Goal: Task Accomplishment & Management: Manage account settings

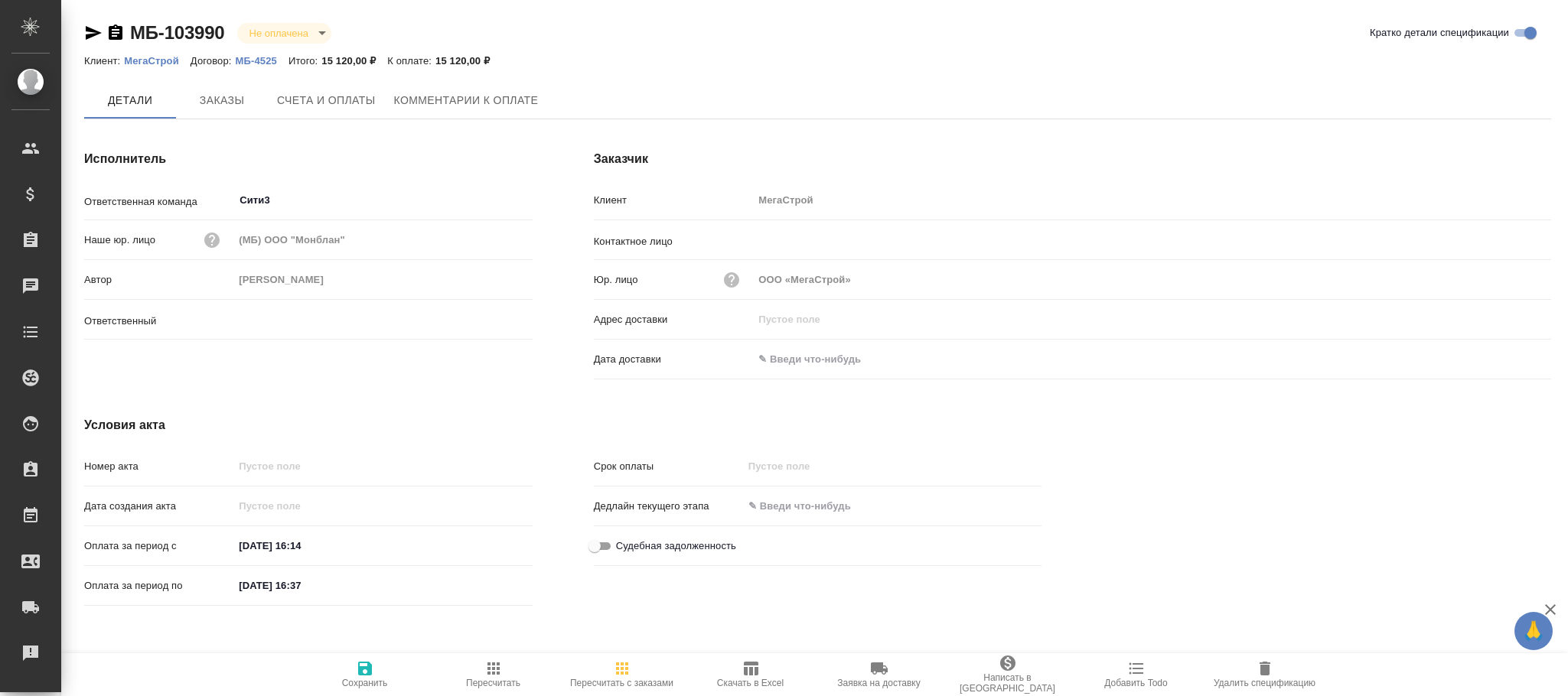
type input "[PERSON_NAME]"
click at [357, 117] on button "Счета и оплаты" at bounding box center [326, 101] width 117 height 38
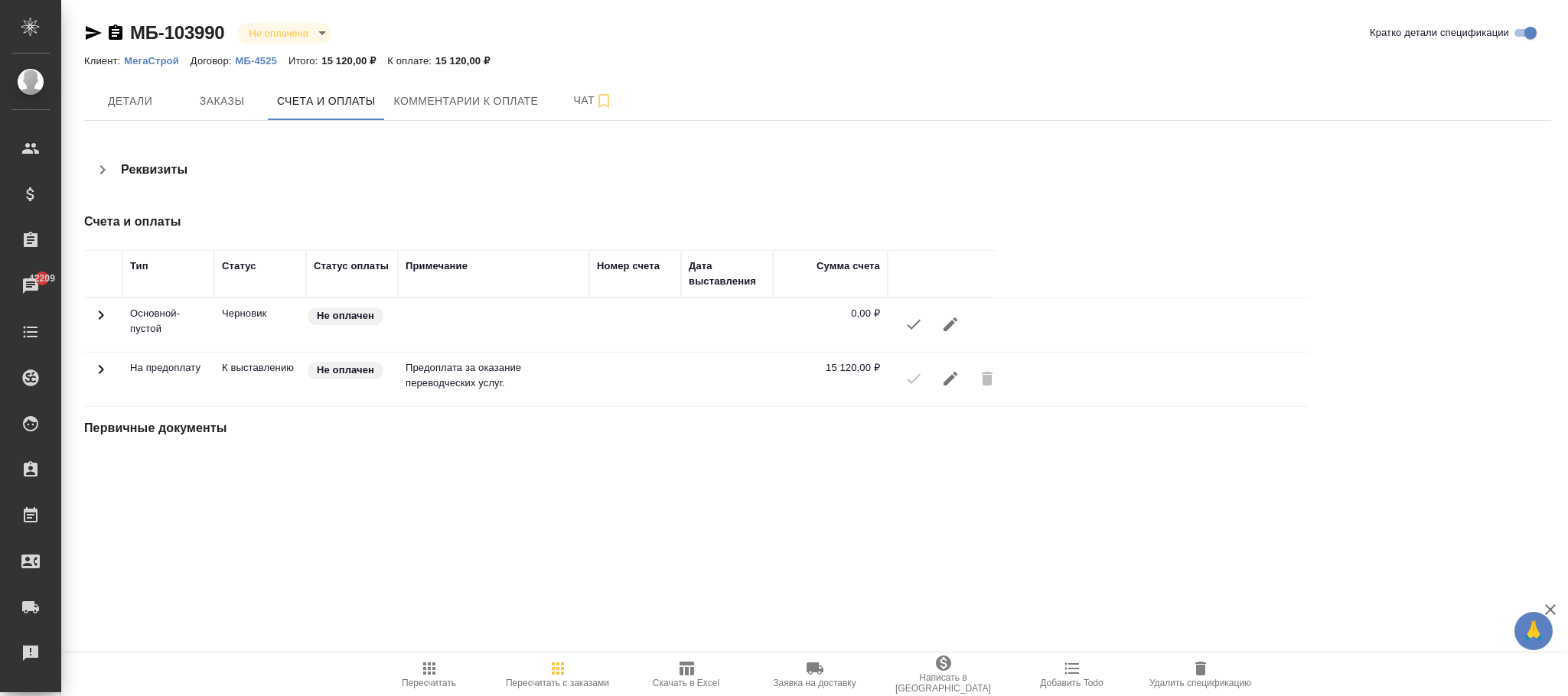
click at [950, 381] on icon "button" at bounding box center [950, 379] width 14 height 14
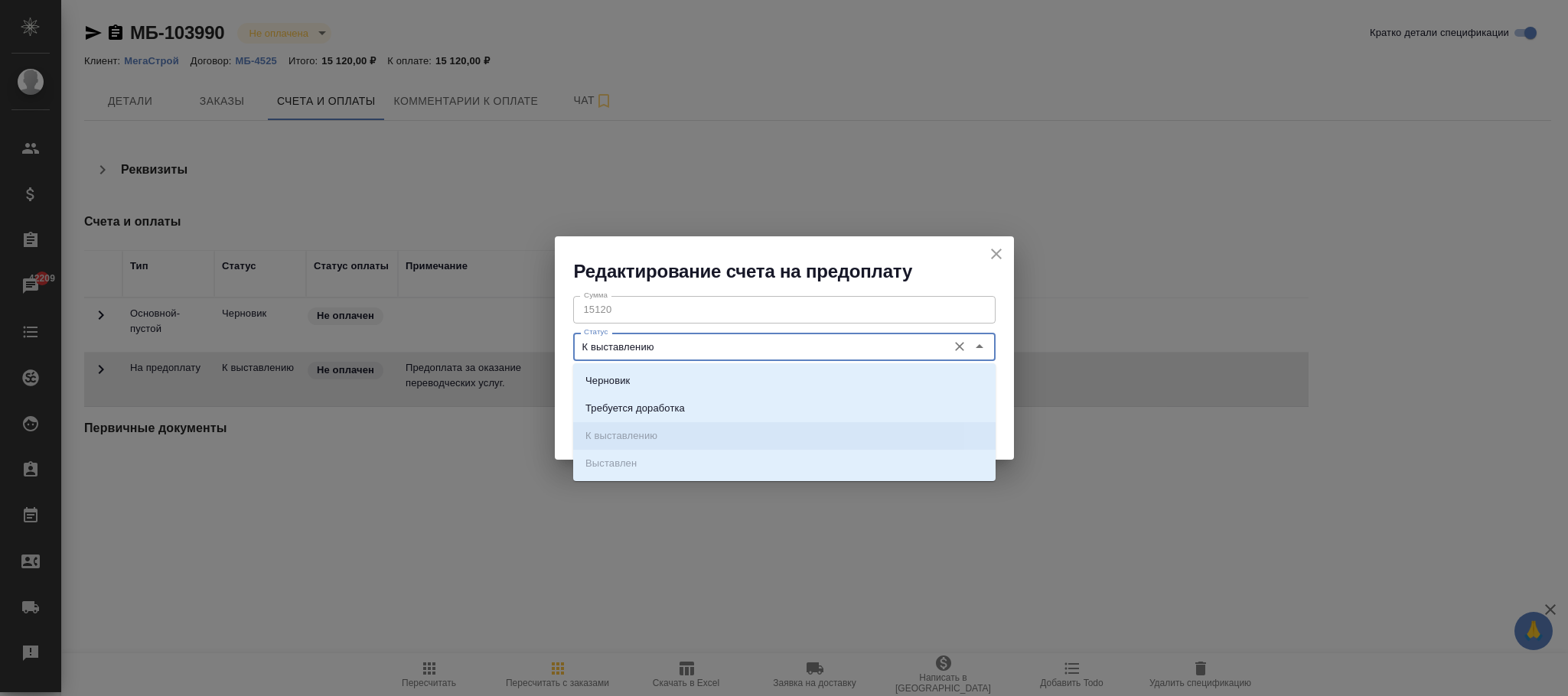
click at [779, 346] on input "К выставлению" at bounding box center [759, 346] width 362 height 18
click at [656, 378] on li "Черновик" at bounding box center [784, 381] width 422 height 27
type input "Черновик"
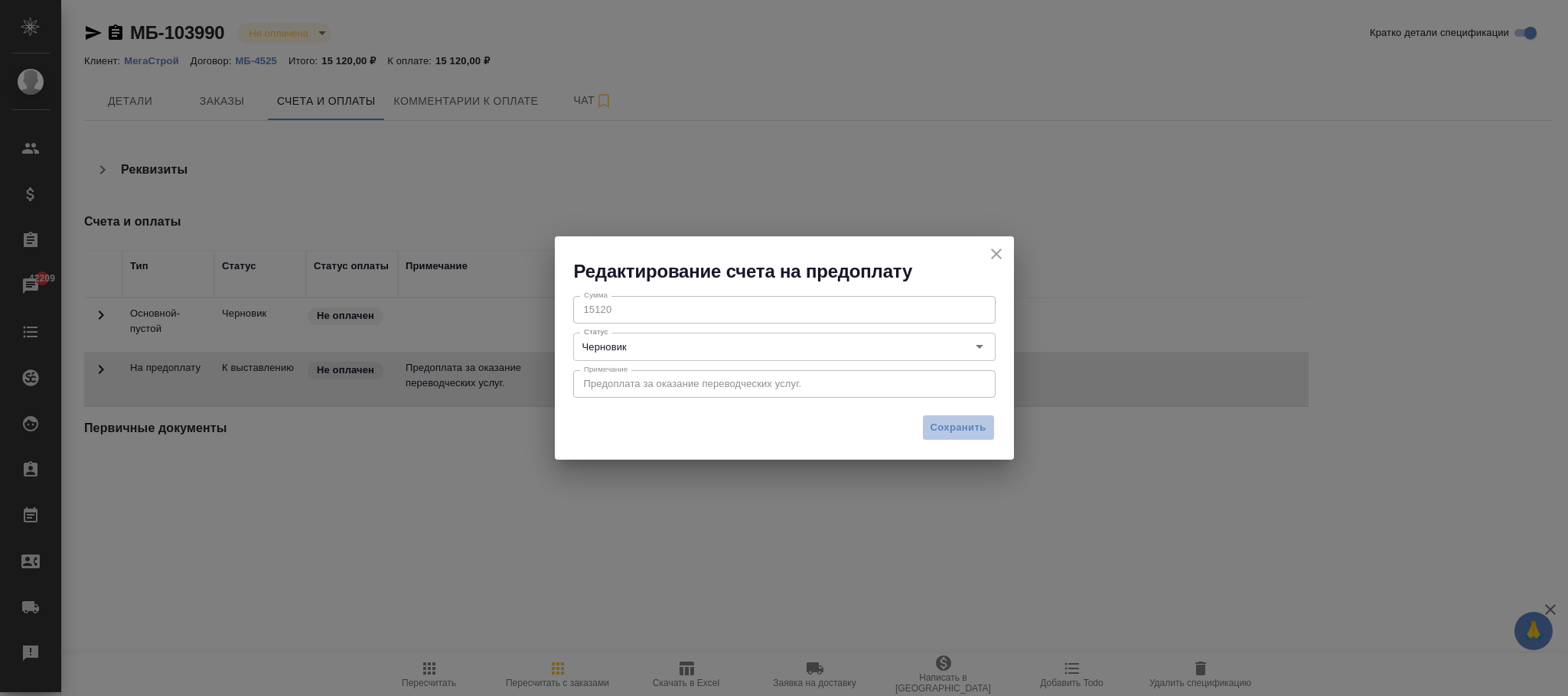
click at [958, 421] on span "Сохранить" at bounding box center [958, 428] width 56 height 18
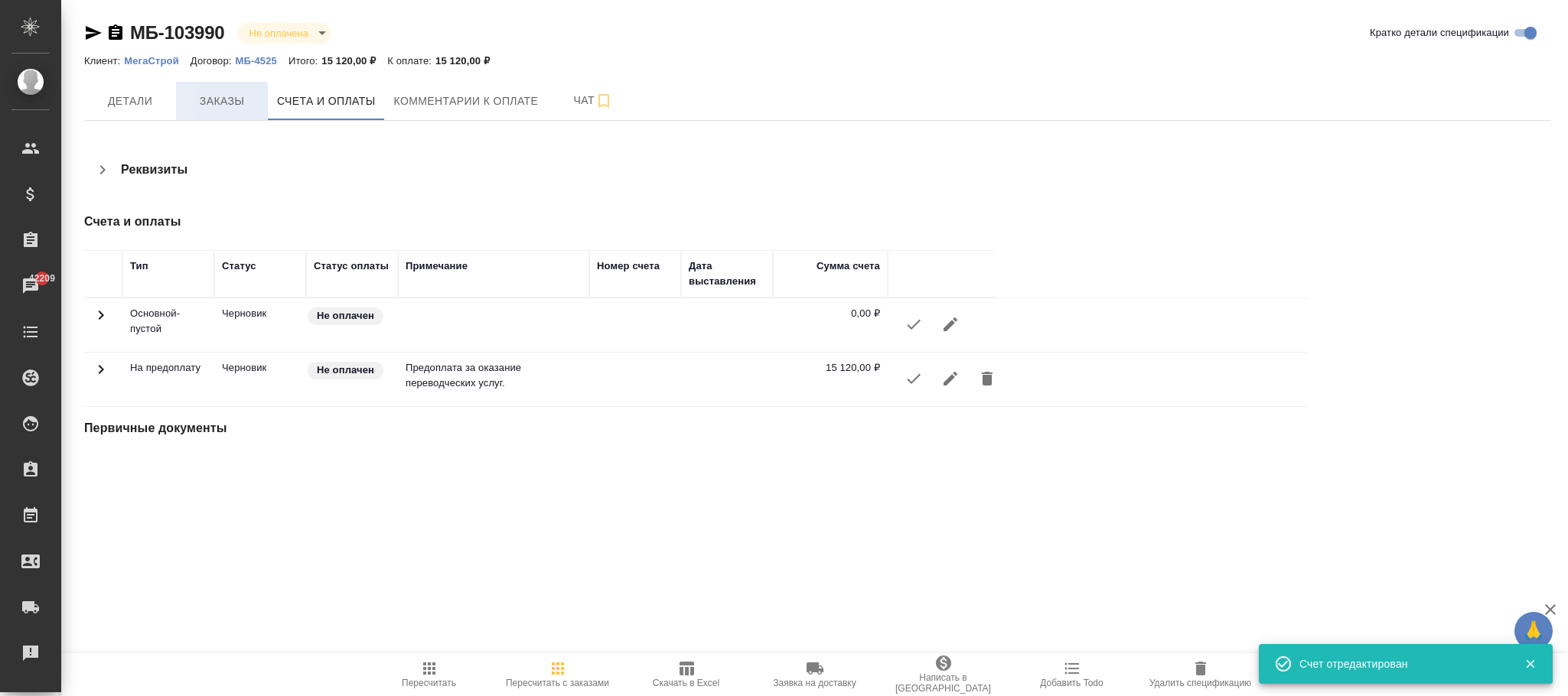
click at [239, 108] on span "Заказы" at bounding box center [222, 101] width 74 height 19
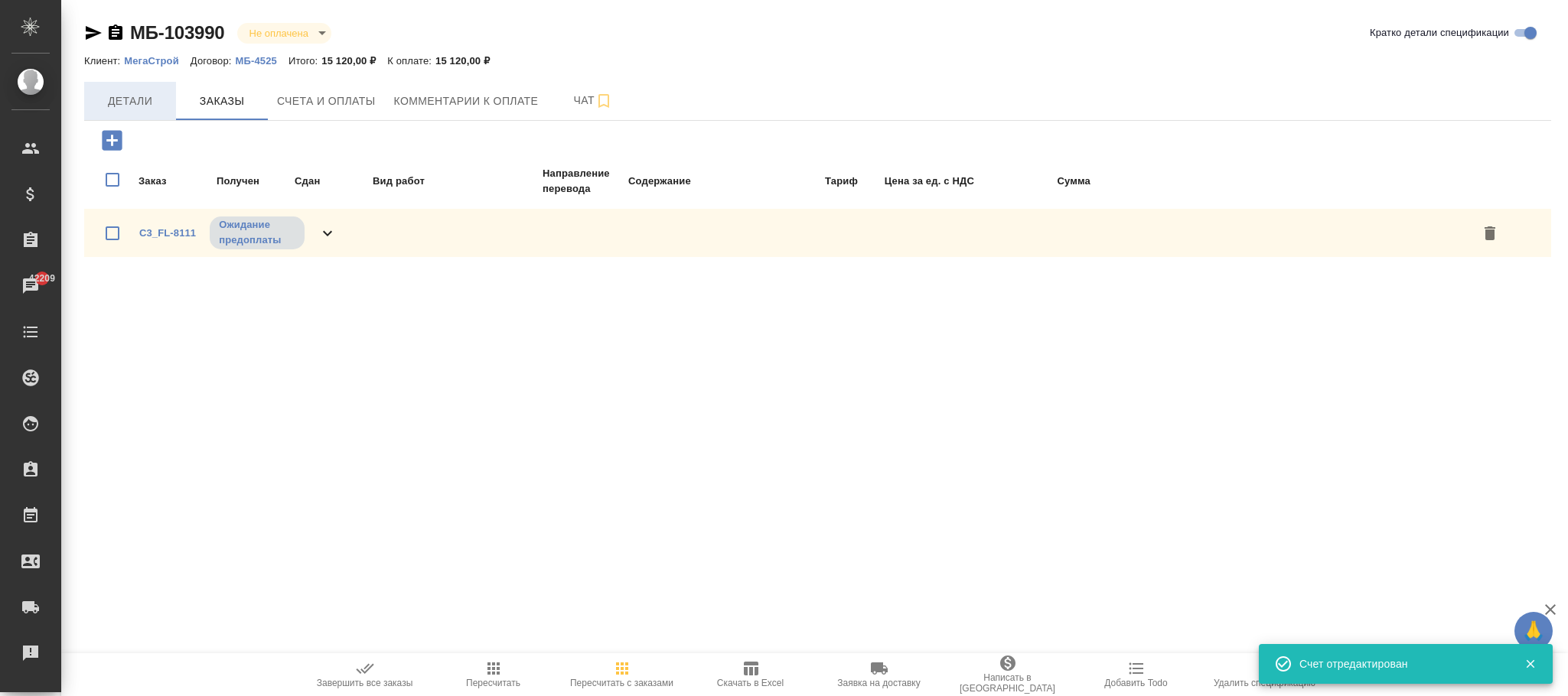
click at [124, 96] on span "Детали" at bounding box center [130, 101] width 74 height 19
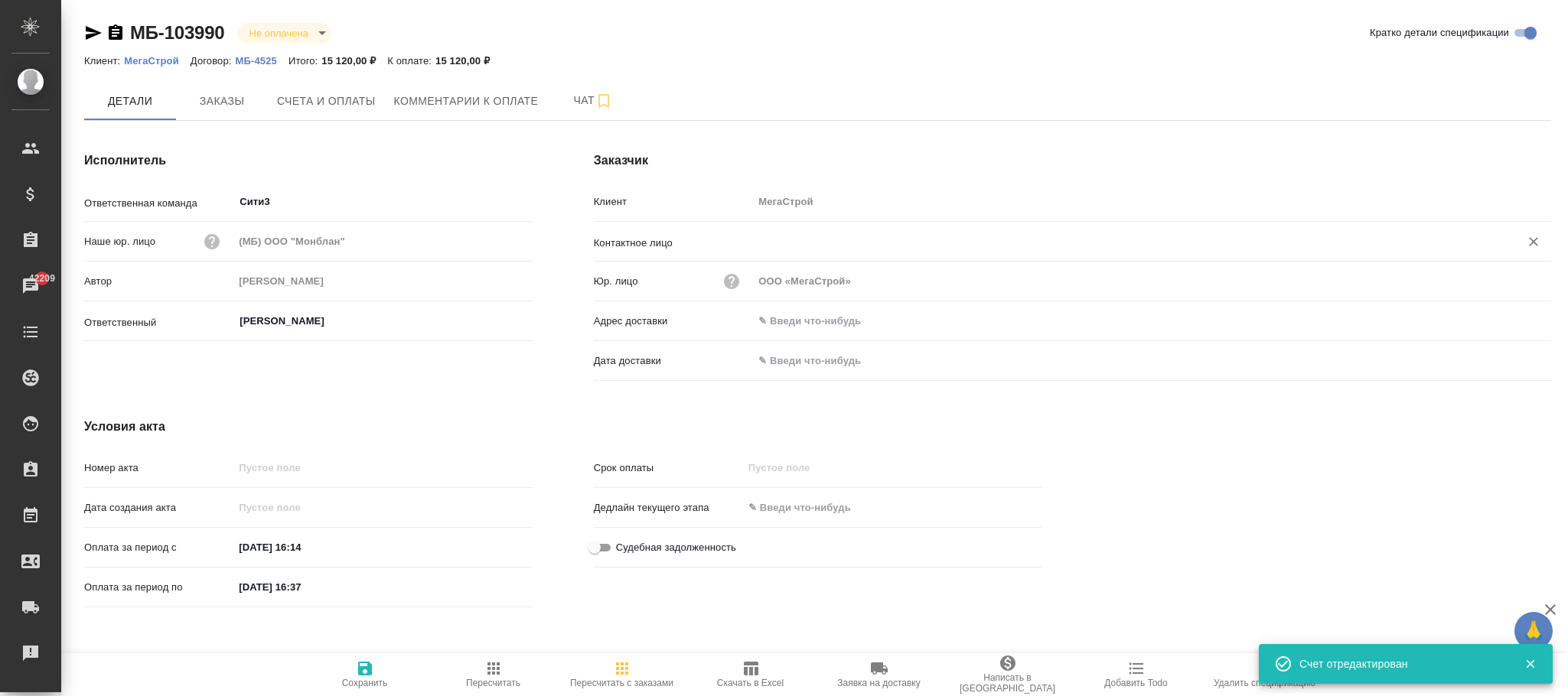
click at [788, 243] on input "text" at bounding box center [1126, 241] width 737 height 18
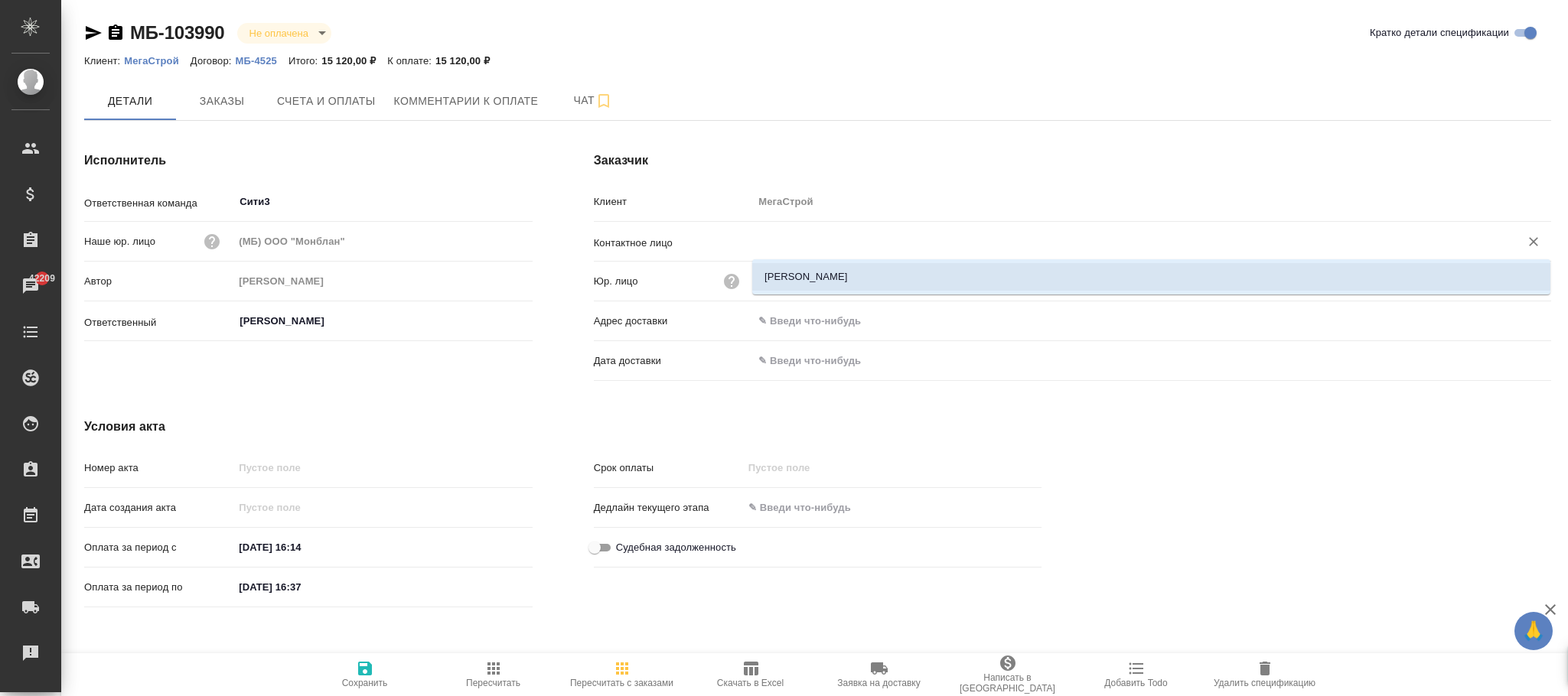
click at [806, 267] on li "Юлия" at bounding box center [1151, 277] width 798 height 27
type input "Юлия"
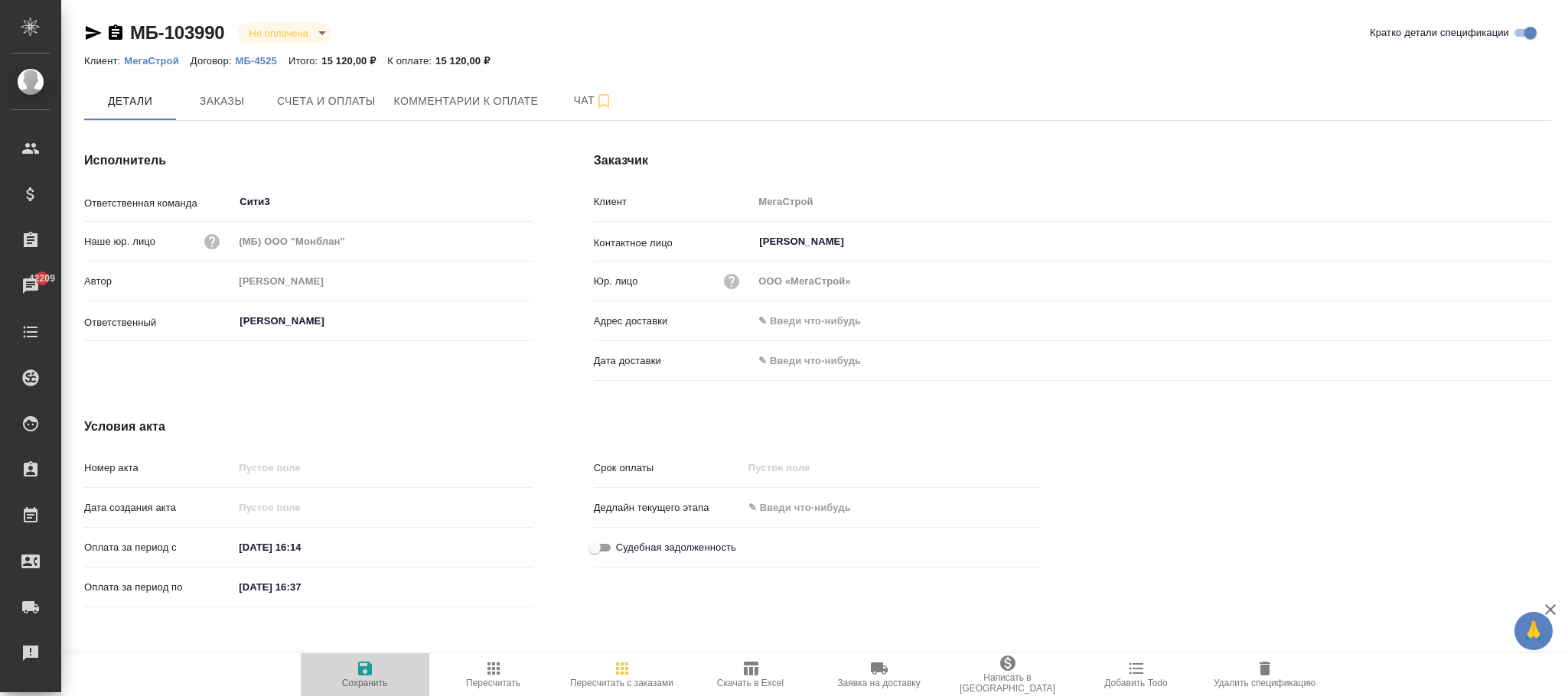
drag, startPoint x: 365, startPoint y: 669, endPoint x: 372, endPoint y: 645, distance: 25.0
click at [366, 666] on icon "button" at bounding box center [364, 668] width 18 height 18
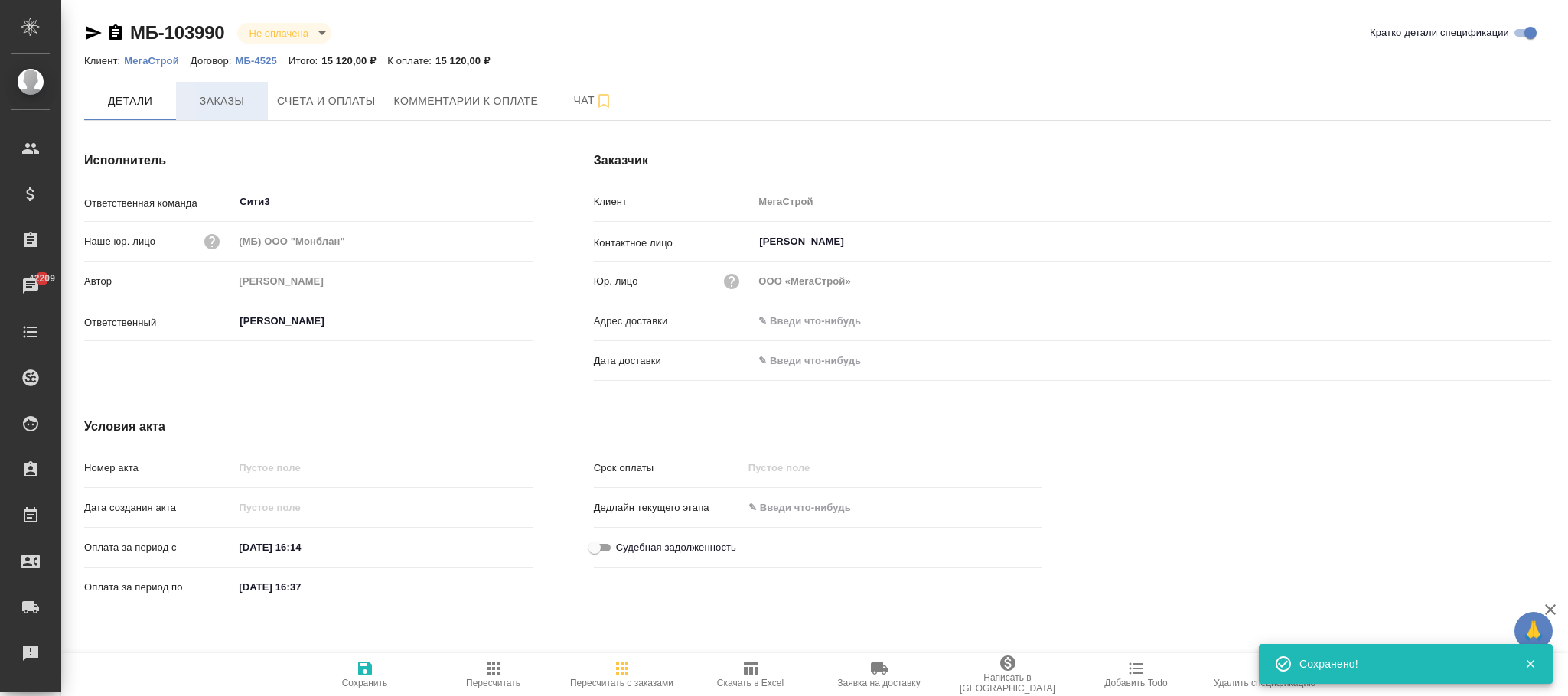
click at [228, 110] on span "Заказы" at bounding box center [222, 101] width 74 height 19
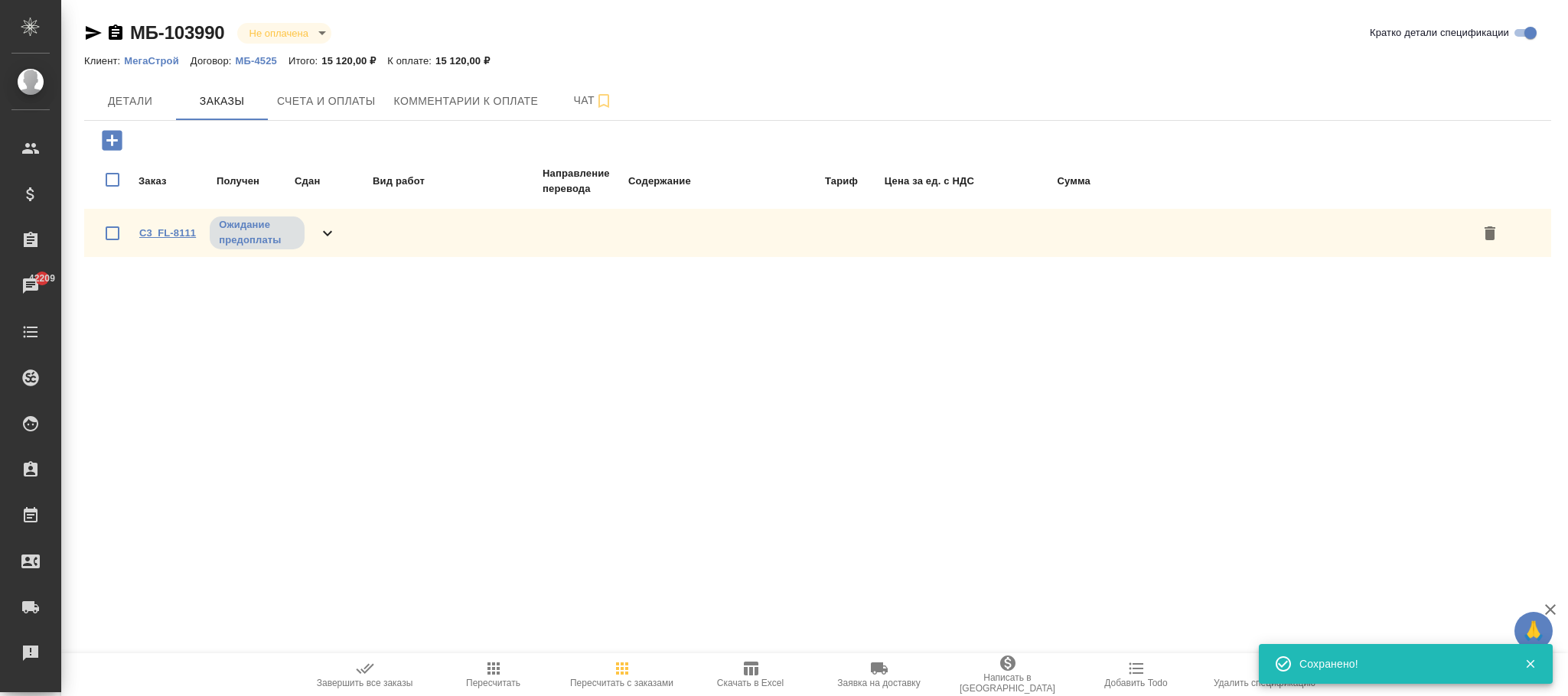
click at [186, 228] on link "C3_FL-8111" at bounding box center [167, 233] width 56 height 12
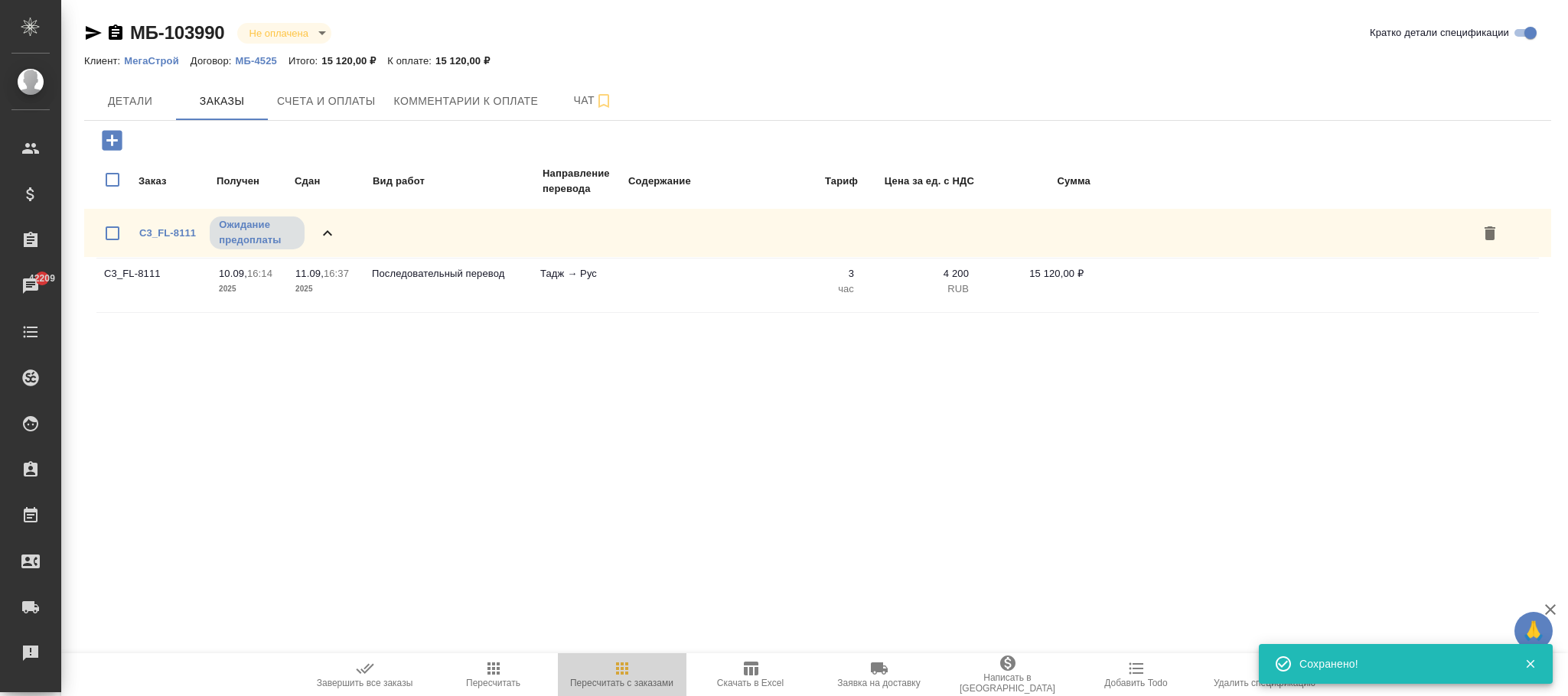
click at [623, 673] on icon "button" at bounding box center [622, 668] width 18 height 18
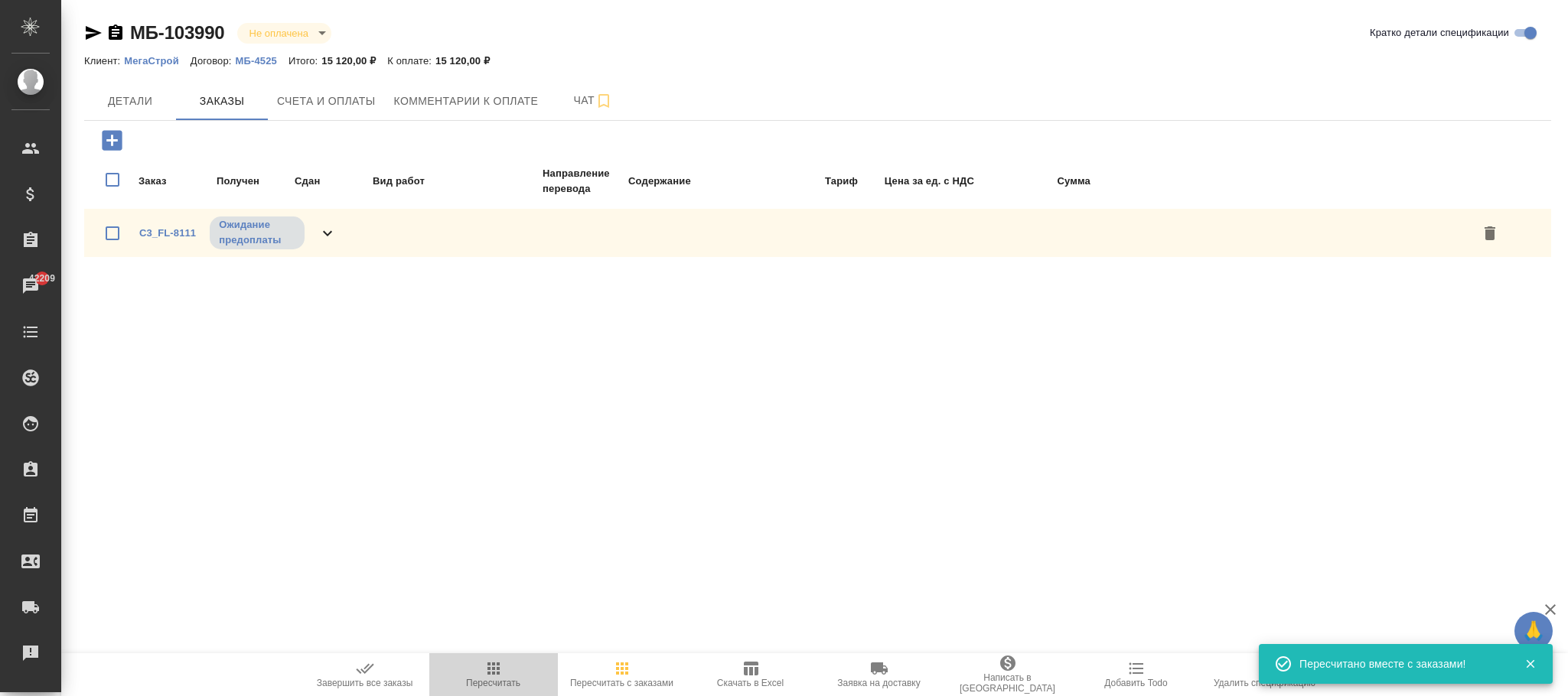
click at [516, 676] on span "Пересчитать" at bounding box center [493, 673] width 110 height 29
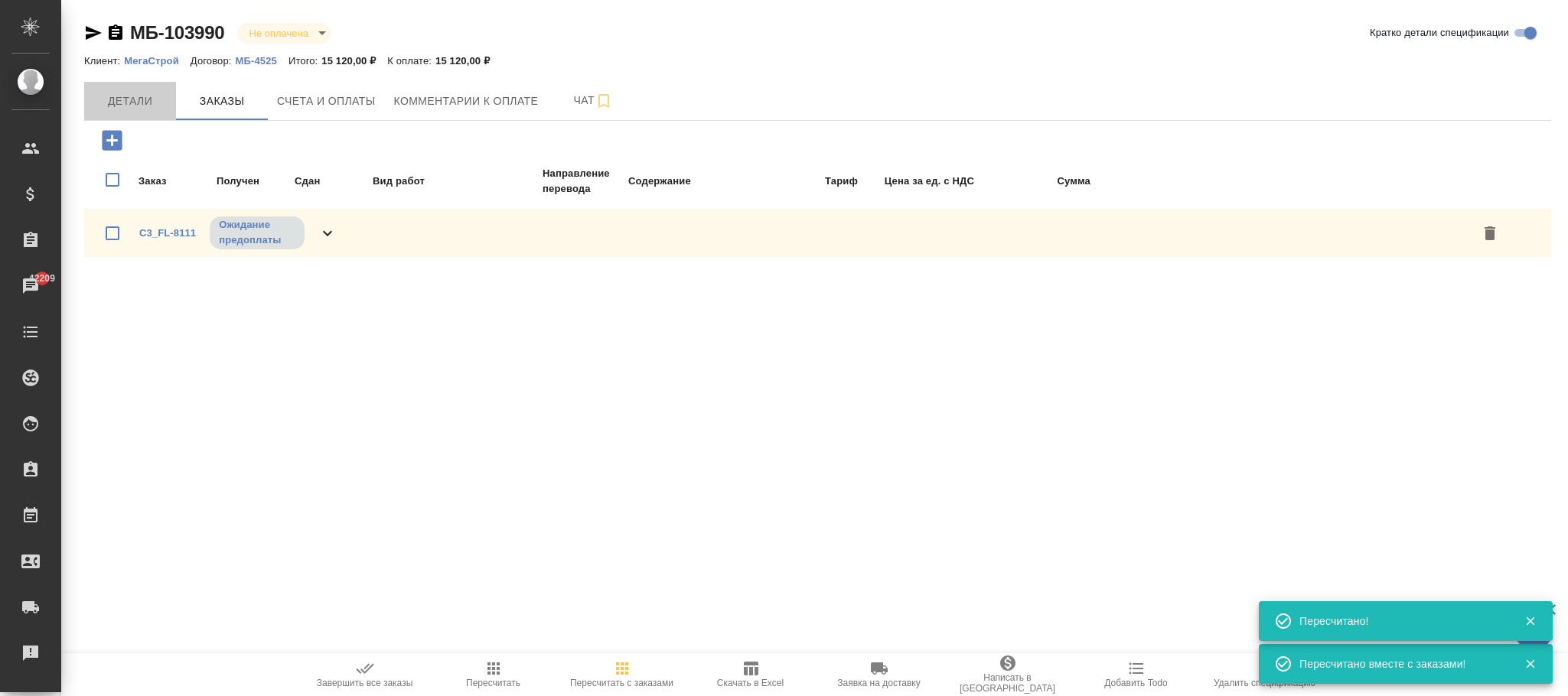
drag, startPoint x: 145, startPoint y: 86, endPoint x: 518, endPoint y: 611, distance: 644.0
click at [145, 88] on button "Детали" at bounding box center [130, 101] width 91 height 38
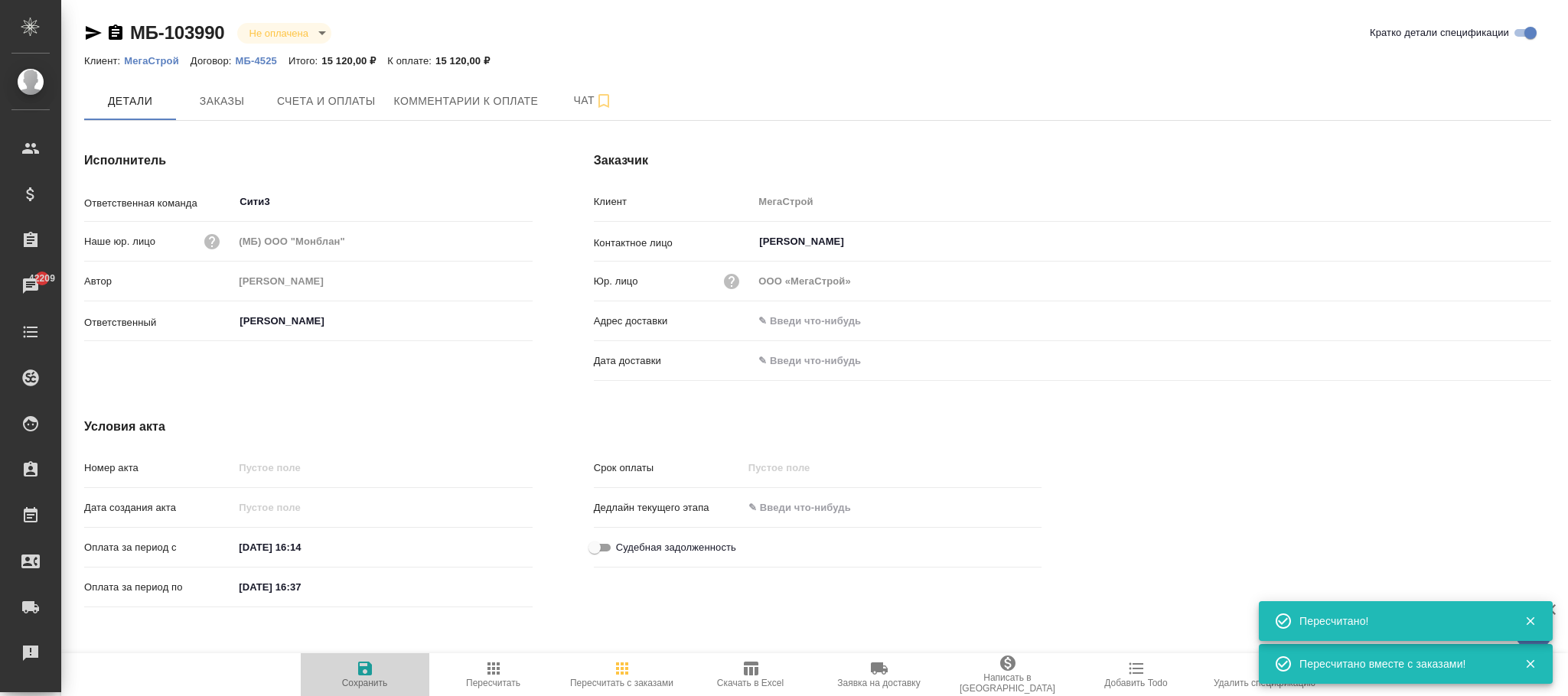
drag, startPoint x: 364, startPoint y: 682, endPoint x: 372, endPoint y: 682, distance: 8.0
click at [366, 682] on span "Сохранить" at bounding box center [364, 683] width 46 height 11
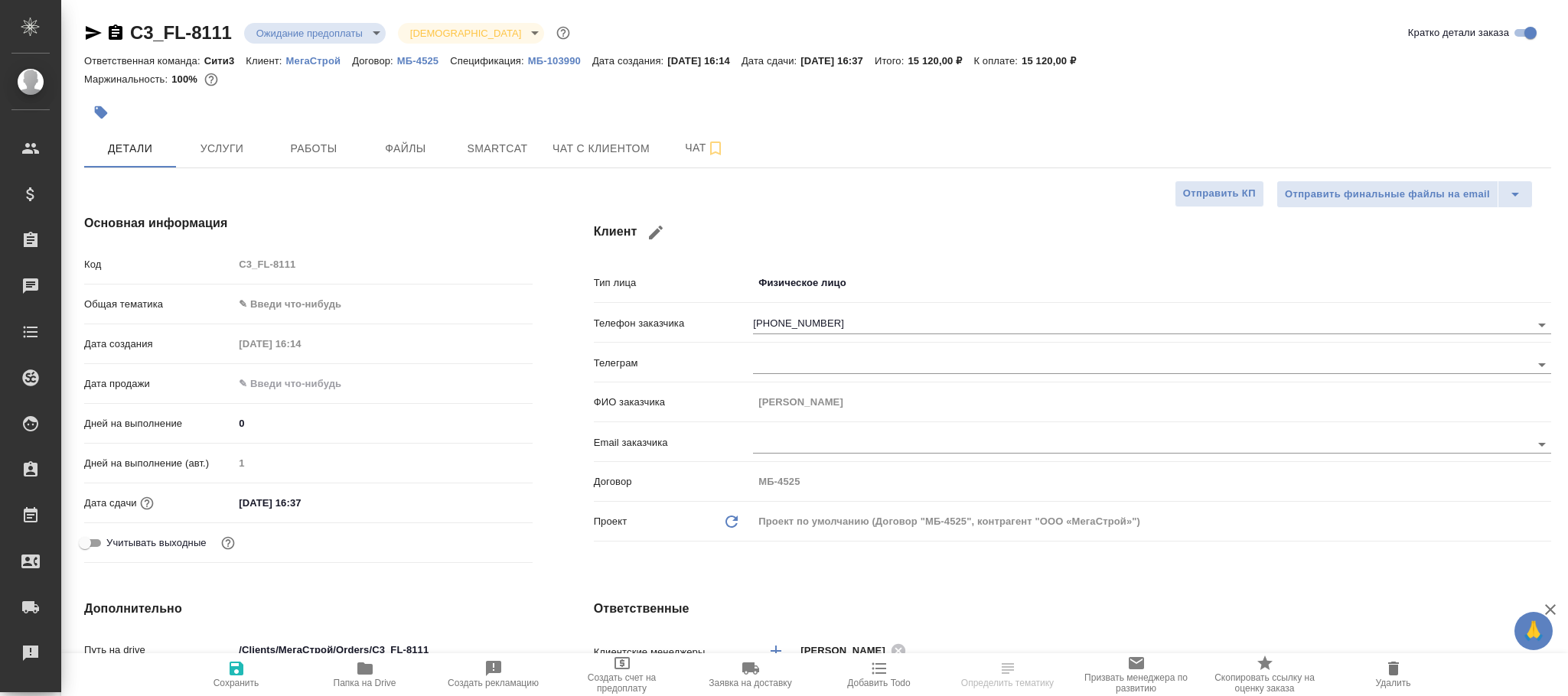
select select "RU"
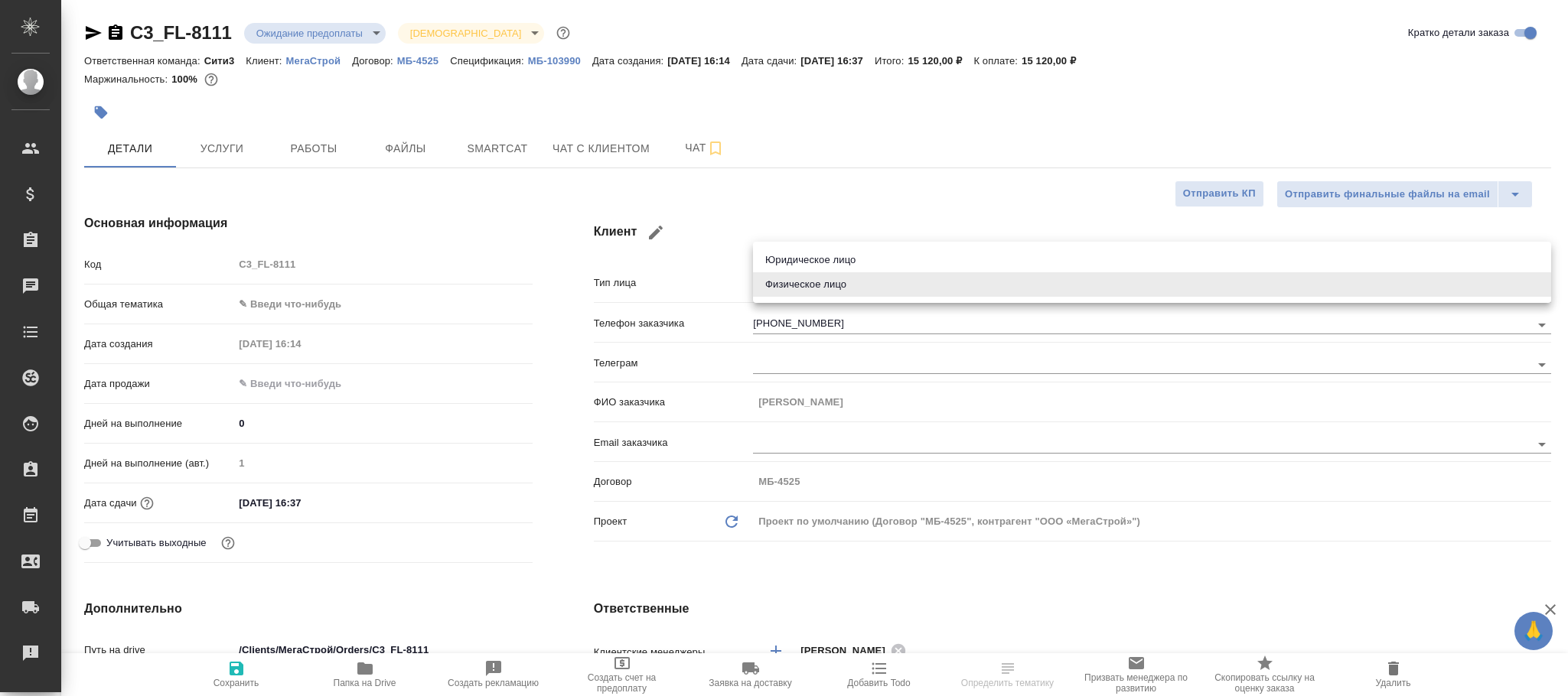
click at [891, 281] on body "🙏 .cls-1 fill:#fff; AWATERA Фокина Наталья n.fokina Клиенты Спецификации Заказы…" at bounding box center [784, 348] width 1568 height 696
click at [870, 253] on li "Юридическое лицо" at bounding box center [1152, 260] width 798 height 24
type input "company"
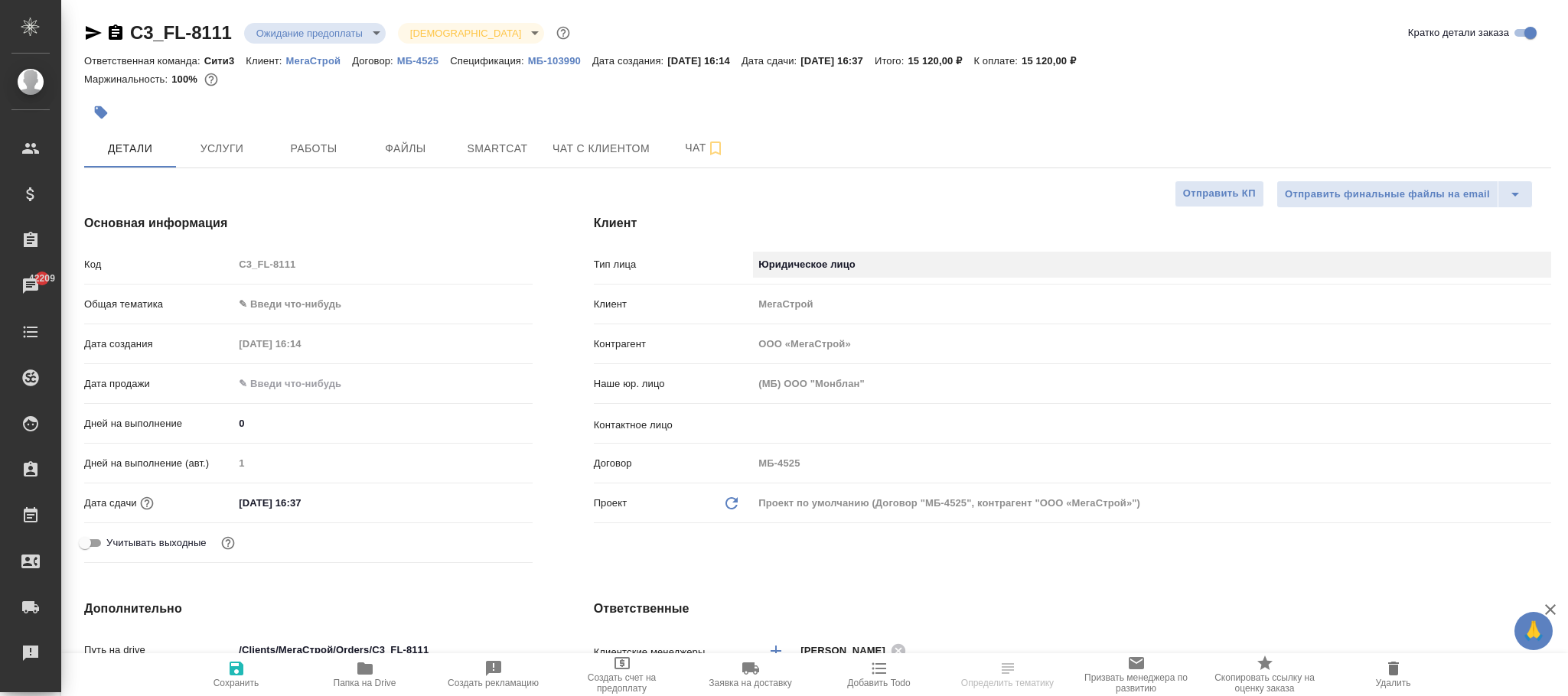
click at [780, 411] on div "​" at bounding box center [1152, 423] width 798 height 27
click at [230, 666] on icon "button" at bounding box center [236, 668] width 18 height 18
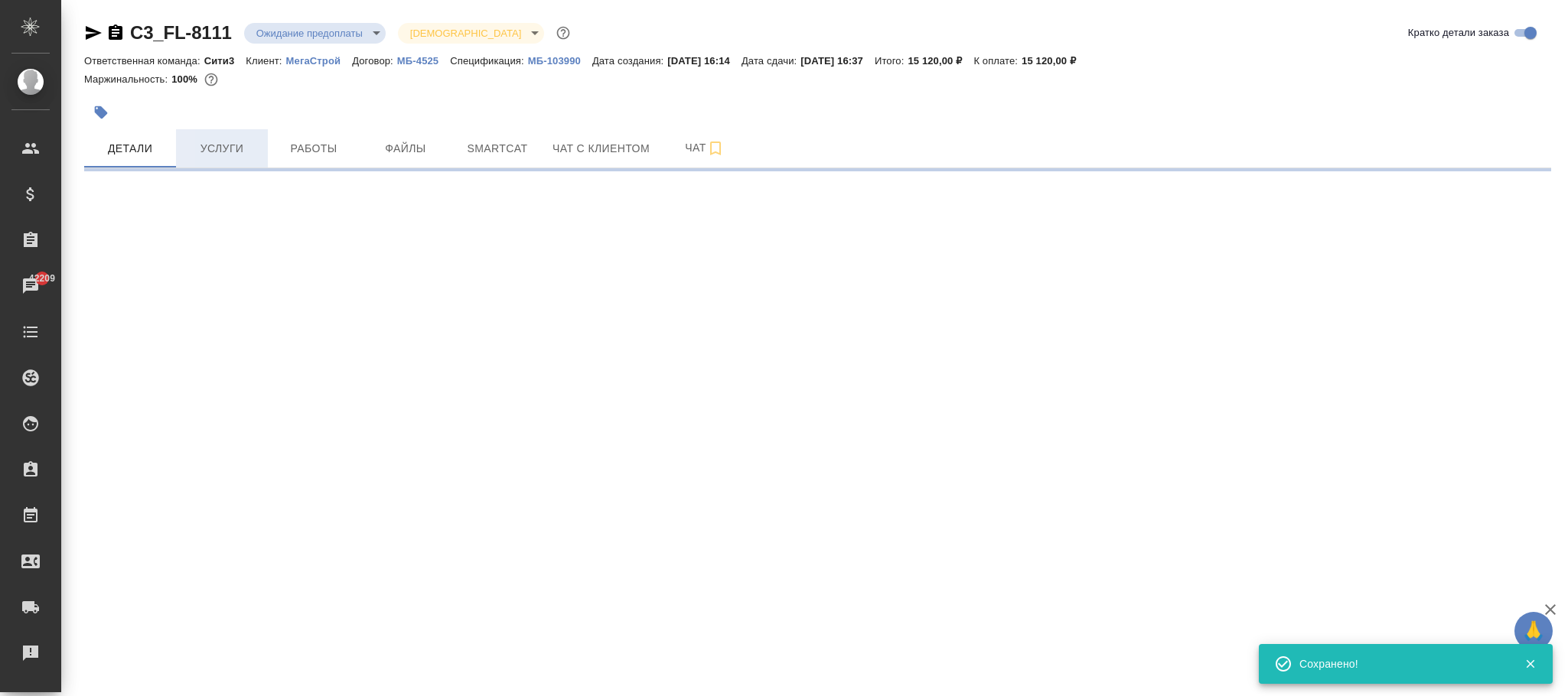
select select "RU"
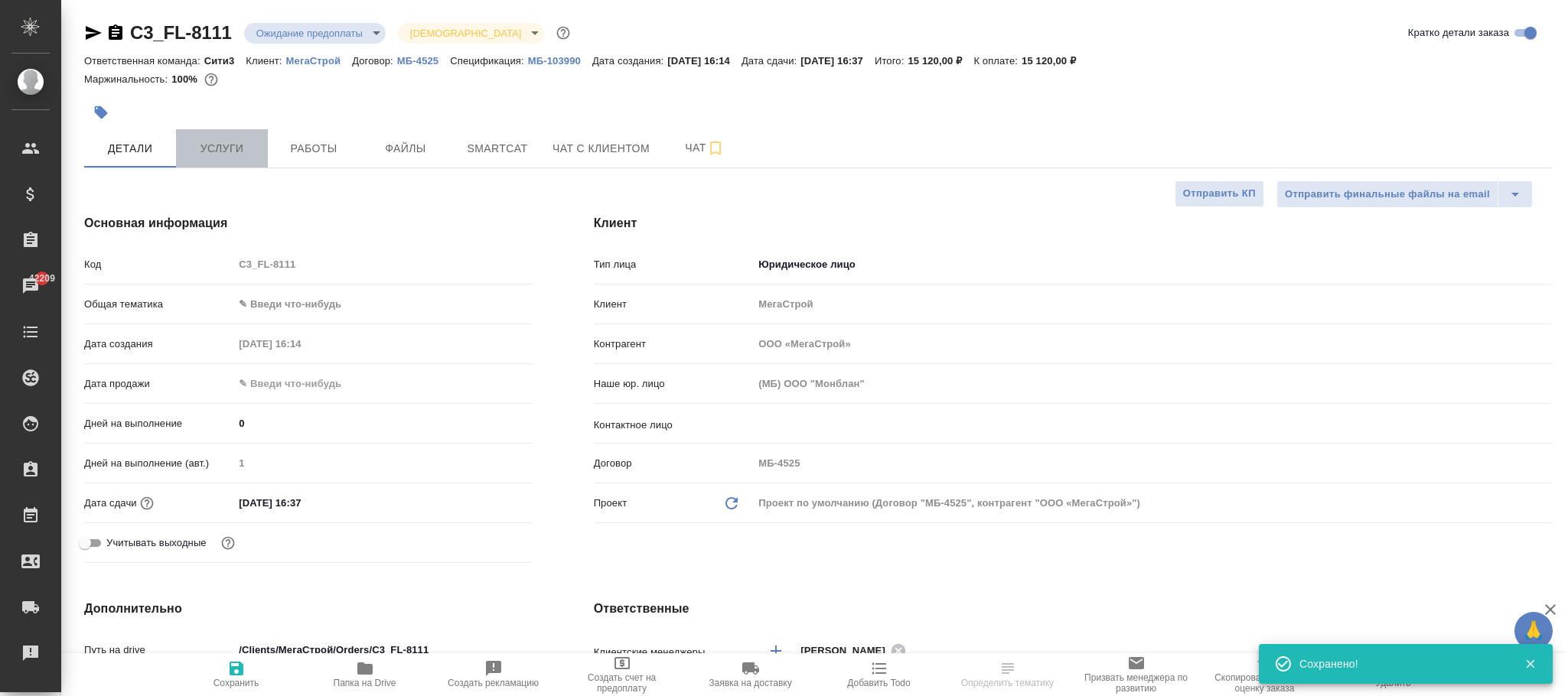
type textarea "x"
drag, startPoint x: 213, startPoint y: 150, endPoint x: 239, endPoint y: 157, distance: 26.9
click at [213, 152] on span "Услуги" at bounding box center [222, 149] width 74 height 19
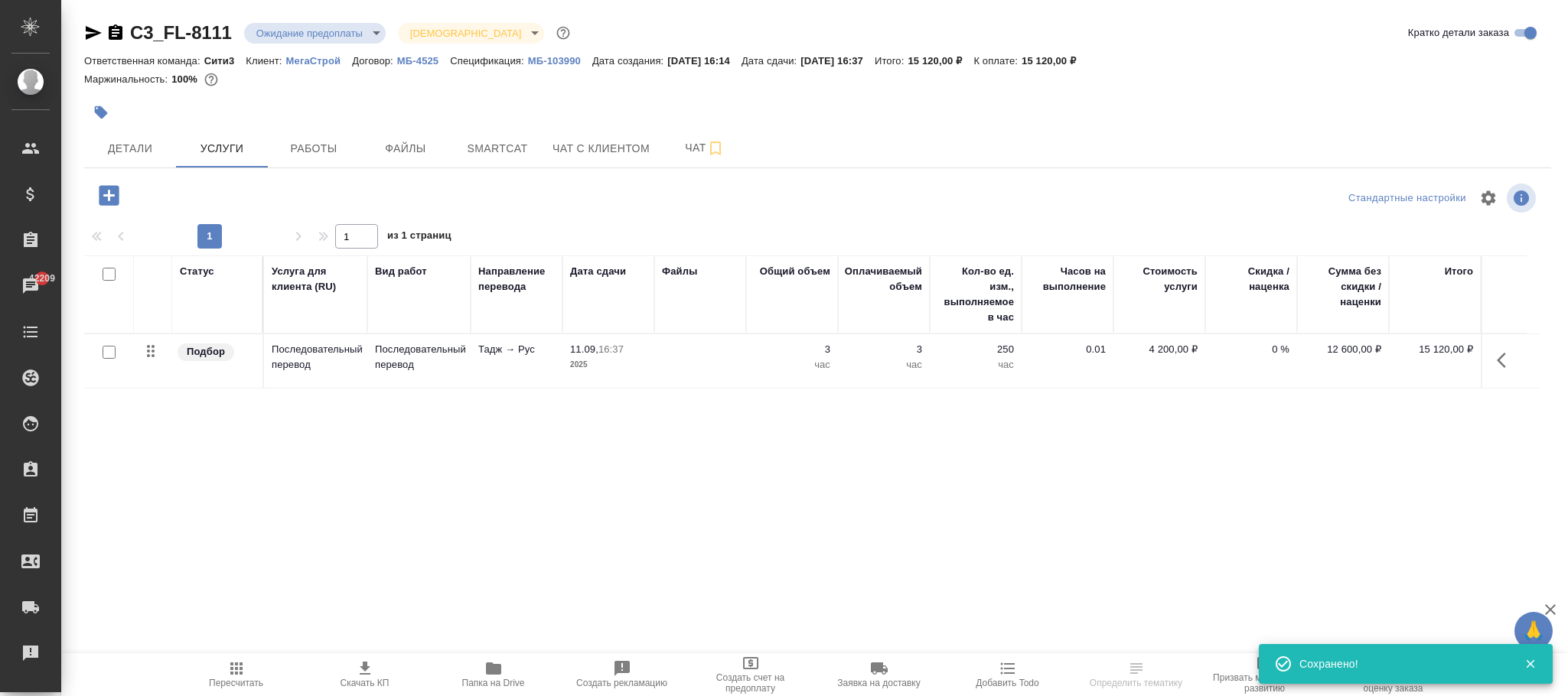
drag, startPoint x: 249, startPoint y: 687, endPoint x: 342, endPoint y: 637, distance: 105.6
click at [251, 680] on span "Пересчитать" at bounding box center [235, 683] width 54 height 11
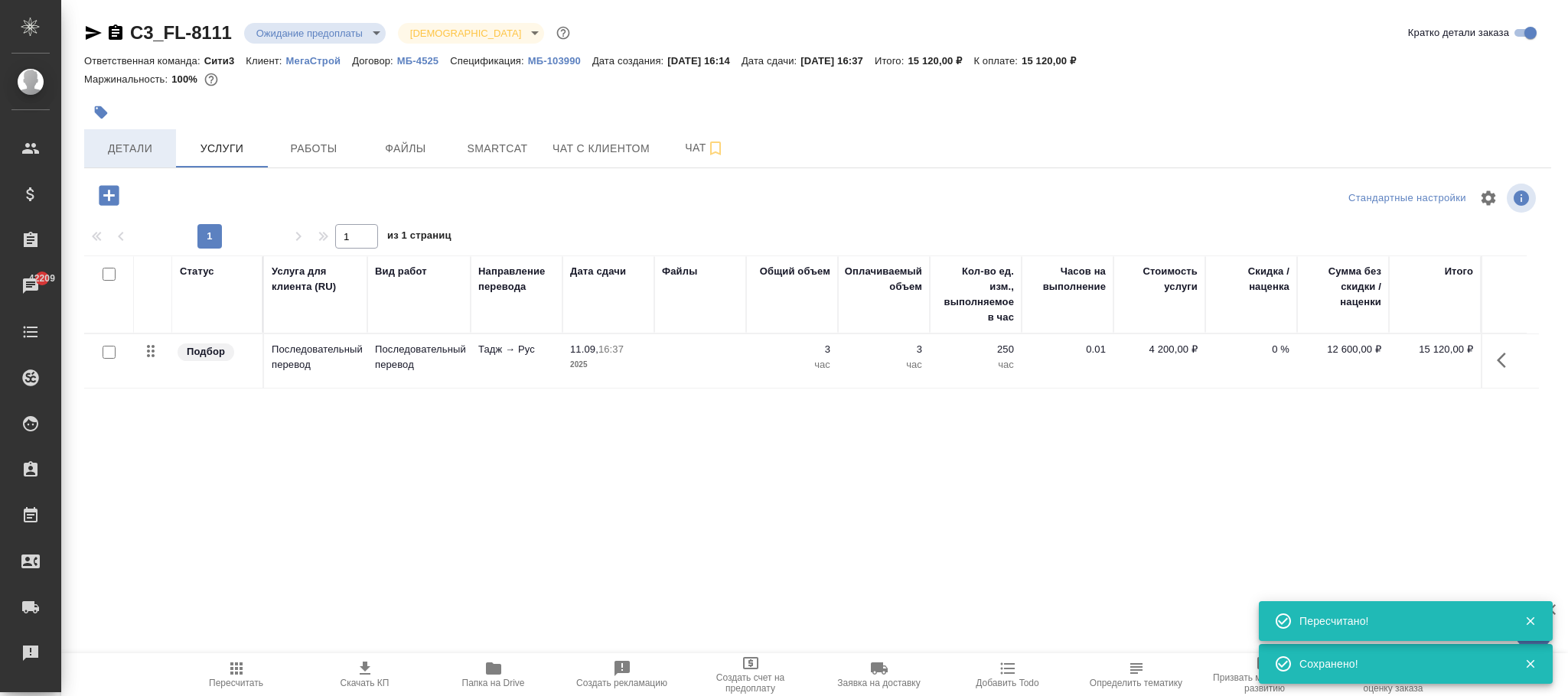
click at [129, 147] on span "Детали" at bounding box center [130, 149] width 74 height 19
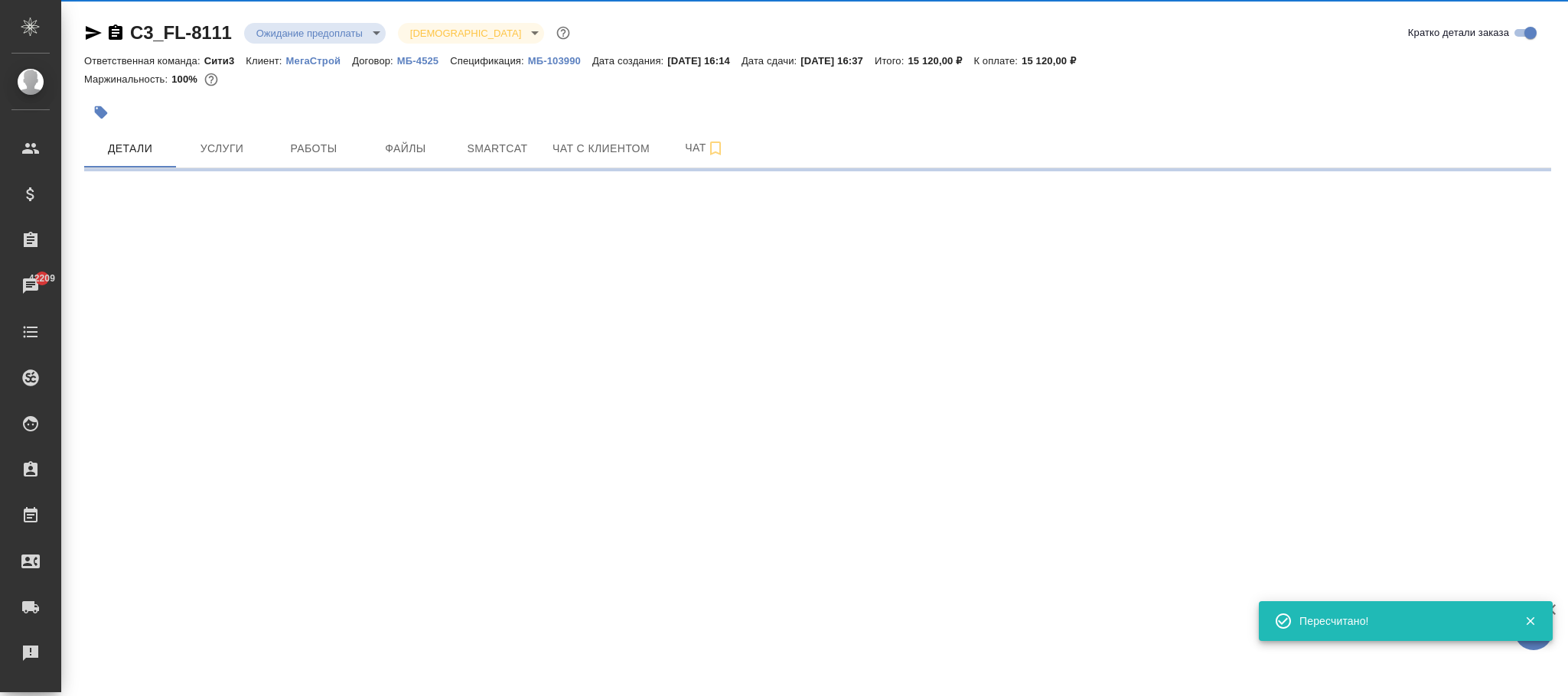
select select "RU"
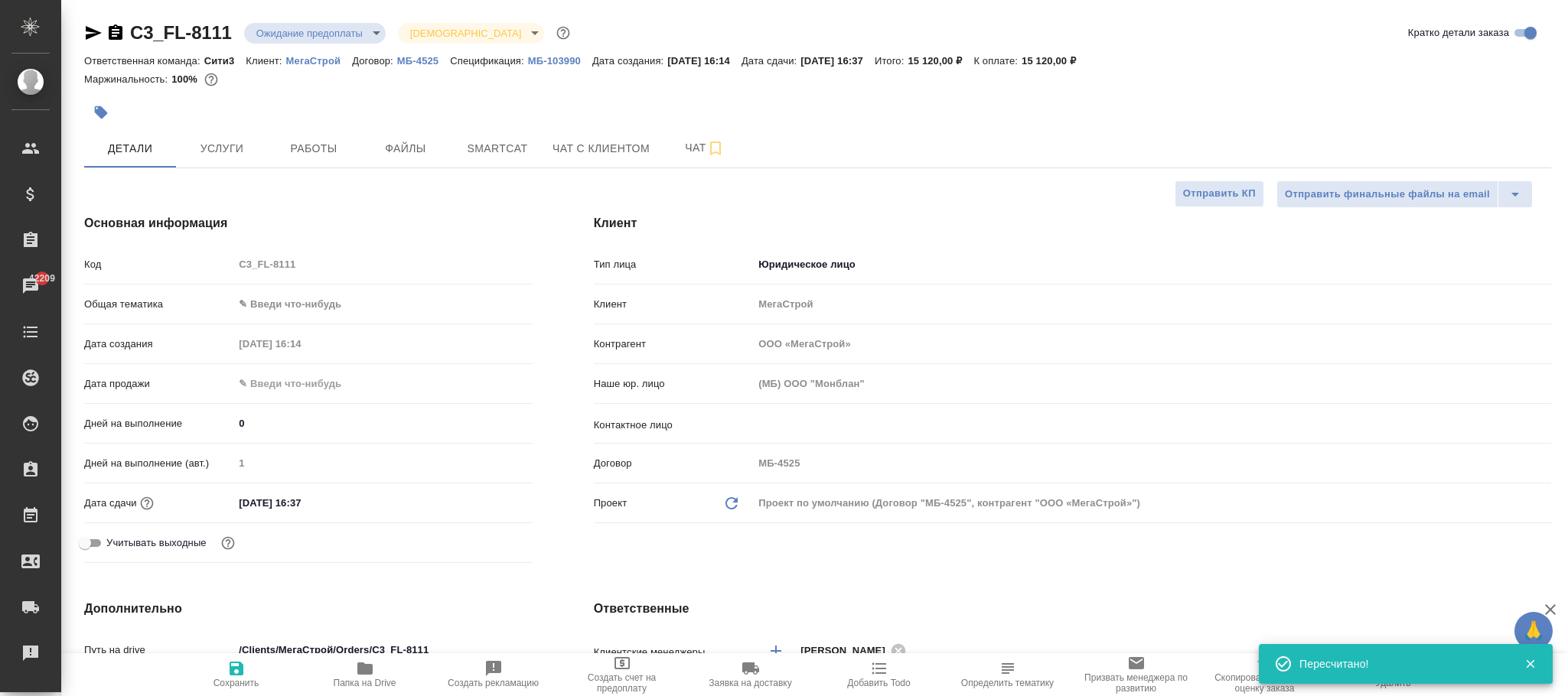
type textarea "x"
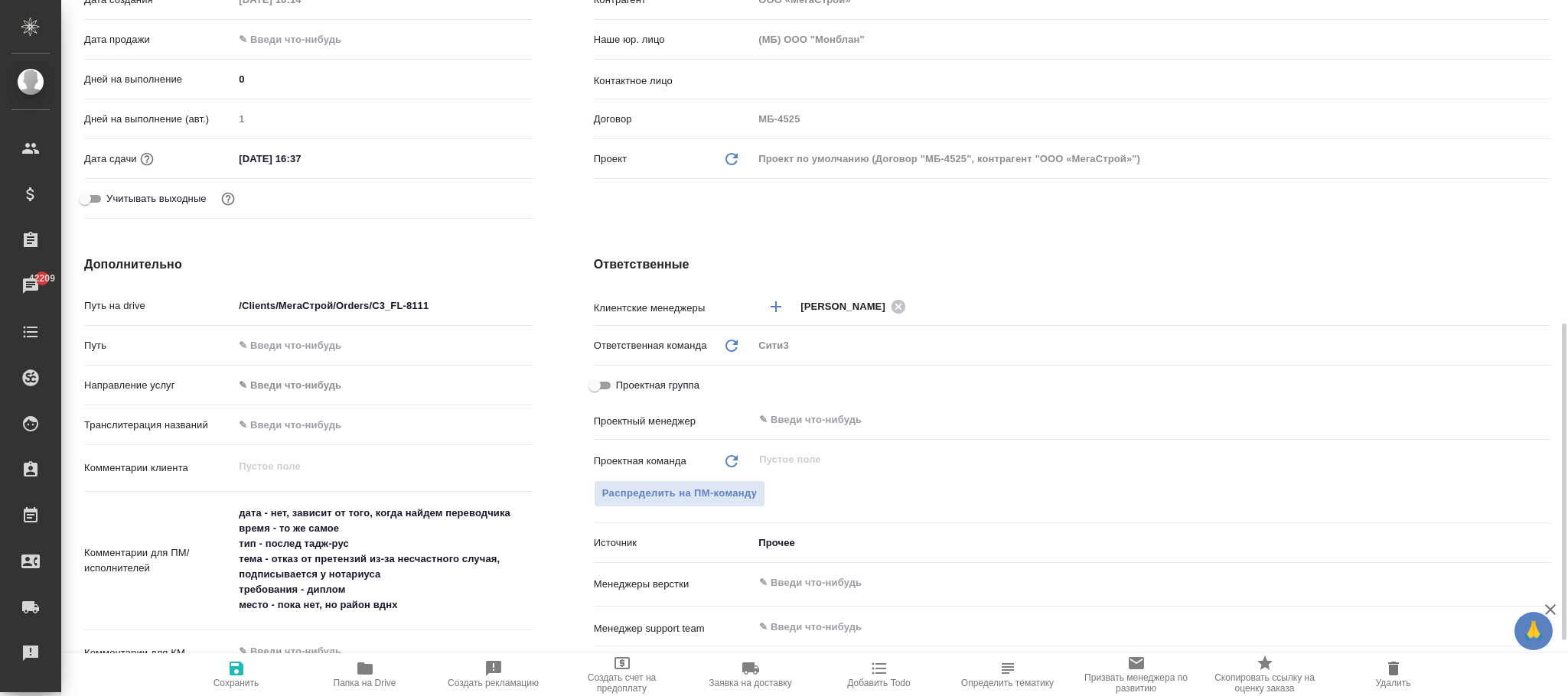
scroll to position [689, 0]
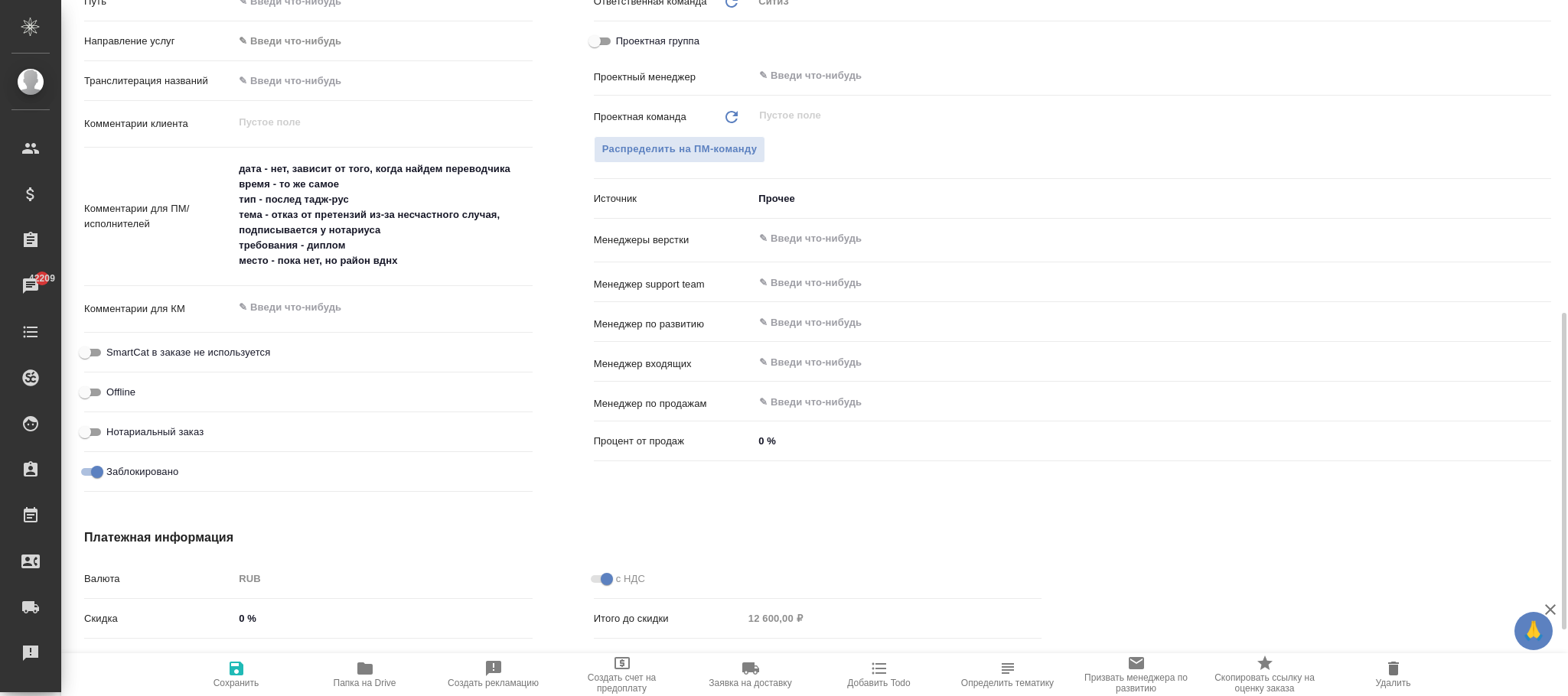
click at [99, 461] on div "Заблокировано" at bounding box center [308, 472] width 448 height 27
click at [96, 467] on input "Заблокировано" at bounding box center [97, 472] width 55 height 18
checkbox input "false"
type textarea "x"
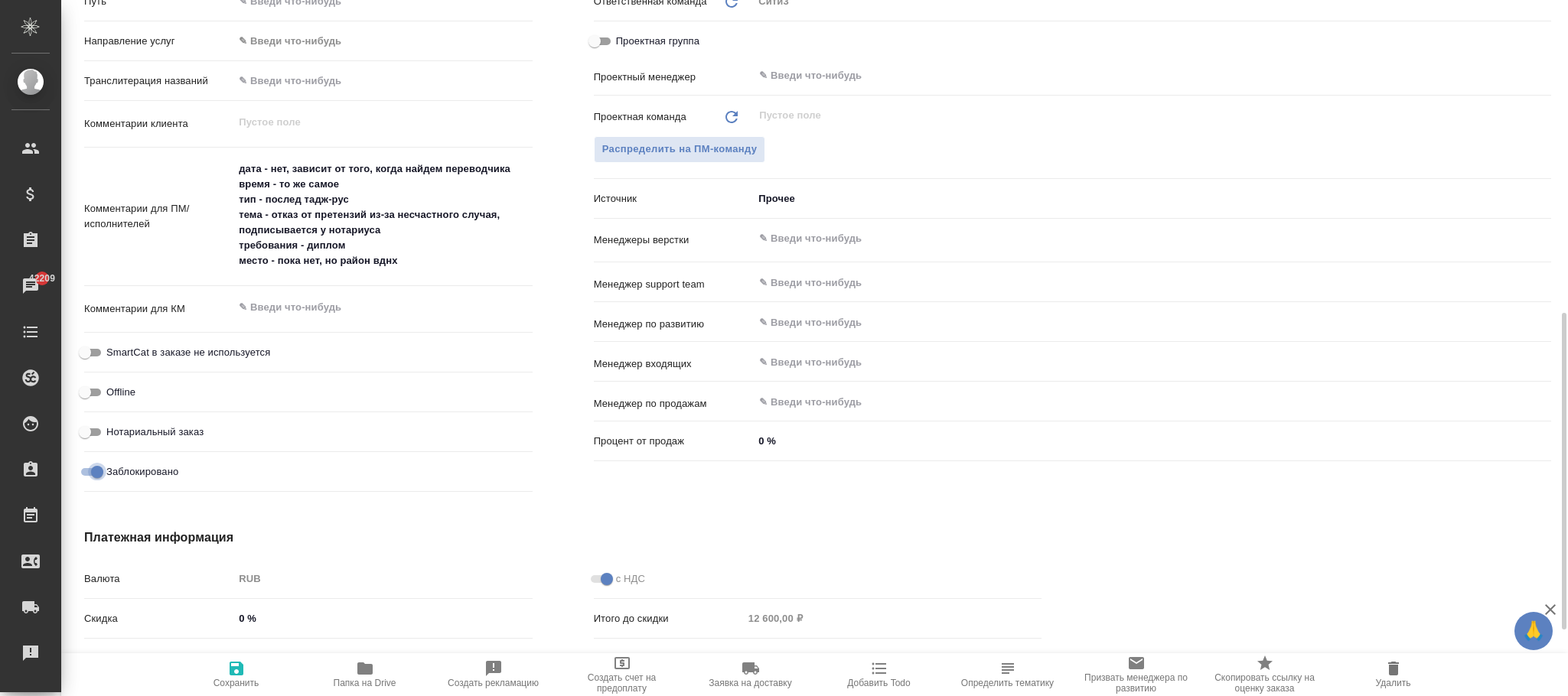
type textarea "x"
drag, startPoint x: 237, startPoint y: 671, endPoint x: 733, endPoint y: 572, distance: 505.8
click at [239, 671] on icon "button" at bounding box center [236, 668] width 18 height 18
type textarea "x"
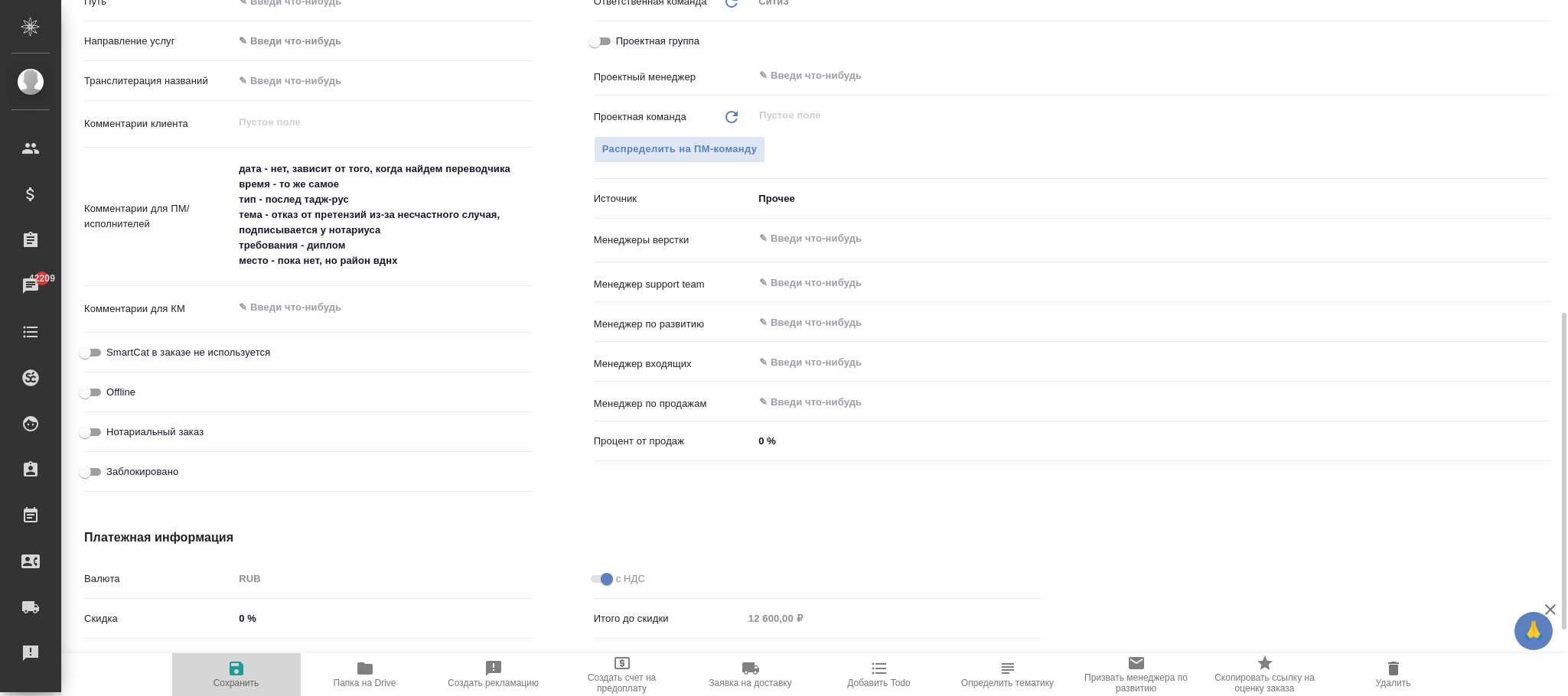
type textarea "x"
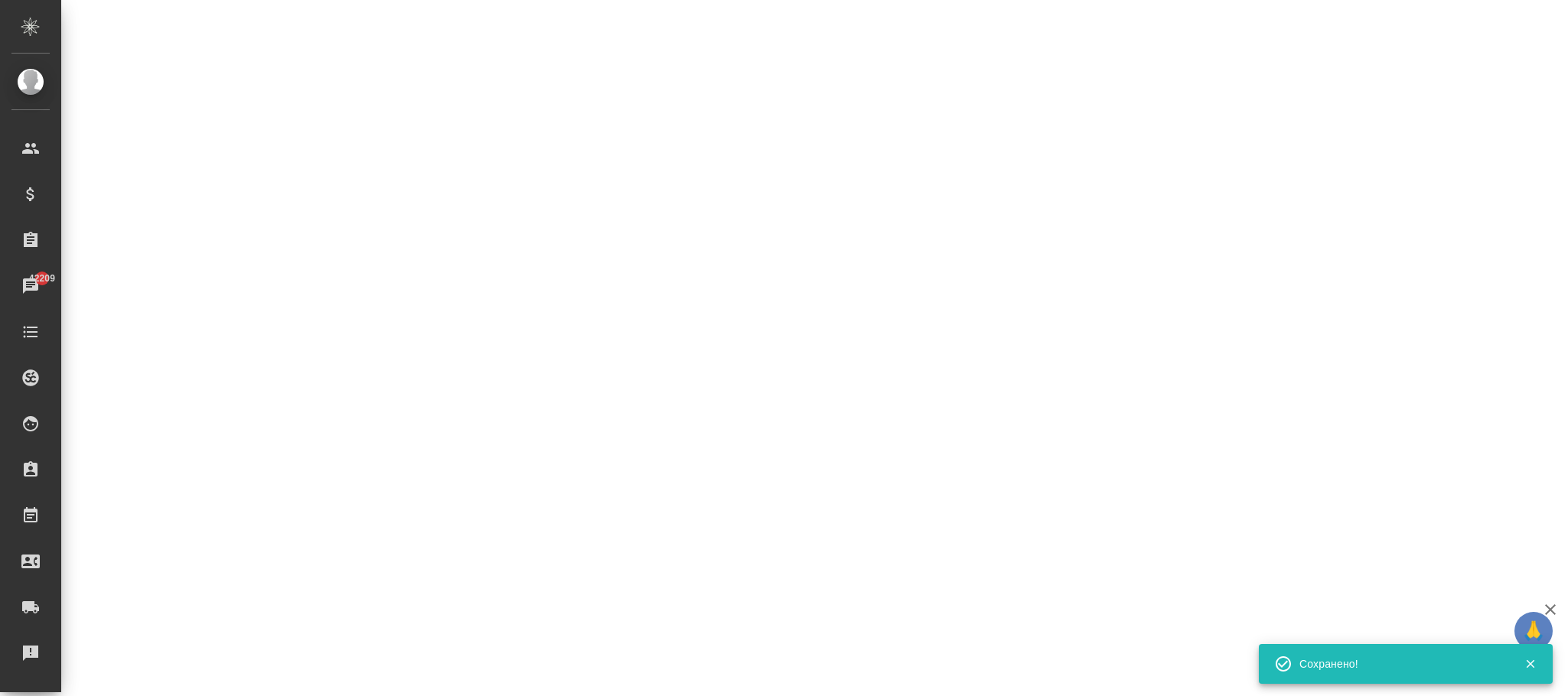
select select "RU"
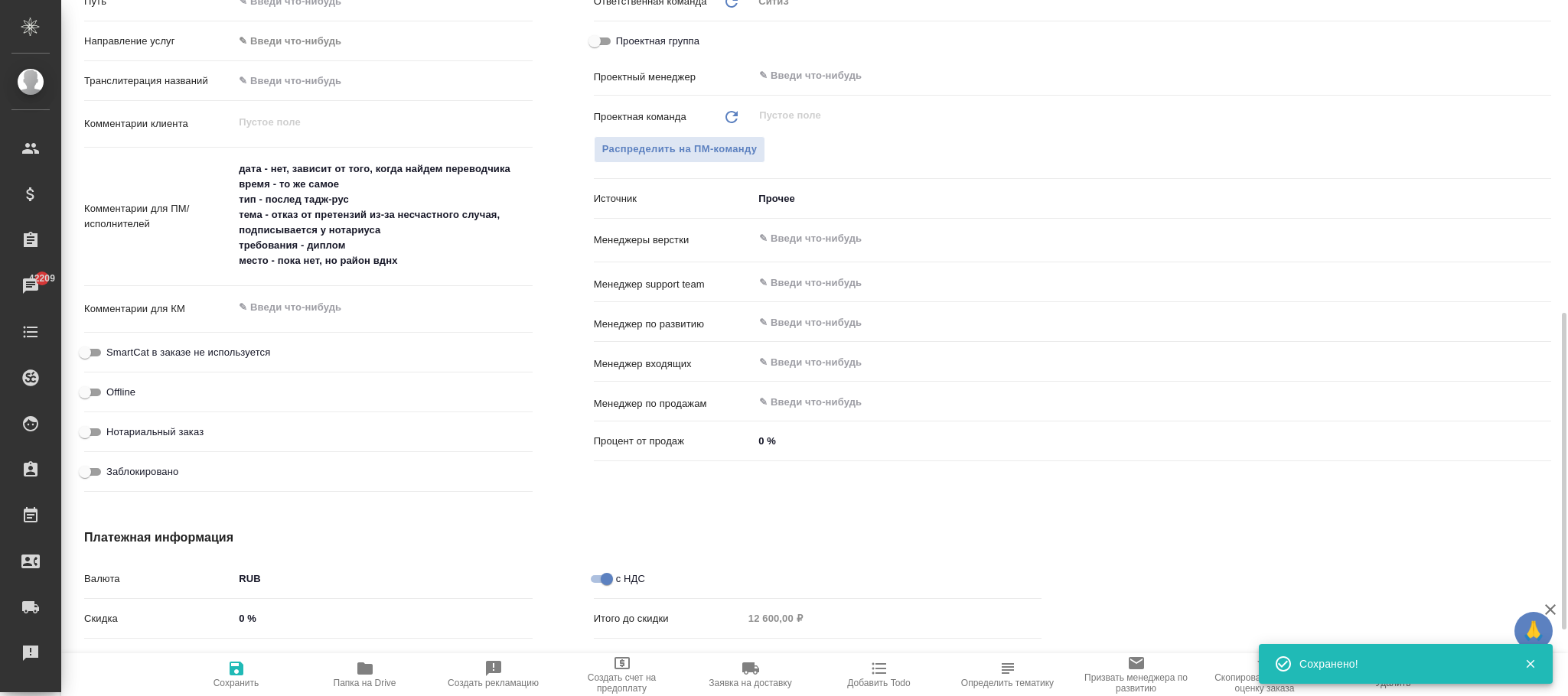
type textarea "x"
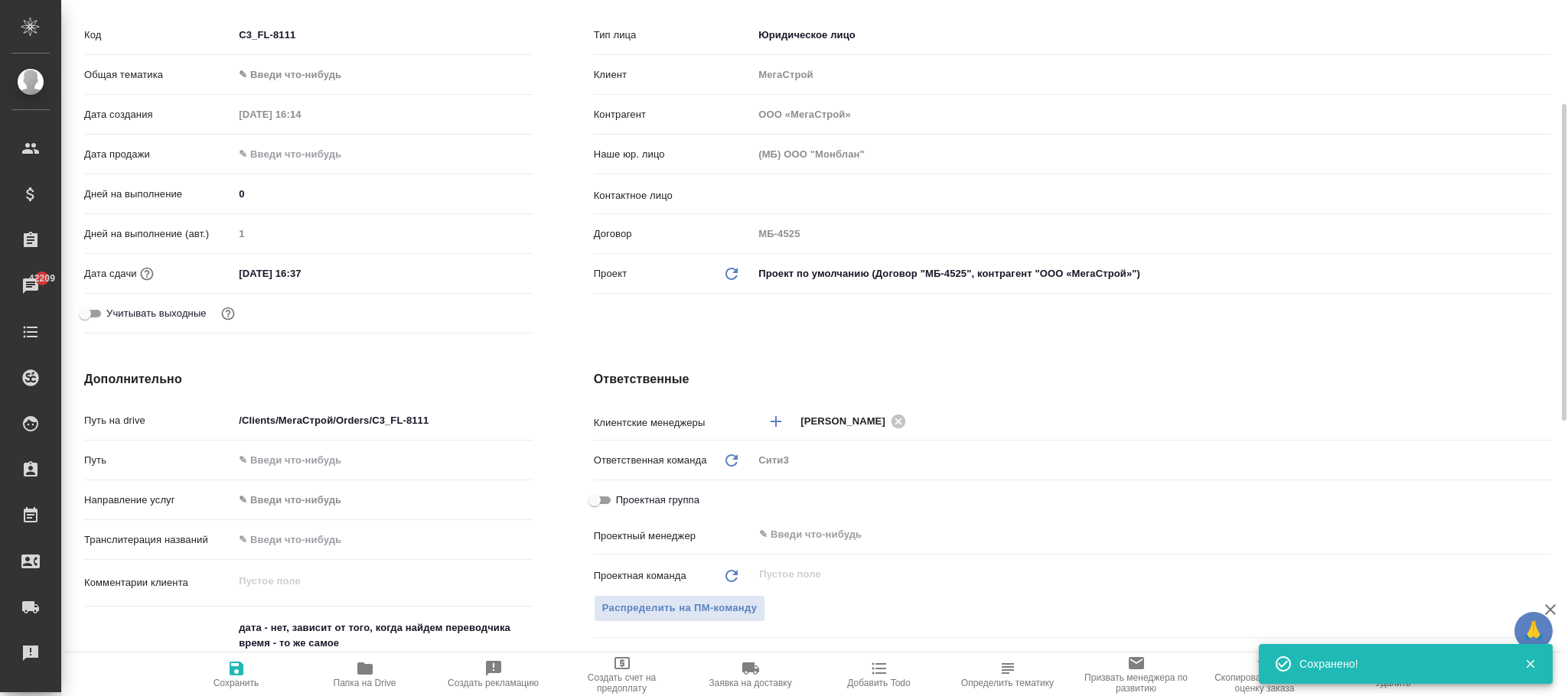
scroll to position [0, 0]
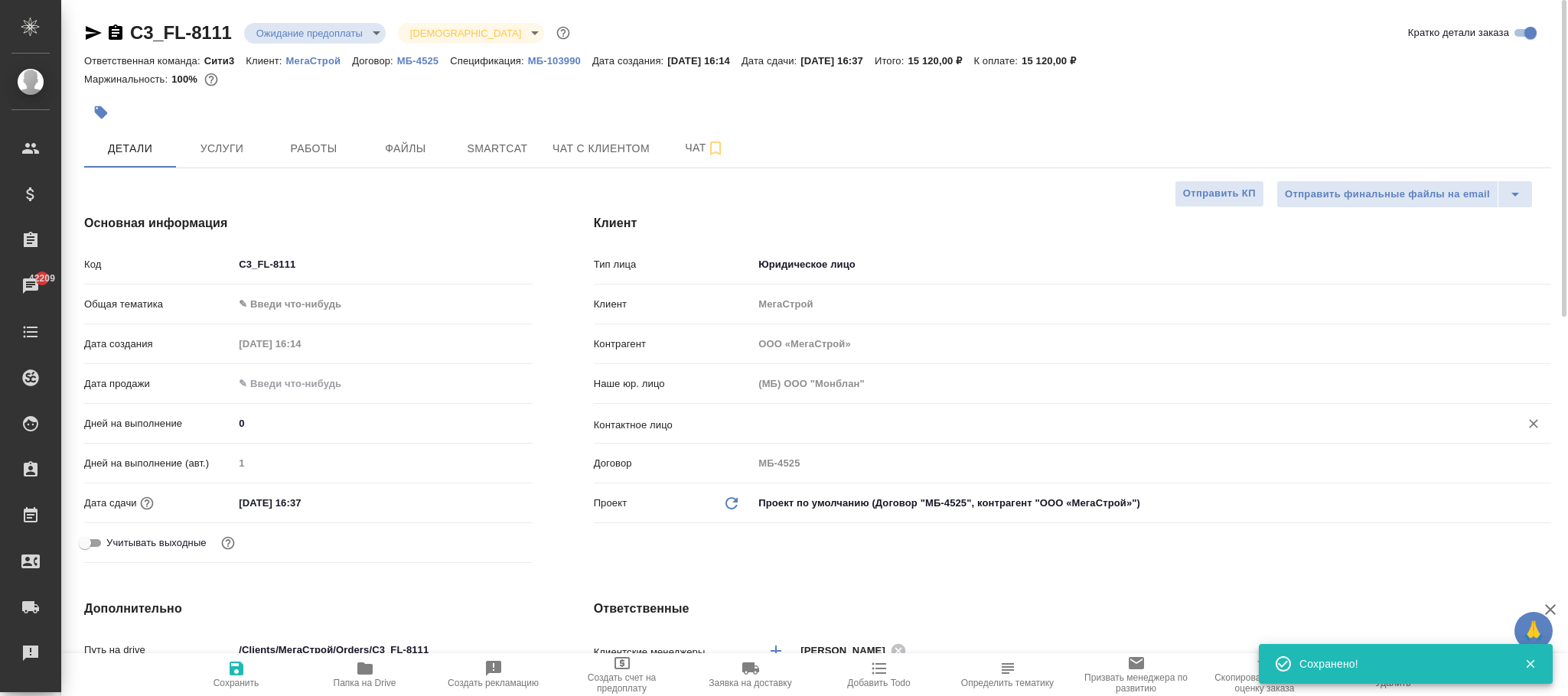
click at [822, 416] on input "text" at bounding box center [1126, 423] width 737 height 18
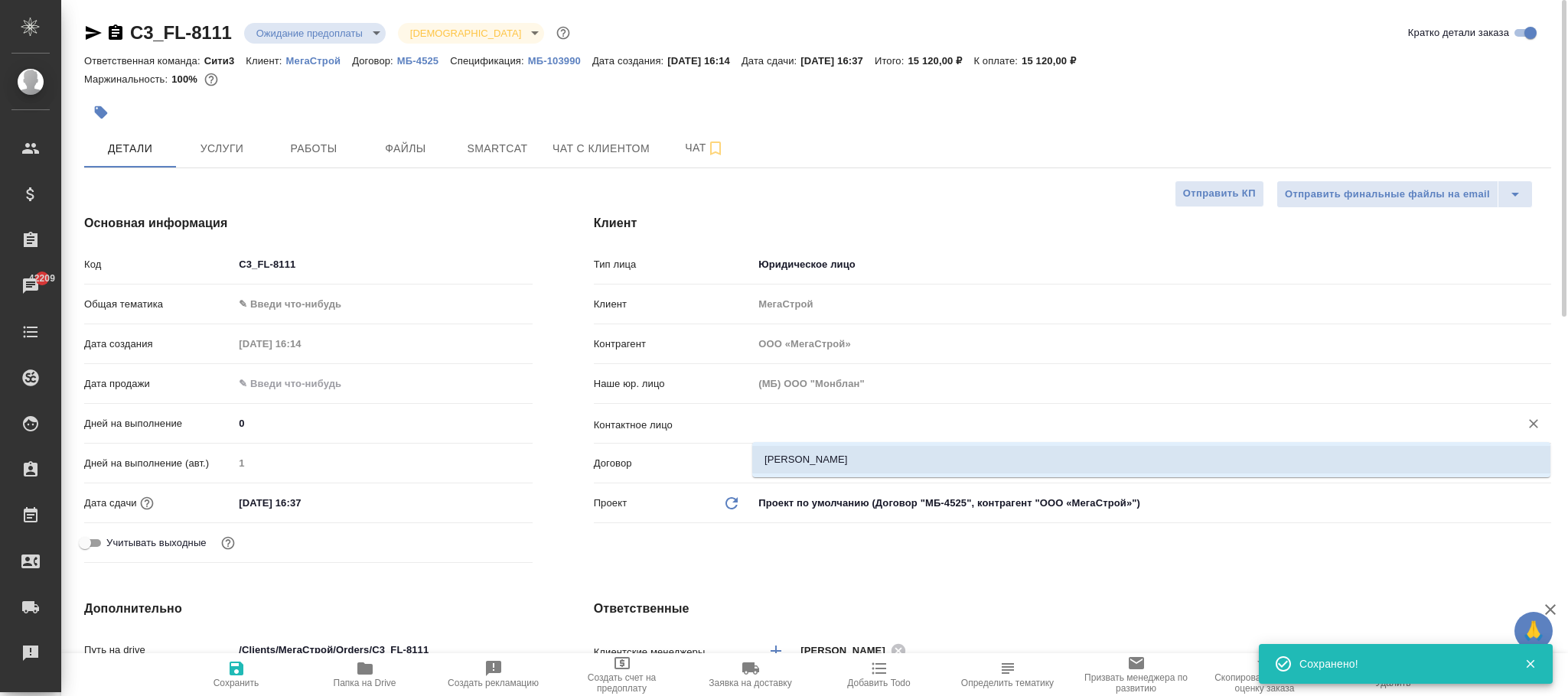
click at [803, 455] on li "Юлия" at bounding box center [1151, 459] width 798 height 27
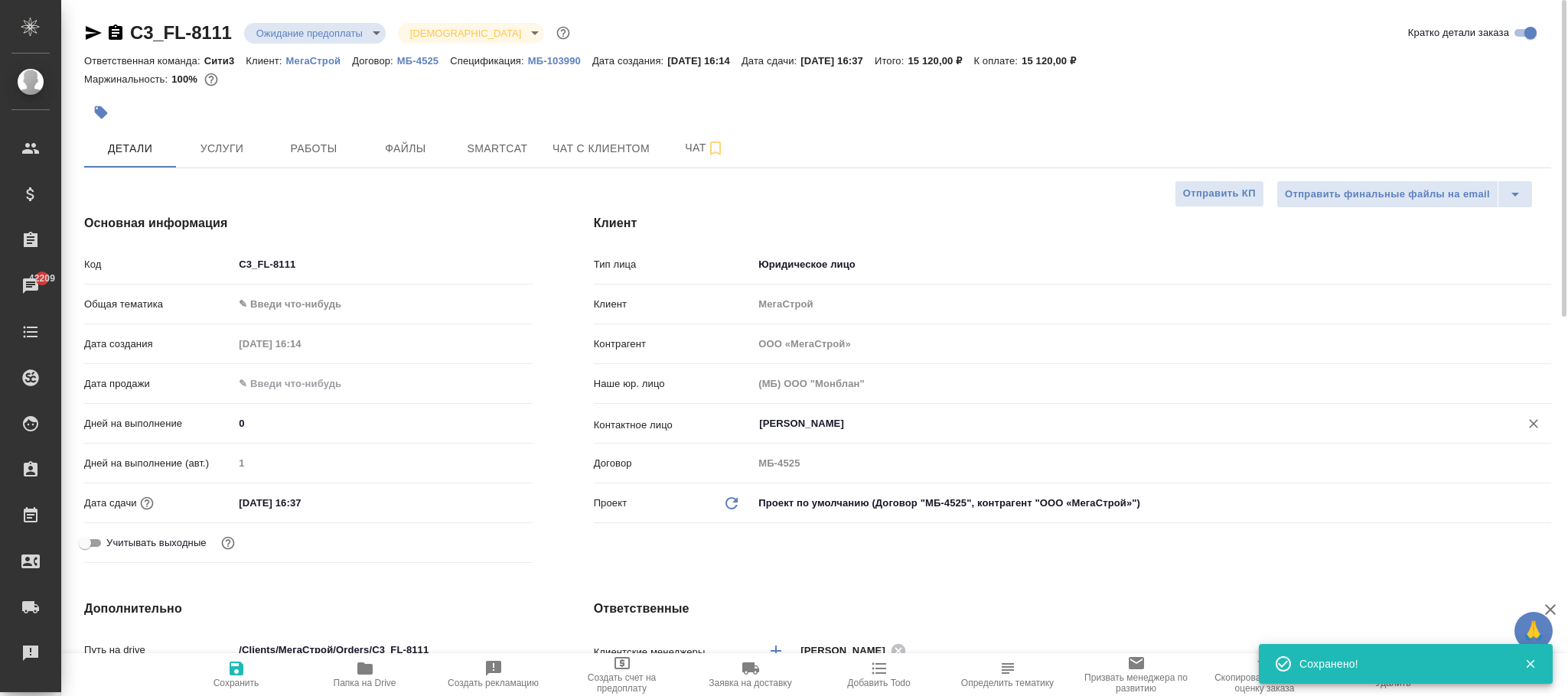
type input "Юлия"
type textarea "x"
click at [250, 666] on span "Сохранить" at bounding box center [236, 673] width 110 height 29
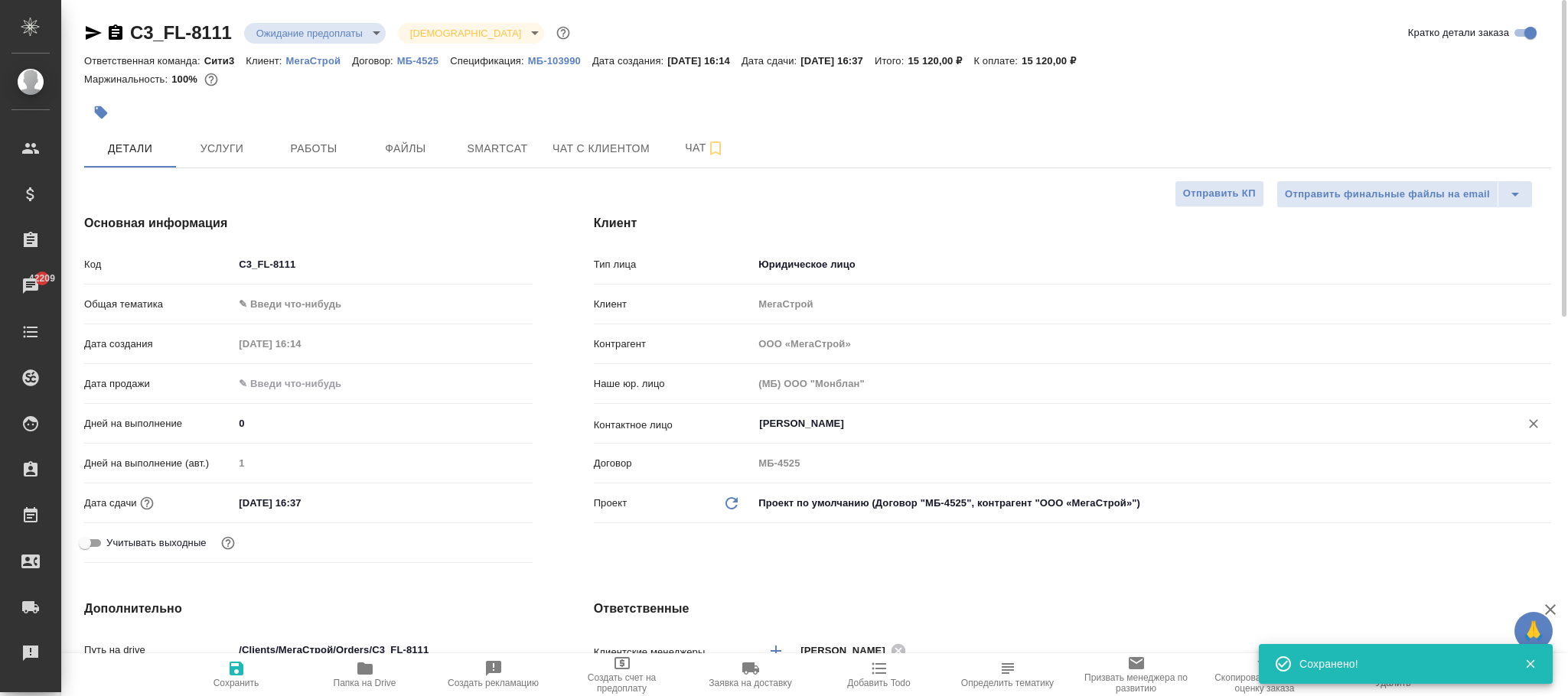
type textarea "x"
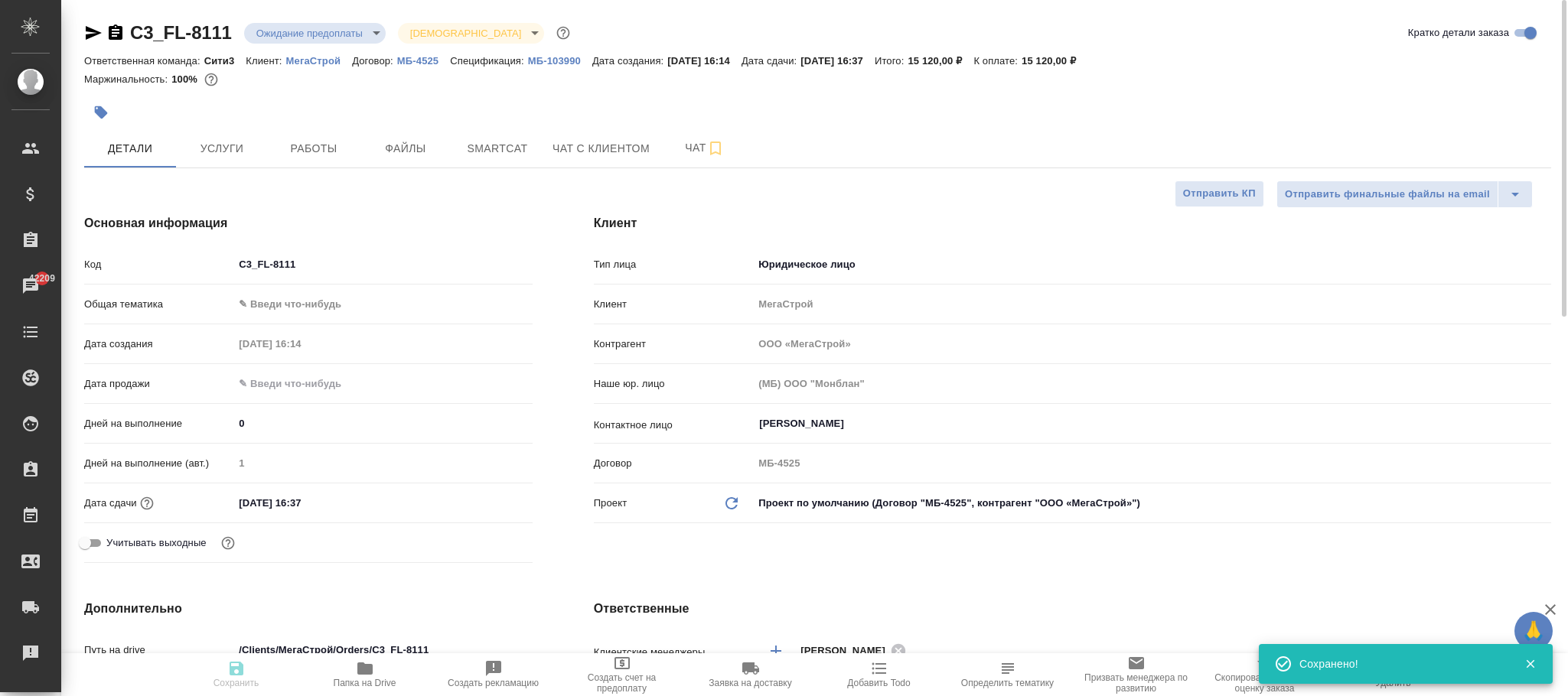
type textarea "x"
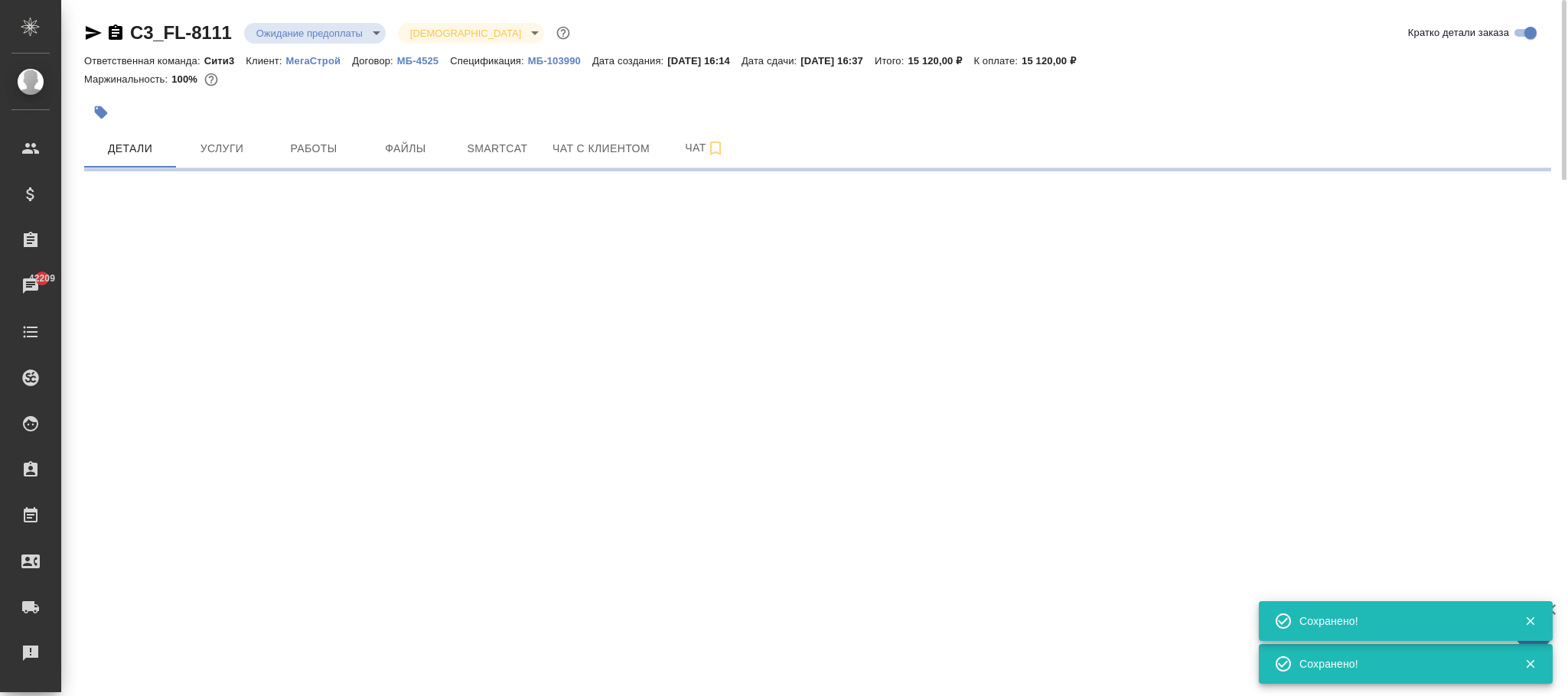
select select "RU"
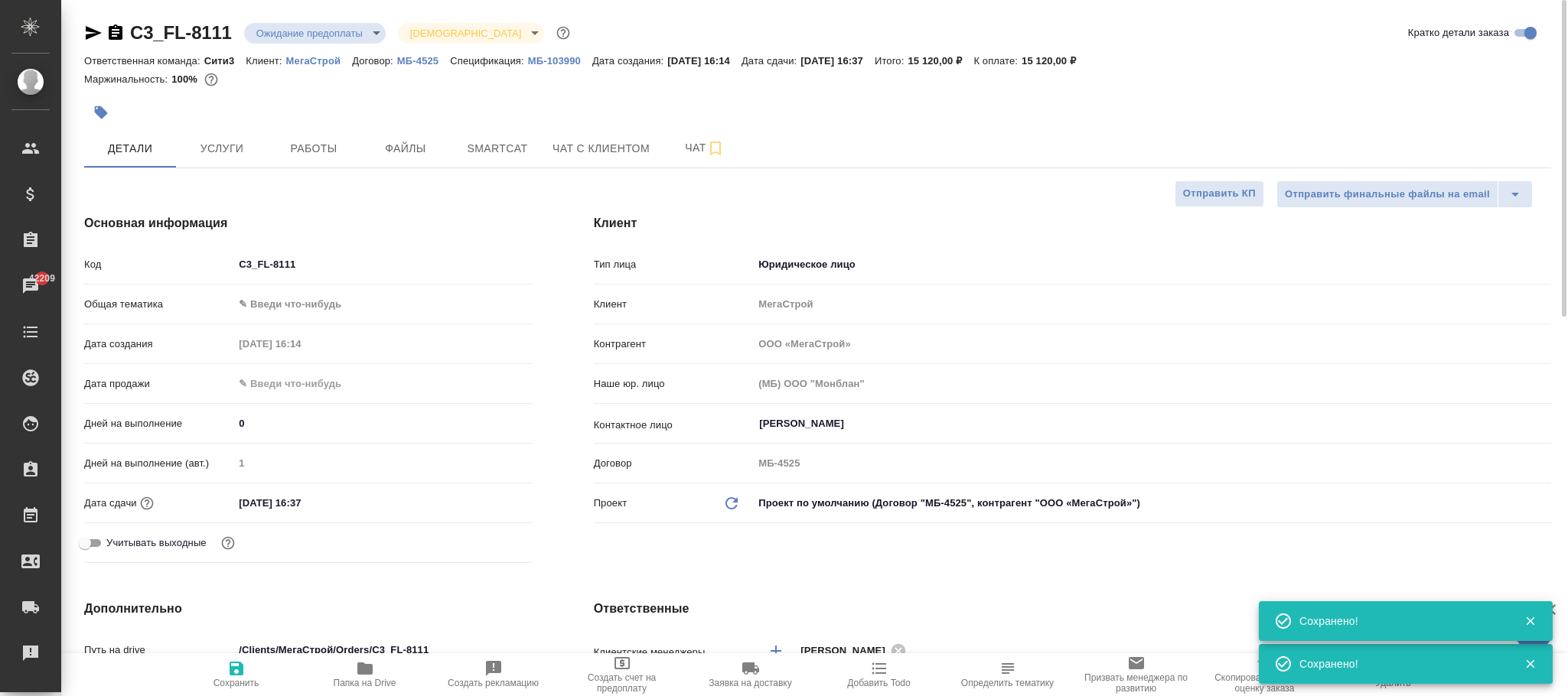
type textarea "x"
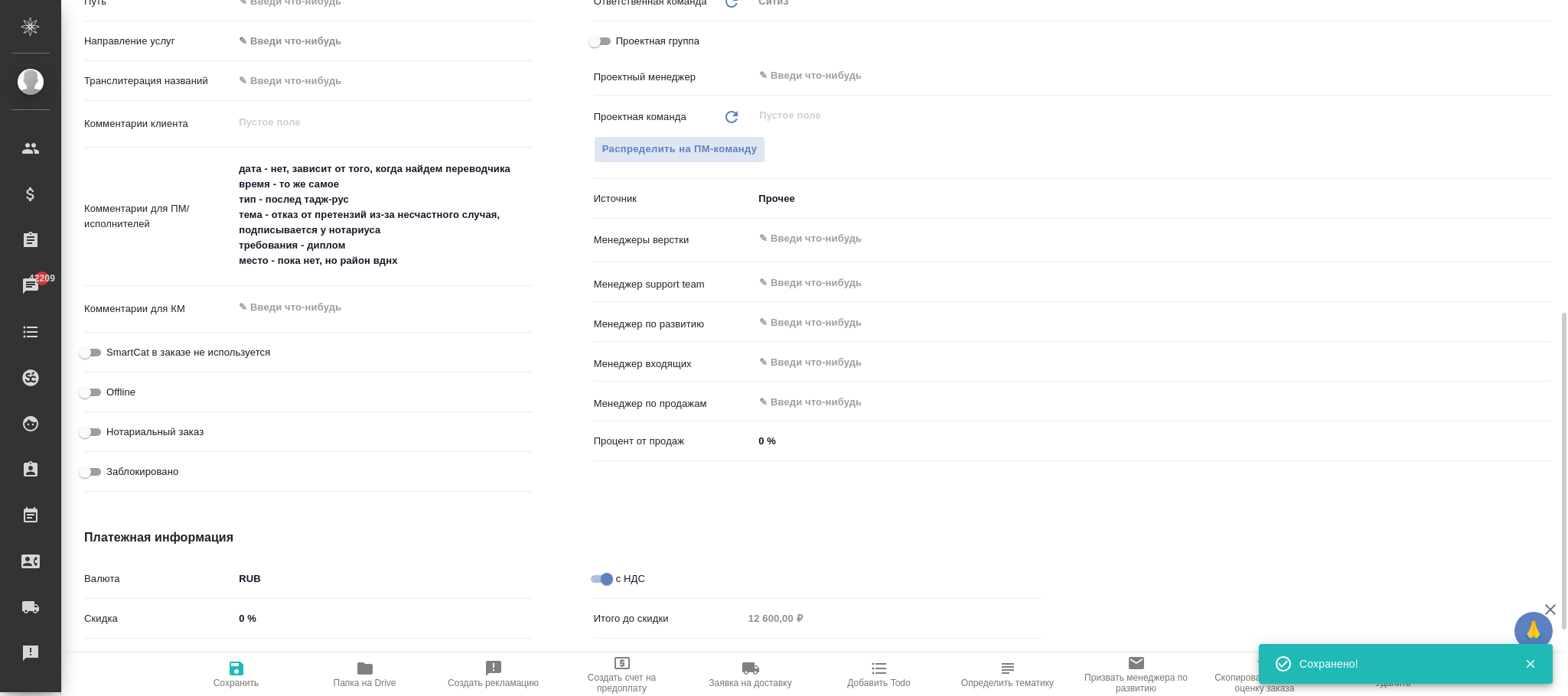
scroll to position [835, 0]
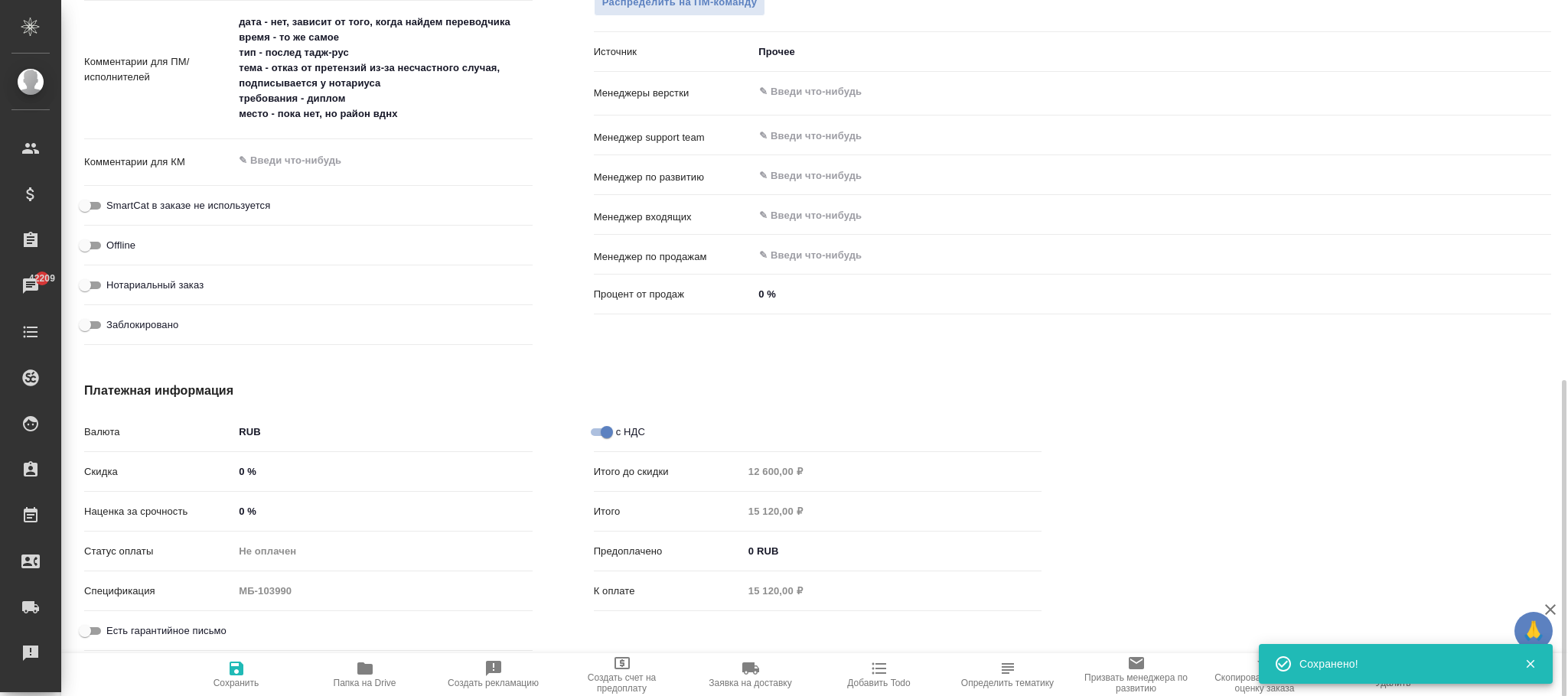
click at [90, 324] on input "Заблокировано" at bounding box center [84, 325] width 55 height 18
checkbox input "true"
type textarea "x"
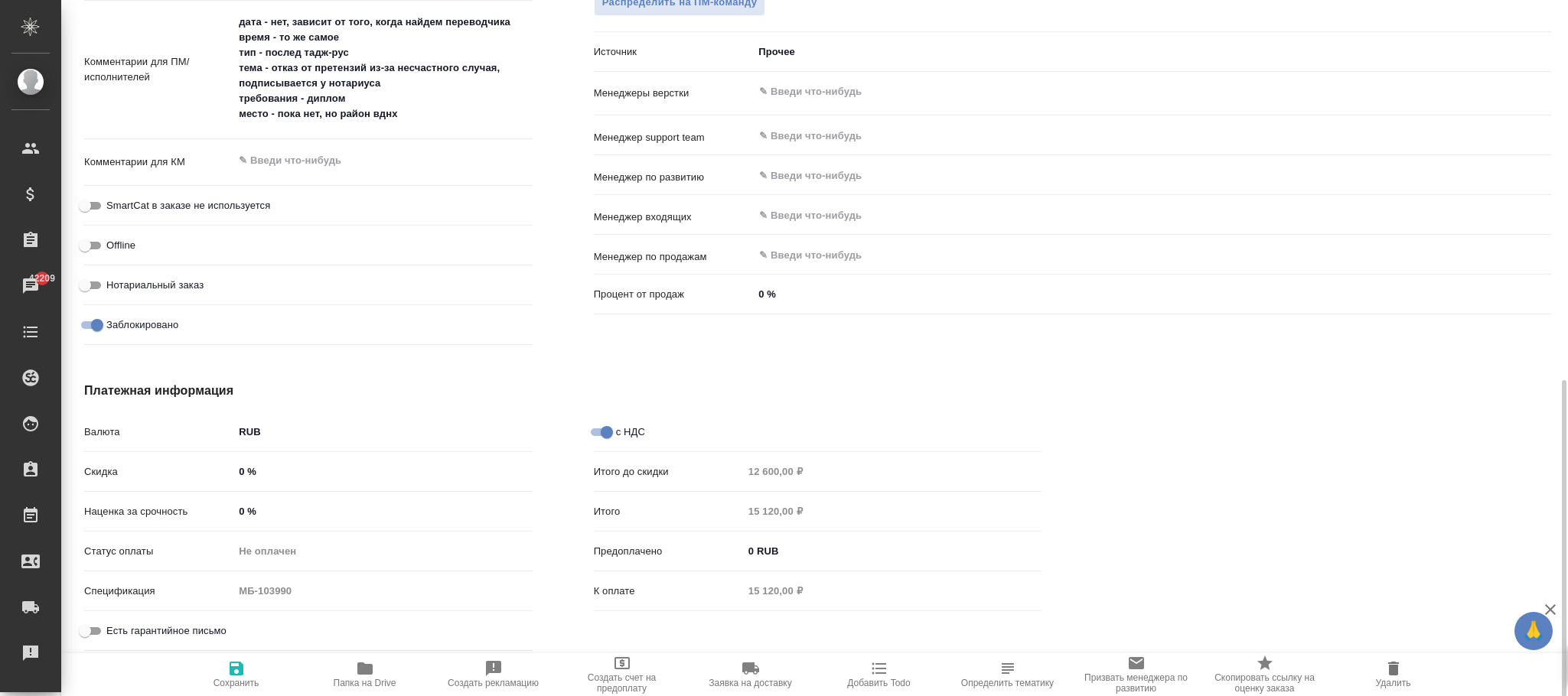
drag, startPoint x: 230, startPoint y: 658, endPoint x: 535, endPoint y: 516, distance: 336.4
click at [234, 657] on button "Сохранить" at bounding box center [236, 675] width 128 height 43
type textarea "x"
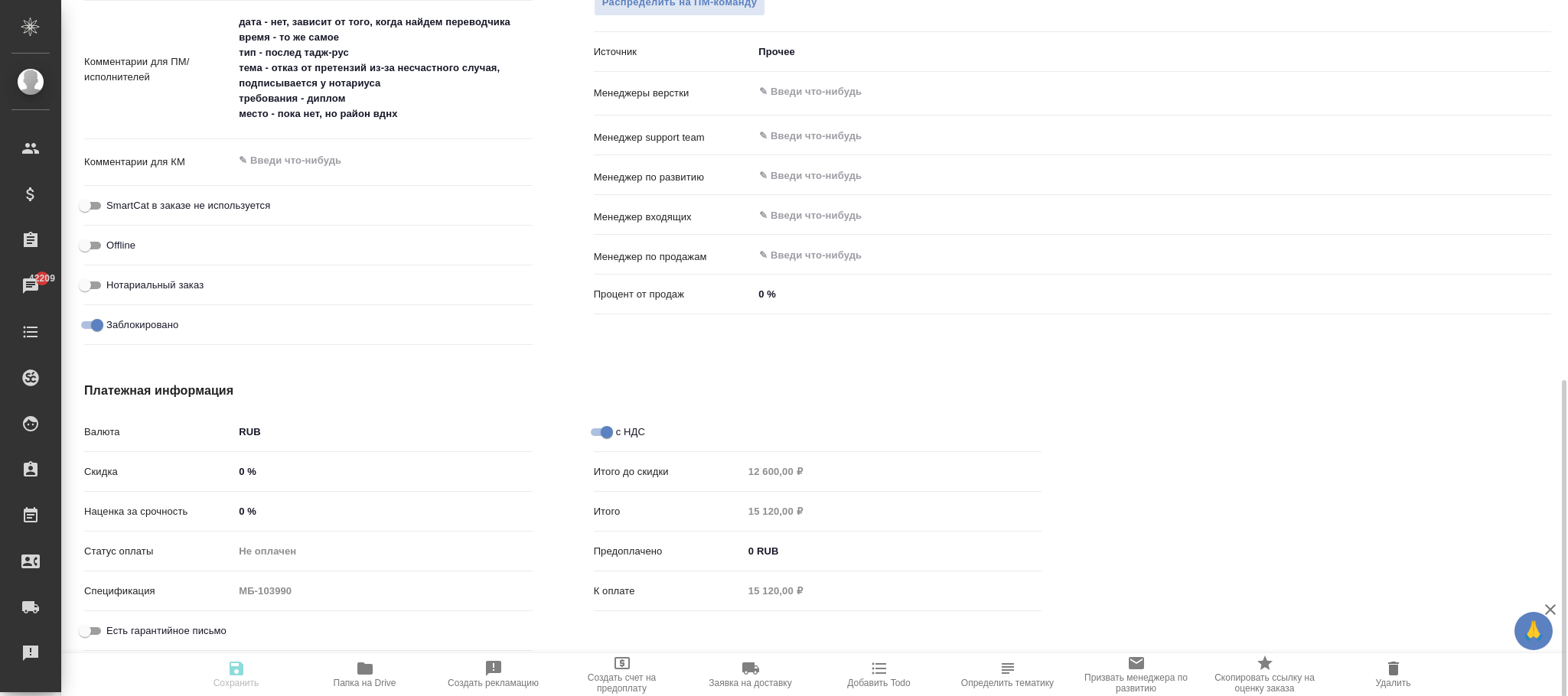
type textarea "x"
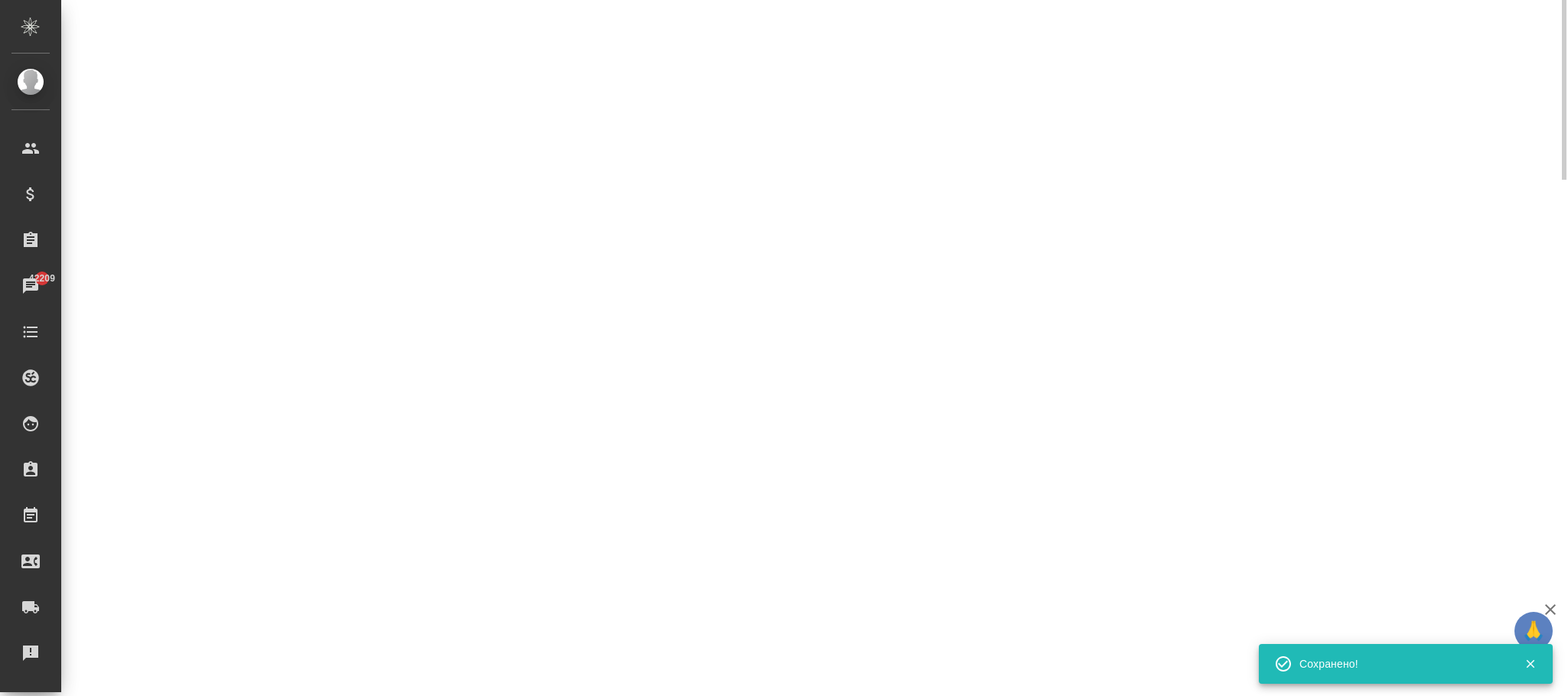
scroll to position [147, 0]
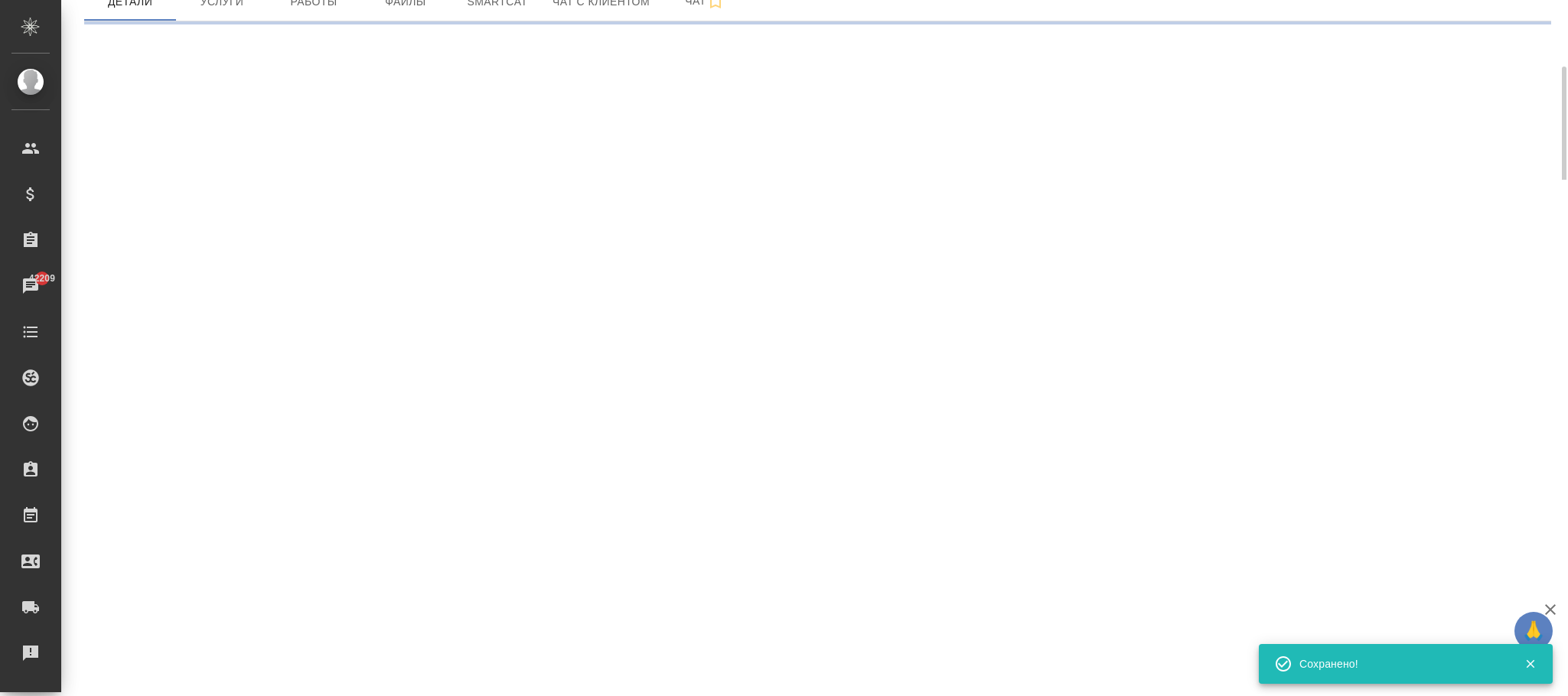
select select "RU"
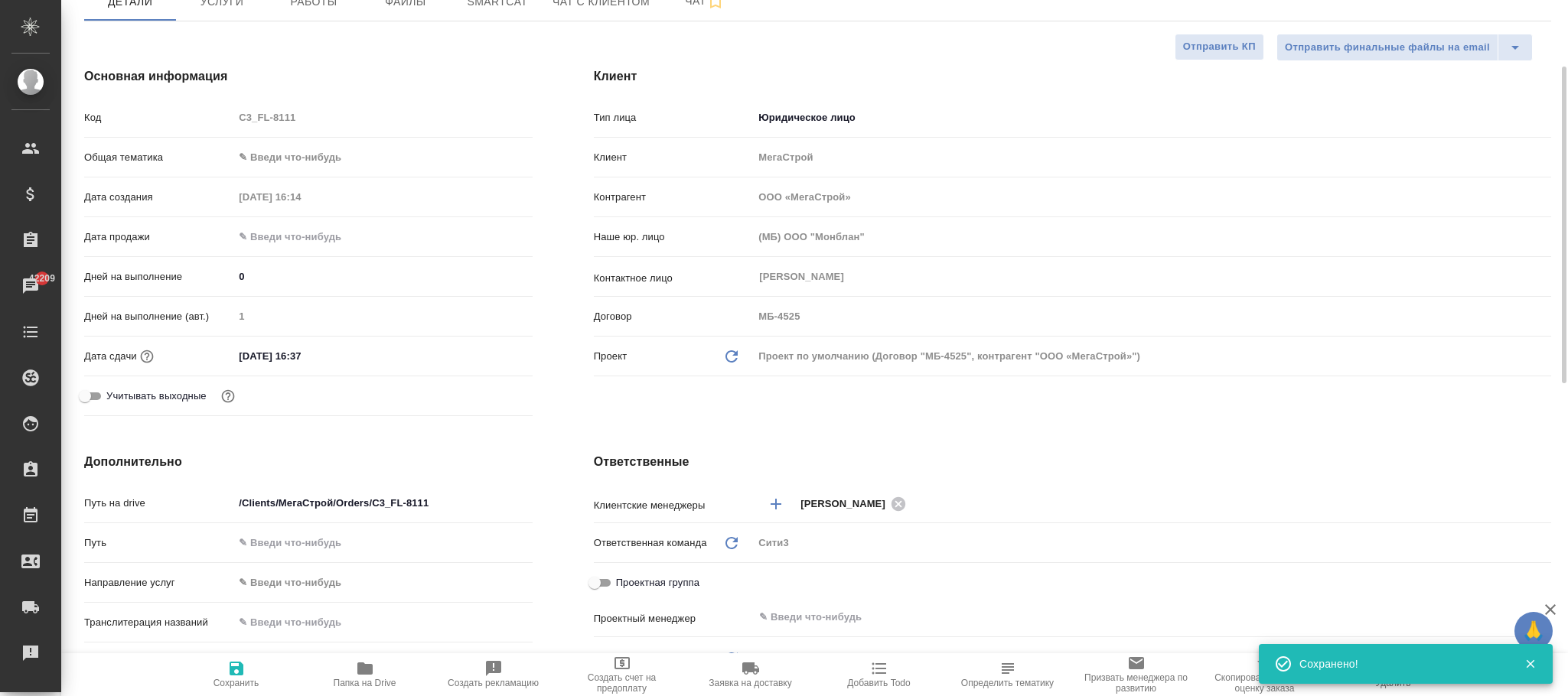
type textarea "x"
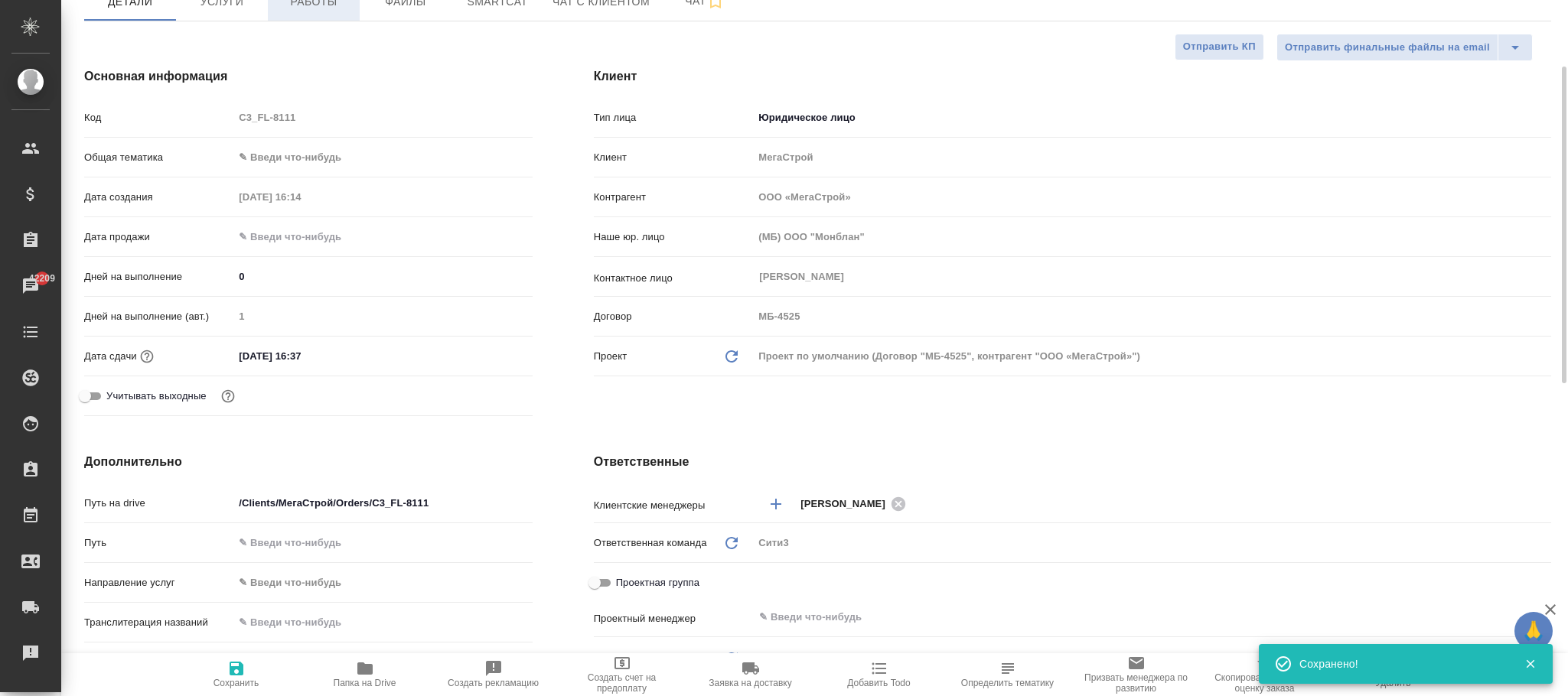
type textarea "x"
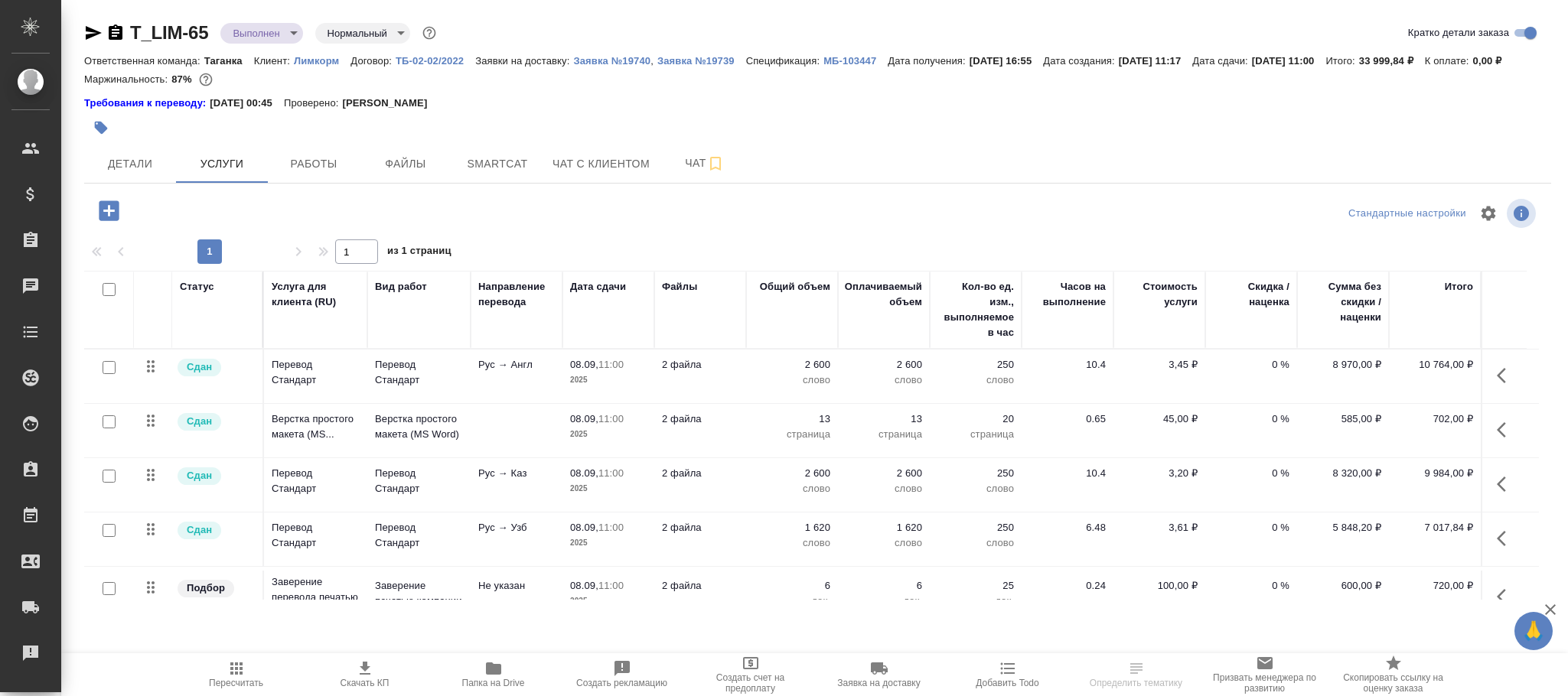
scroll to position [166, 0]
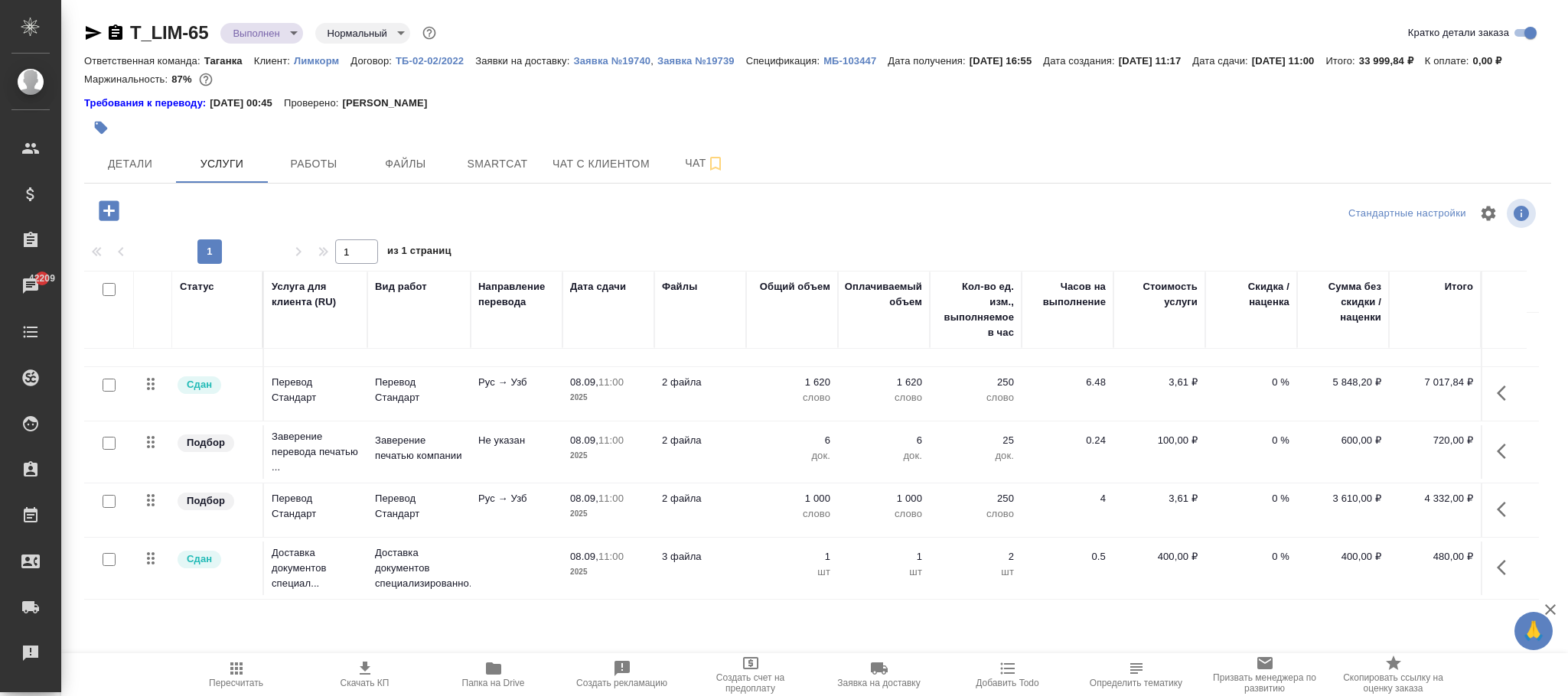
click at [104, 221] on icon "button" at bounding box center [108, 210] width 20 height 20
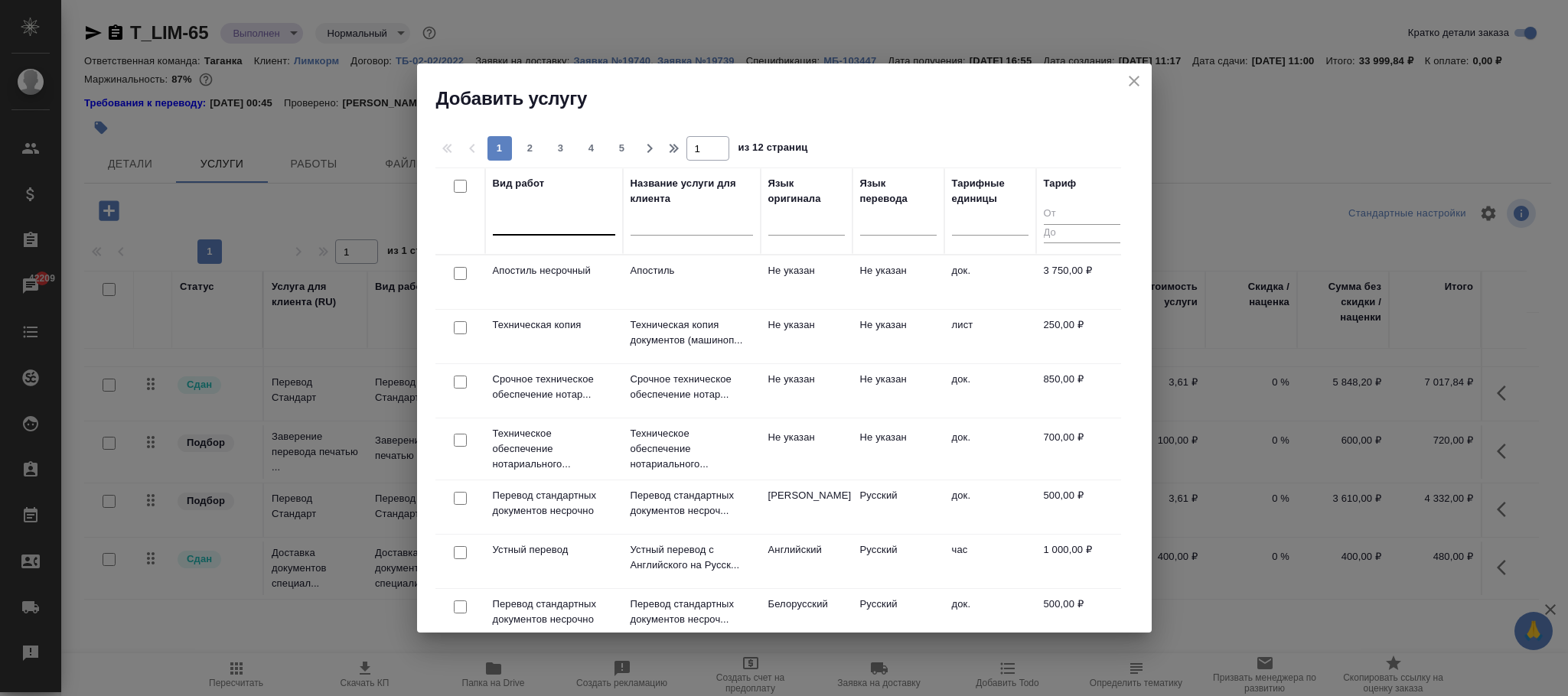
click at [540, 221] on div at bounding box center [554, 220] width 123 height 22
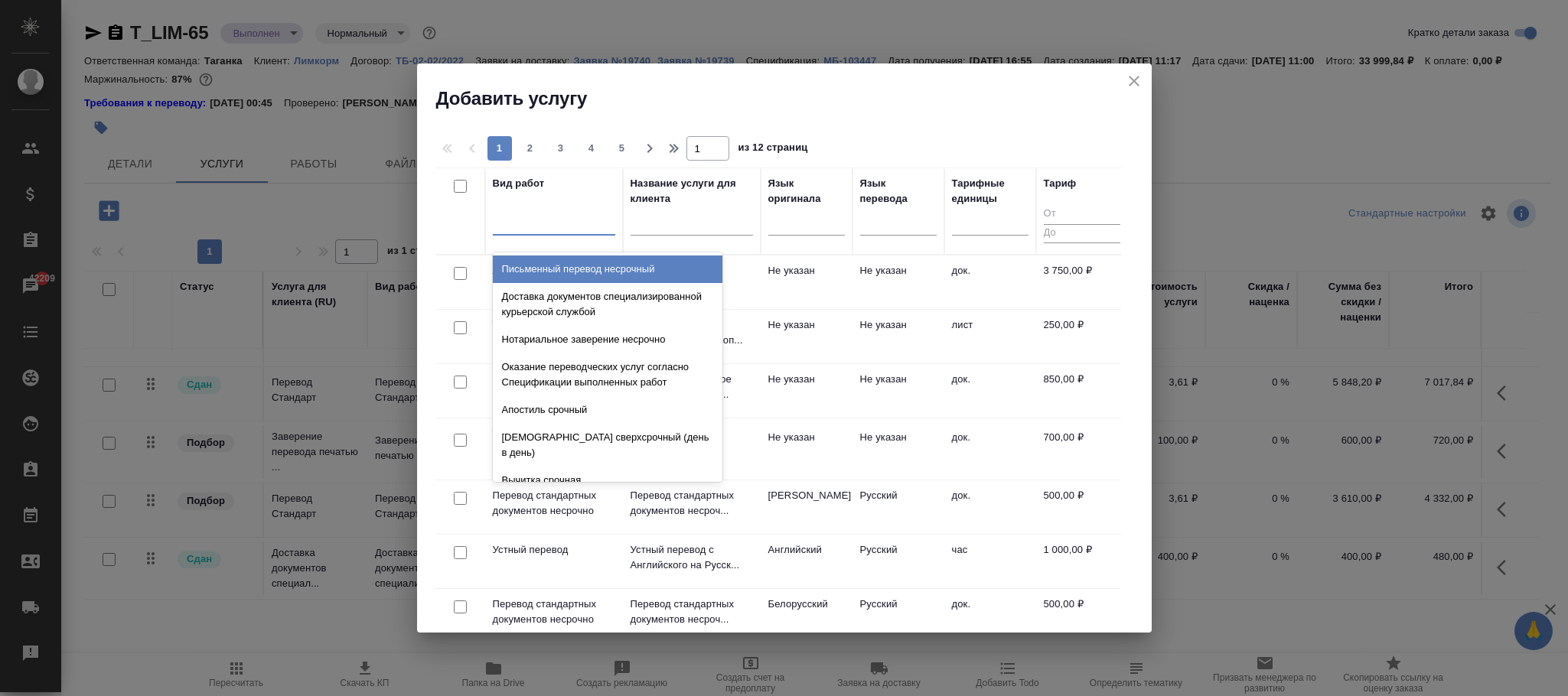
paste input "Доставка документов специализированной курьерской службой"
type input "Доставка документов специализированной курьерской службой"
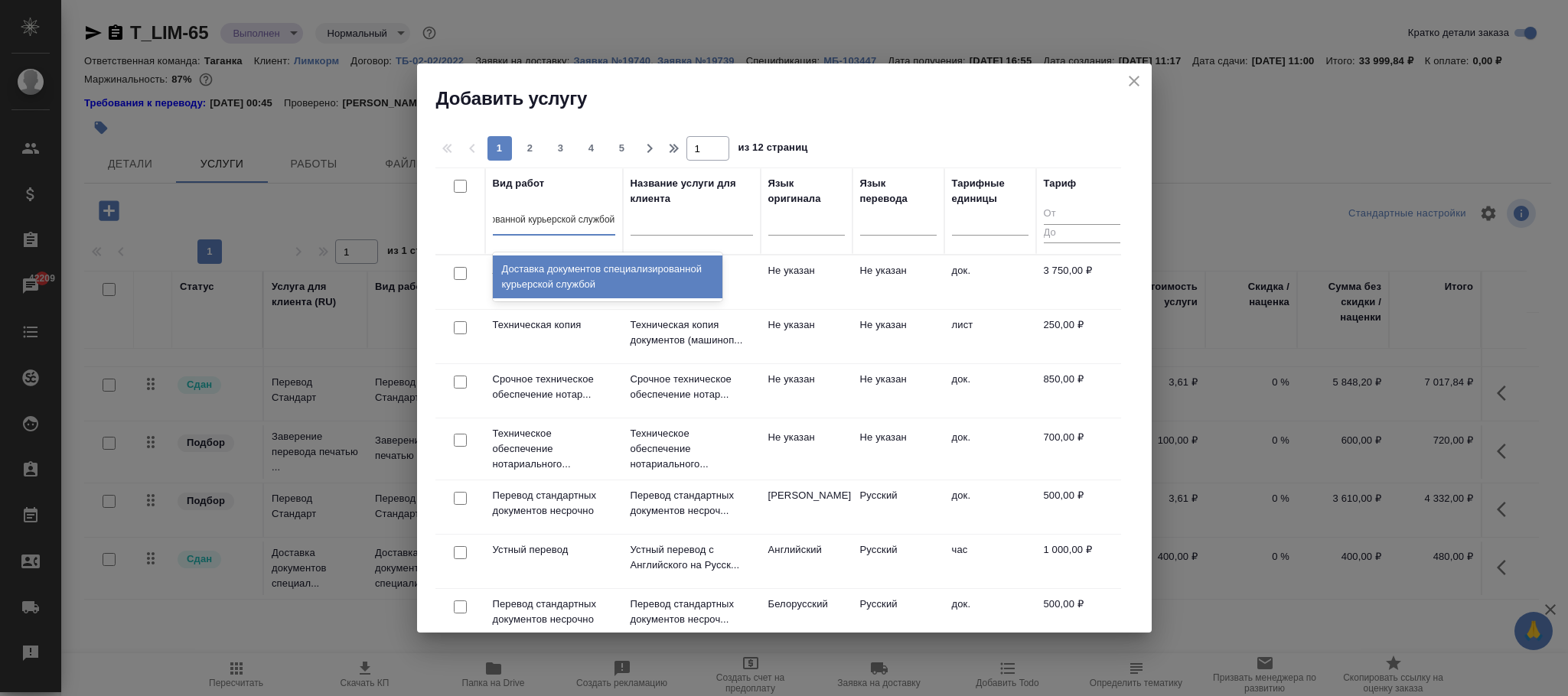
click at [581, 273] on div "Доставка документов специализированной курьерской службой" at bounding box center [608, 277] width 230 height 43
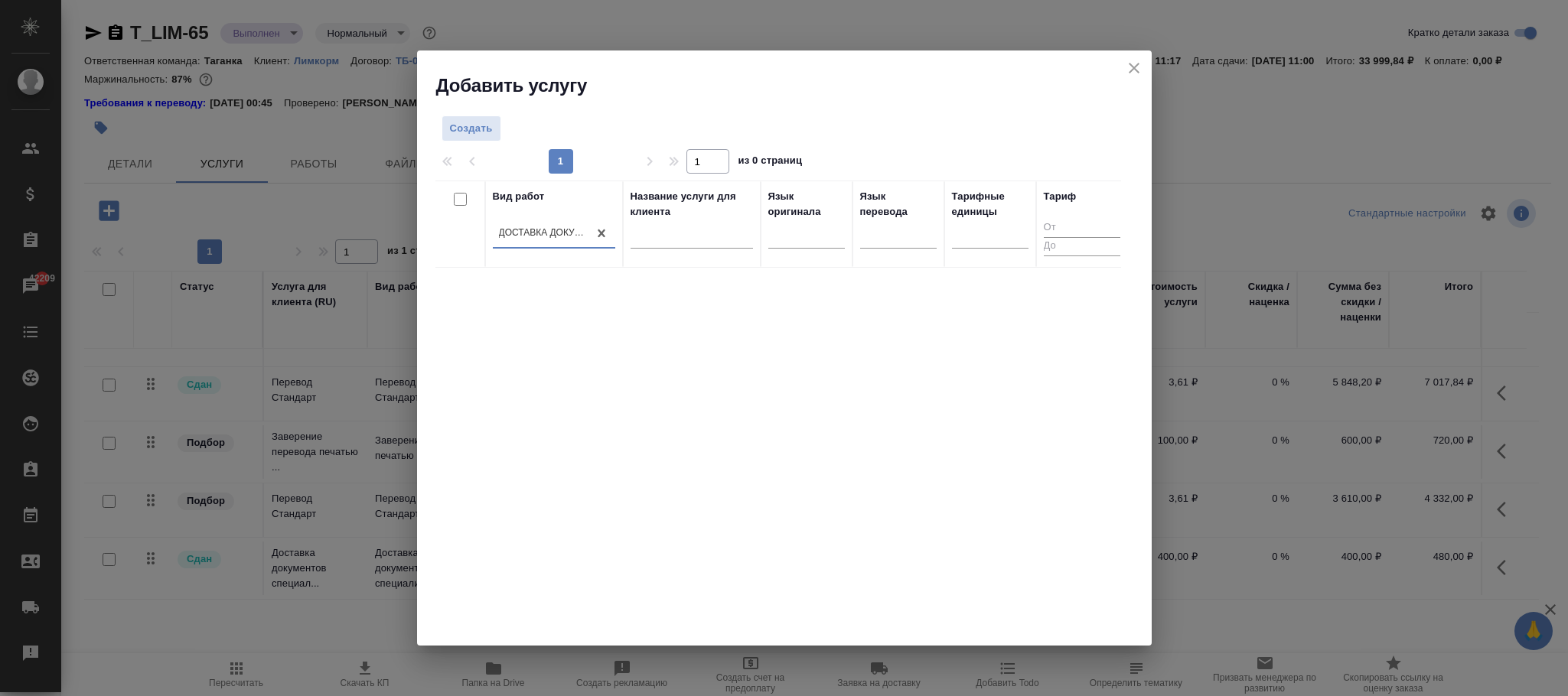
scroll to position [0, 1]
click at [1132, 65] on icon "close" at bounding box center [1133, 67] width 18 height 18
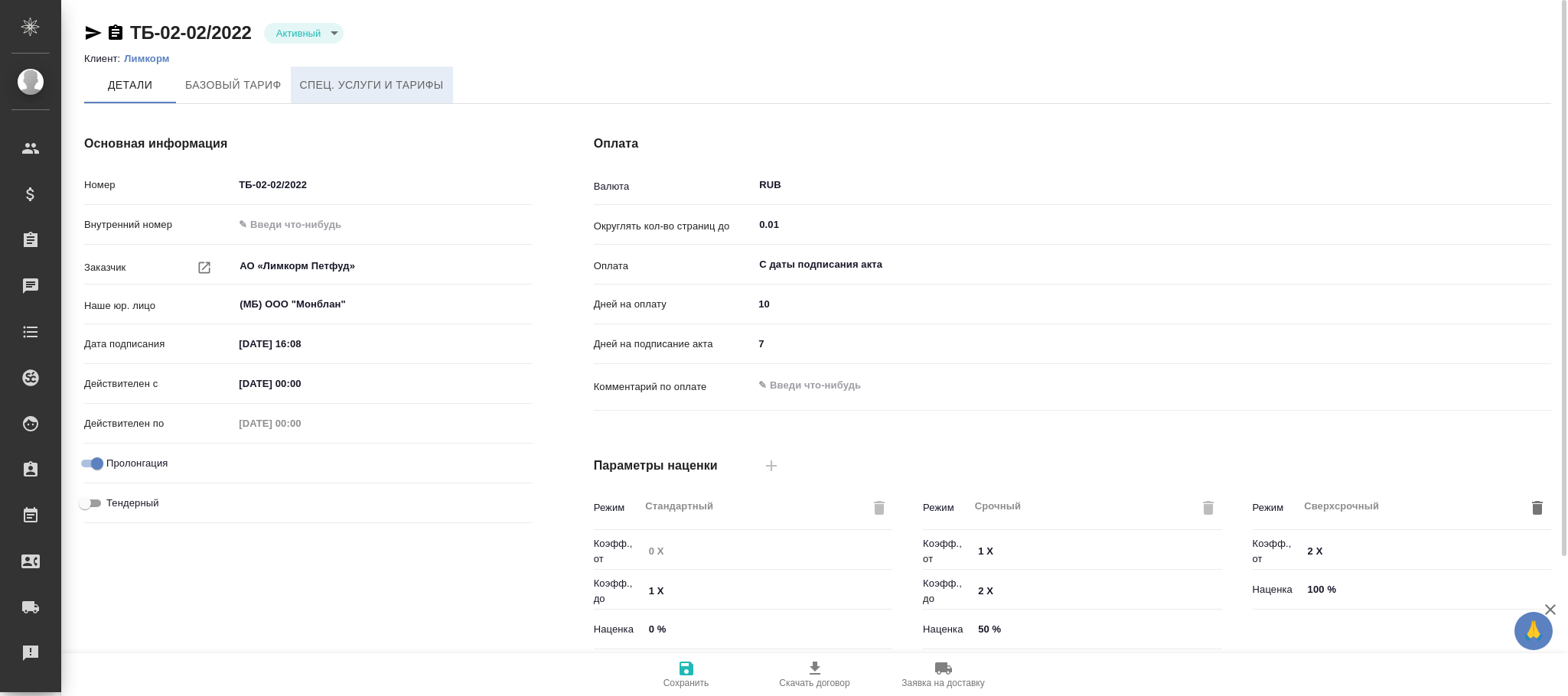
click at [346, 83] on span "Спец. услуги и тарифы" at bounding box center [372, 85] width 144 height 19
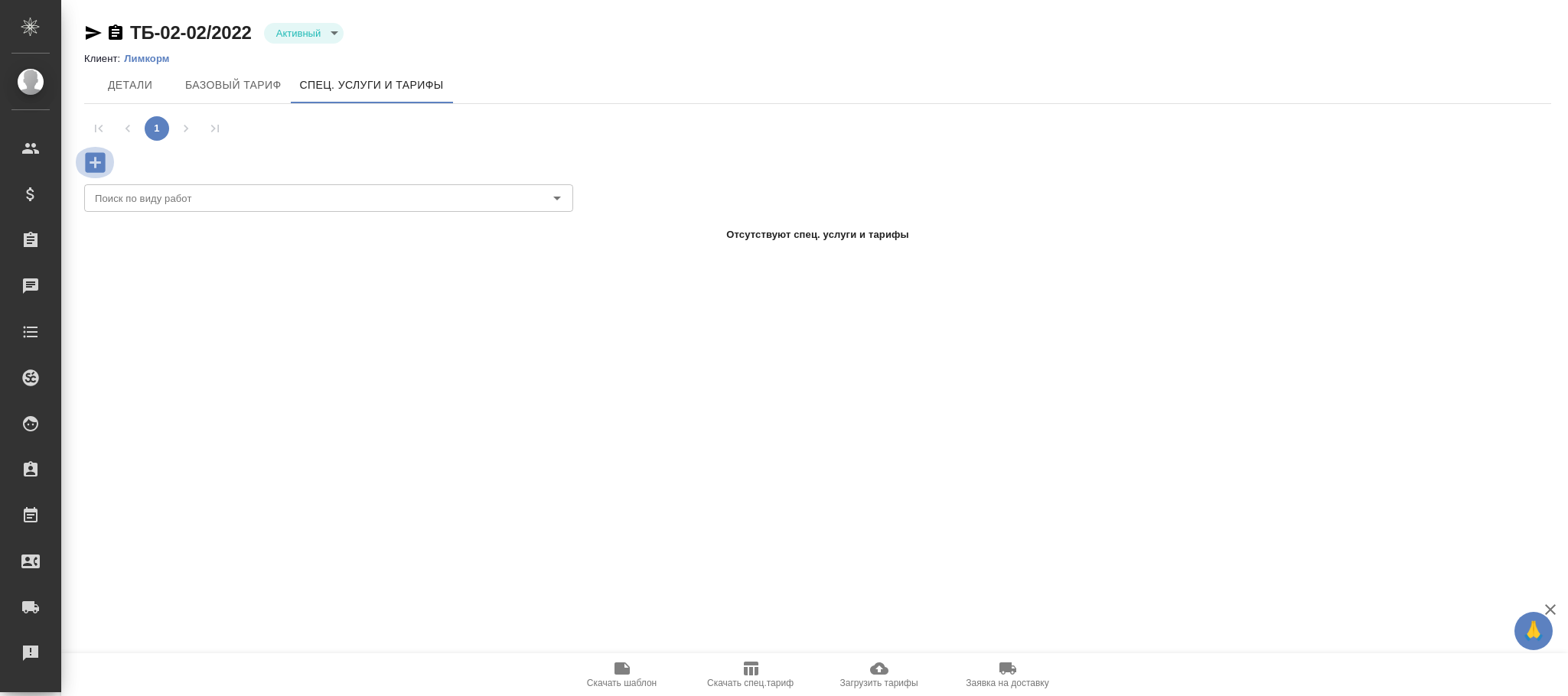
click at [95, 161] on icon "button" at bounding box center [95, 163] width 27 height 27
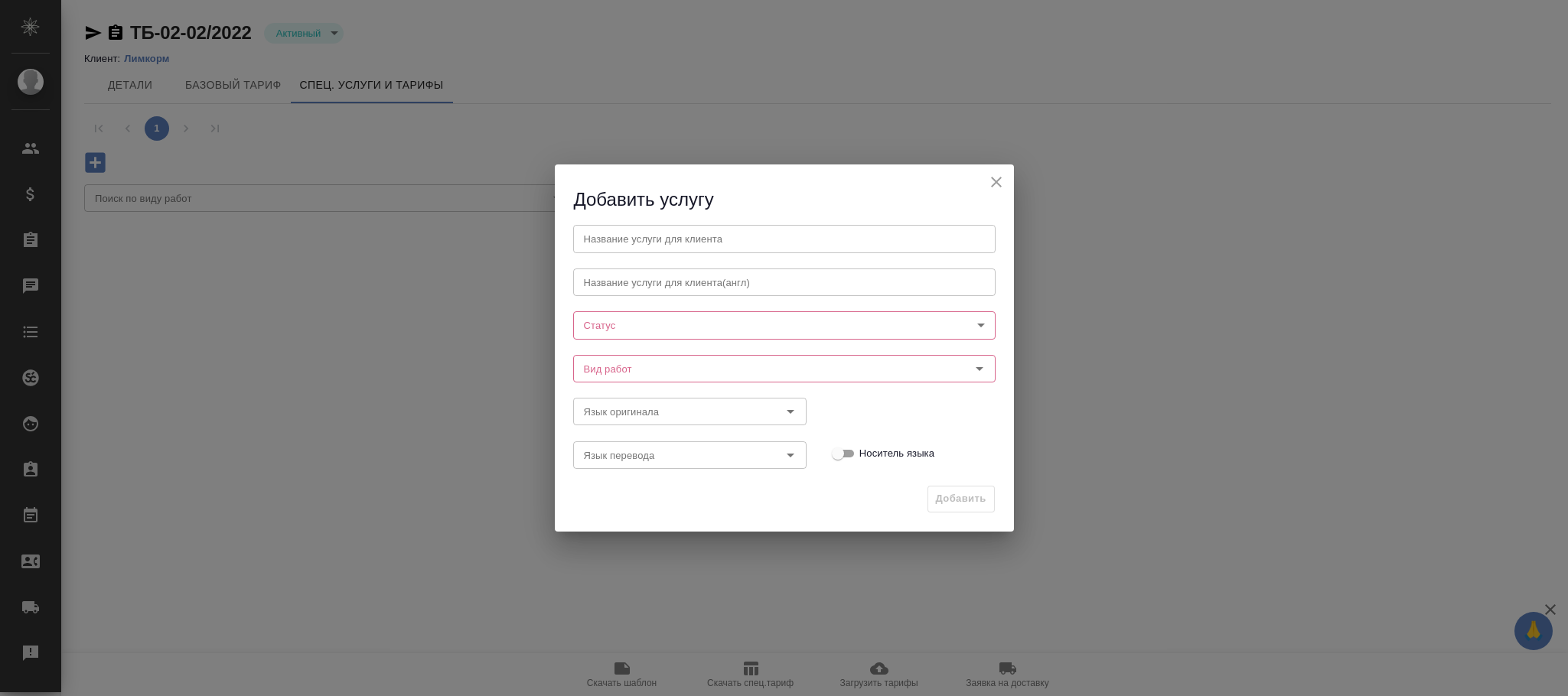
click at [588, 332] on body "🙏 .cls-1 fill:#fff; AWATERA Фокина Наталья n.fokina Клиенты Спецификации Заказы…" at bounding box center [784, 348] width 1568 height 696
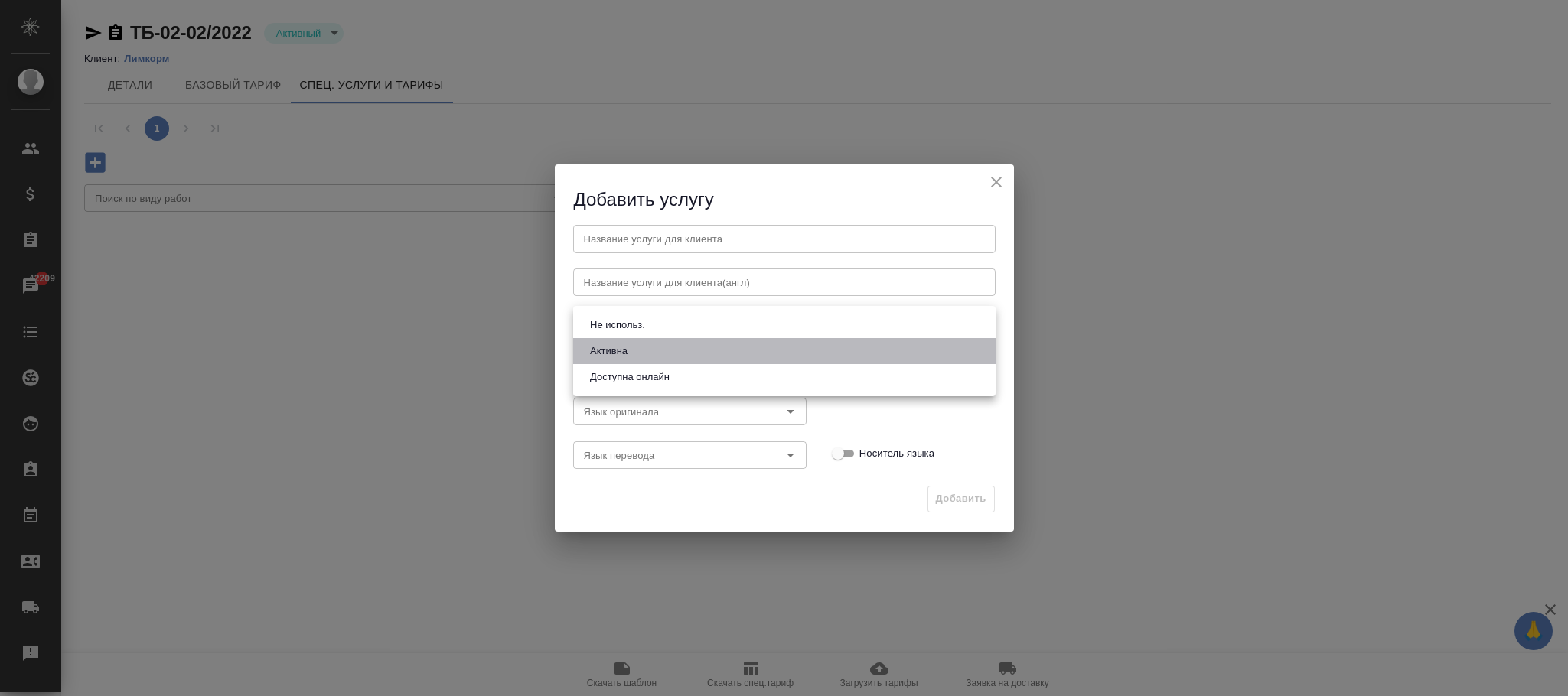
click at [626, 354] on button "Активна" at bounding box center [608, 351] width 47 height 17
type input "active"
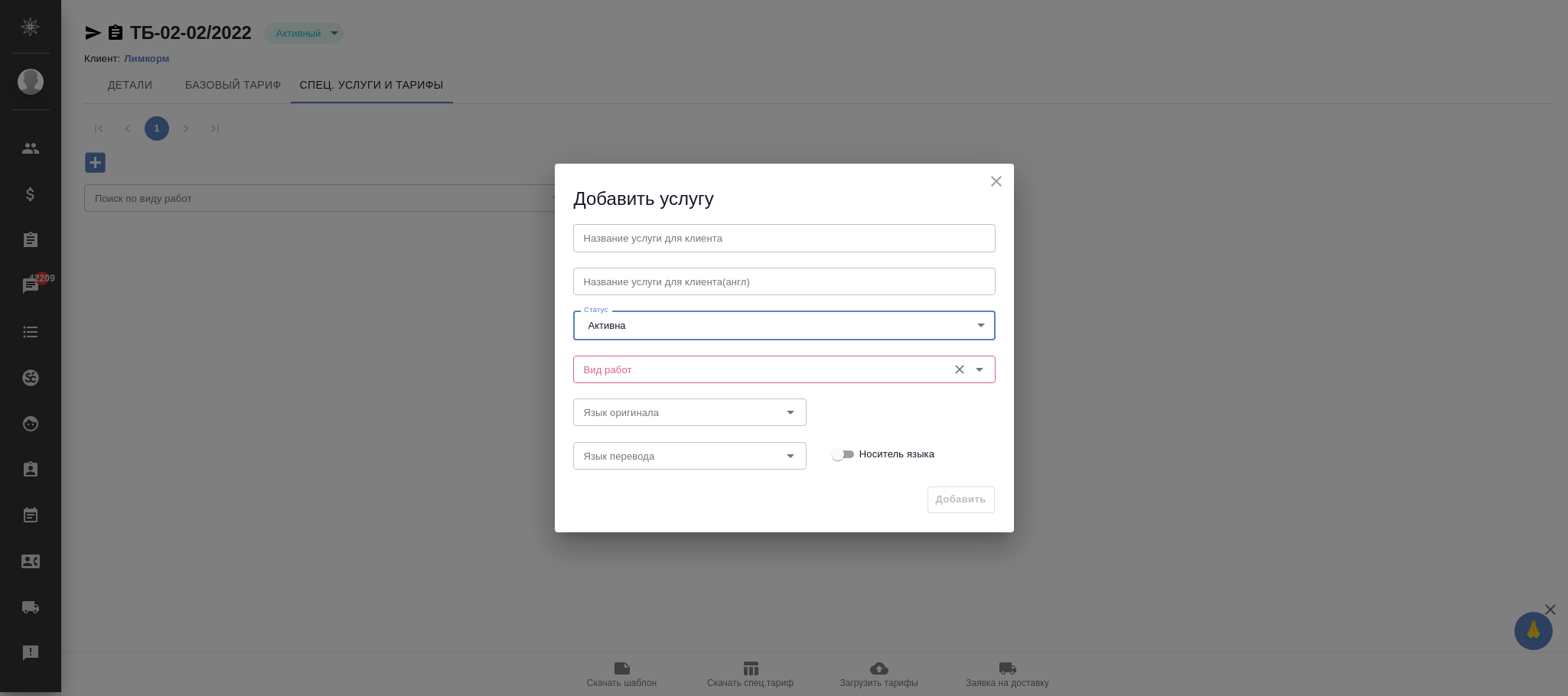
click at [618, 365] on input "Вид работ" at bounding box center [759, 369] width 362 height 18
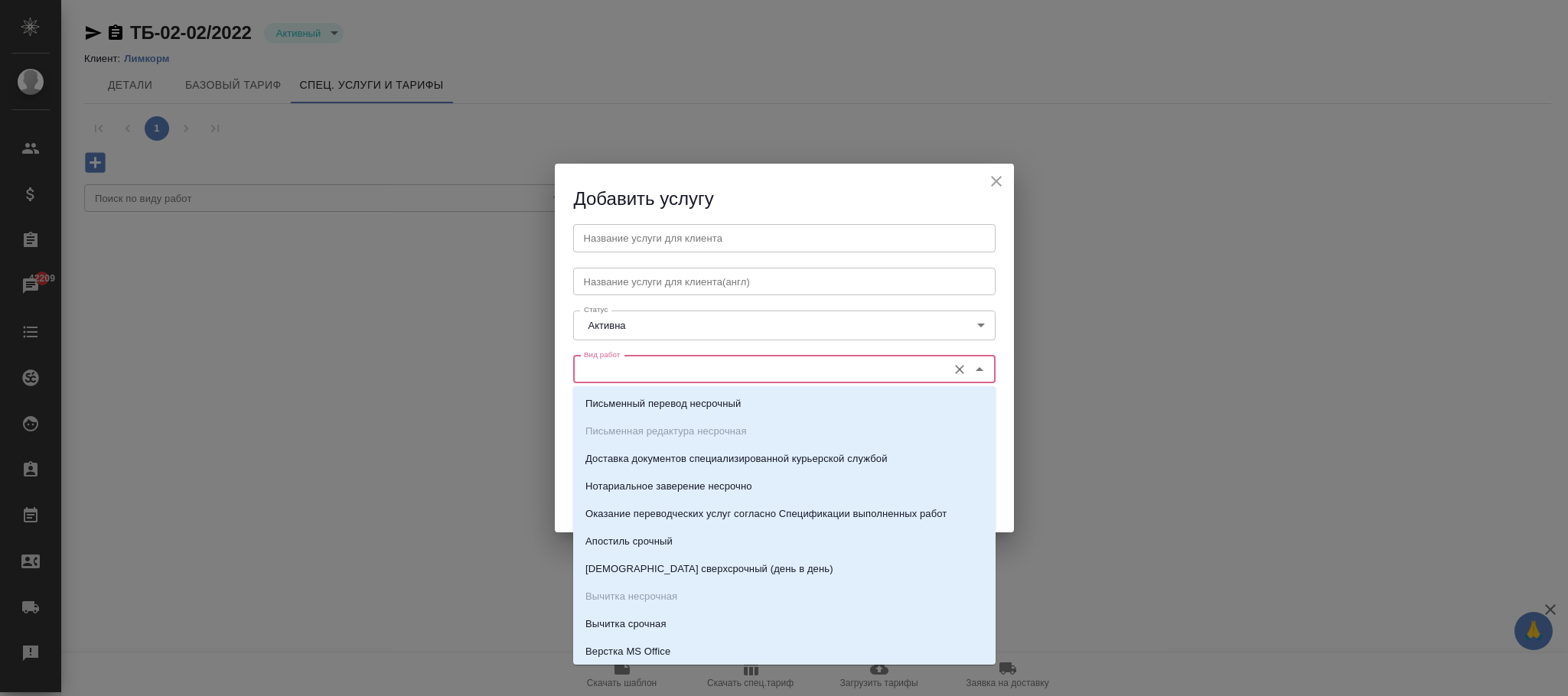
paste input "Доставка документов специализированной курьерской службой"
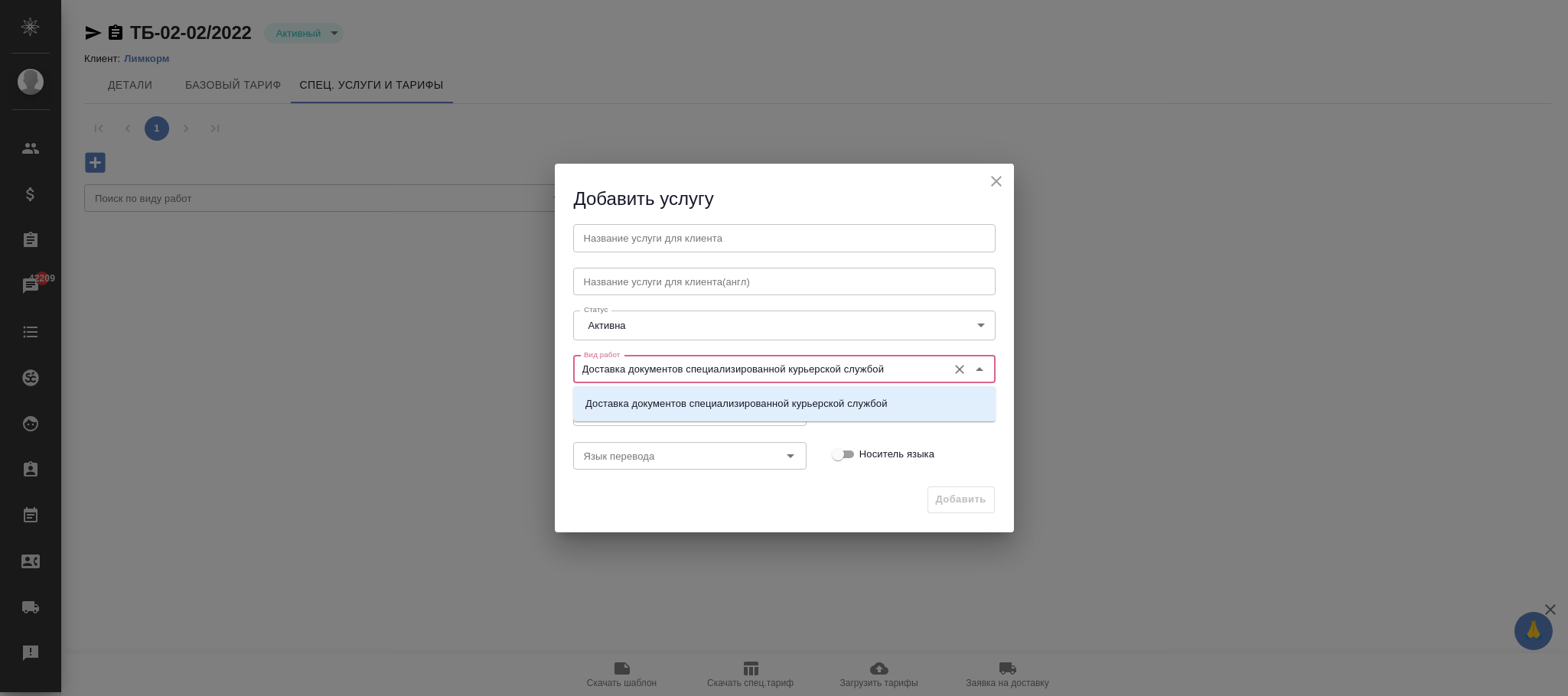
type input "Доставка документов специализированной курьерской службой"
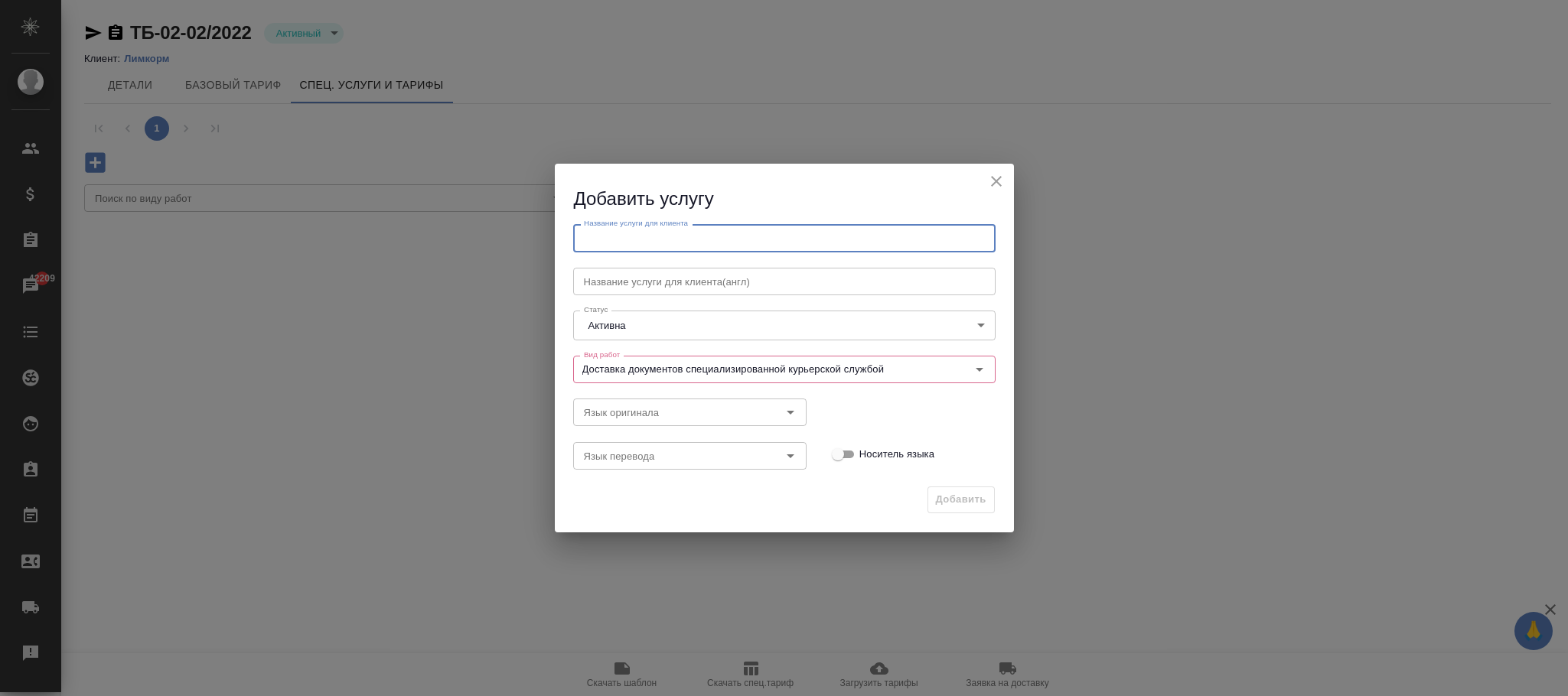
click at [640, 230] on input "text" at bounding box center [784, 238] width 422 height 27
paste input "Доставка документов специализированной курьерской службой"
type input "Доставка документов специализированной курьерской службой"
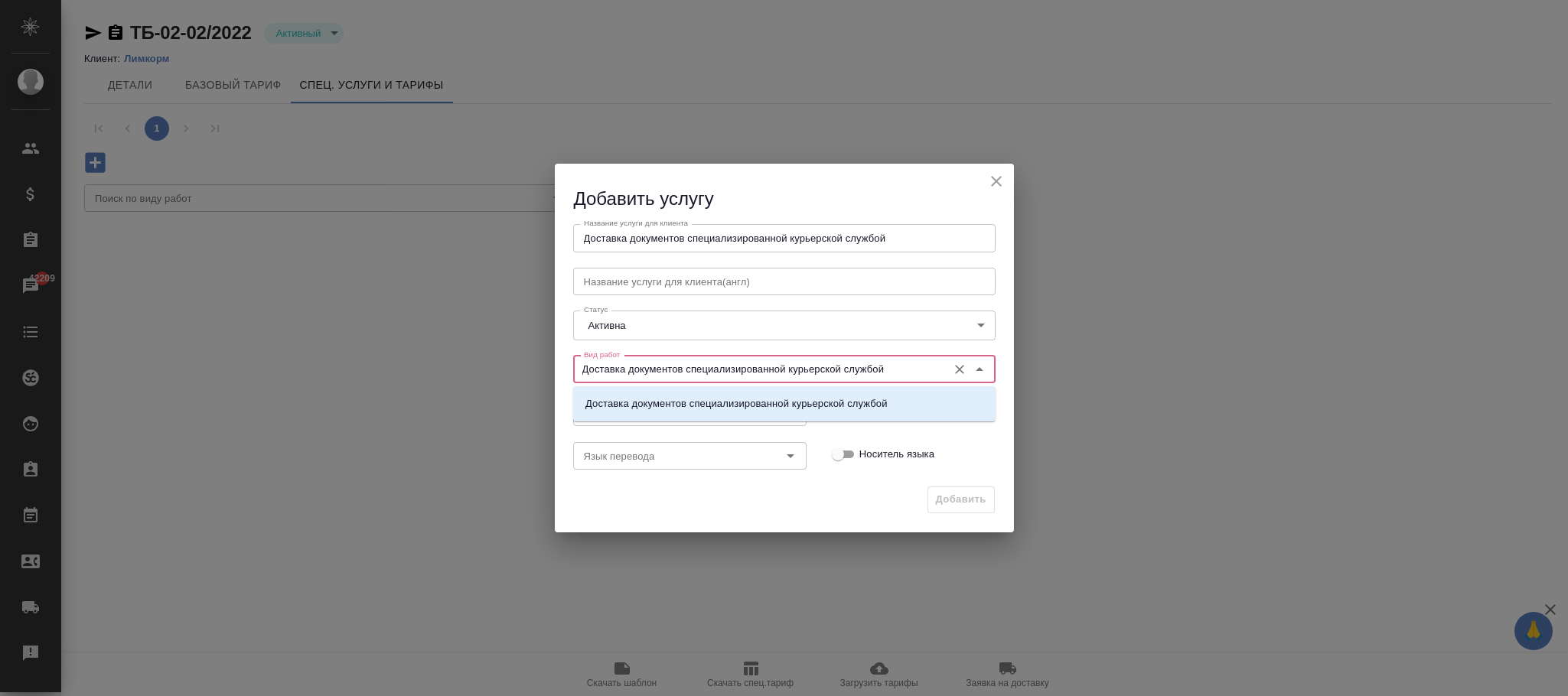
drag, startPoint x: 648, startPoint y: 365, endPoint x: 690, endPoint y: 378, distance: 44.0
click at [648, 364] on input "Доставка документов специализированной курьерской службой" at bounding box center [759, 369] width 362 height 18
click at [861, 407] on p "Доставка документов специализированной курьерской службой" at bounding box center [736, 404] width 302 height 16
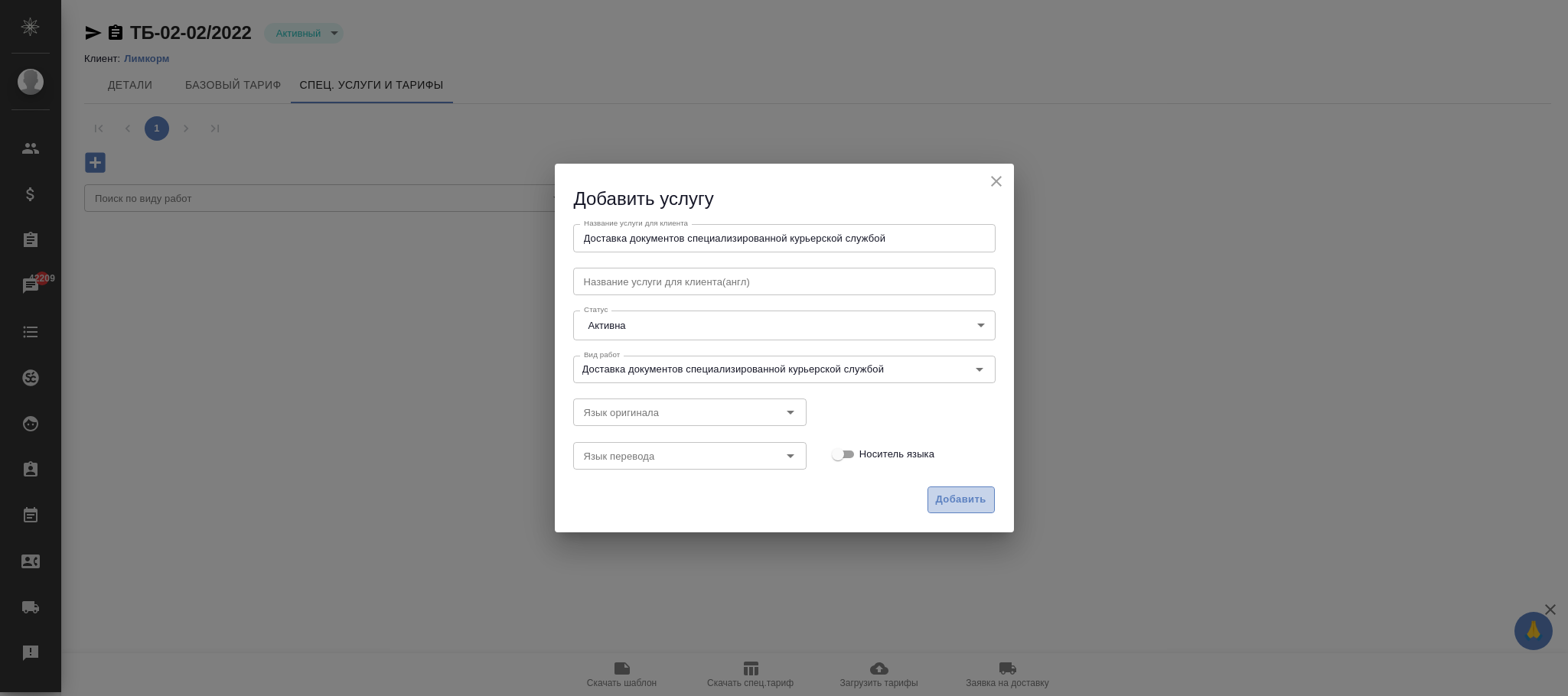
drag, startPoint x: 964, startPoint y: 487, endPoint x: 361, endPoint y: 319, distance: 626.0
click at [963, 487] on button "Добавить" at bounding box center [961, 500] width 67 height 27
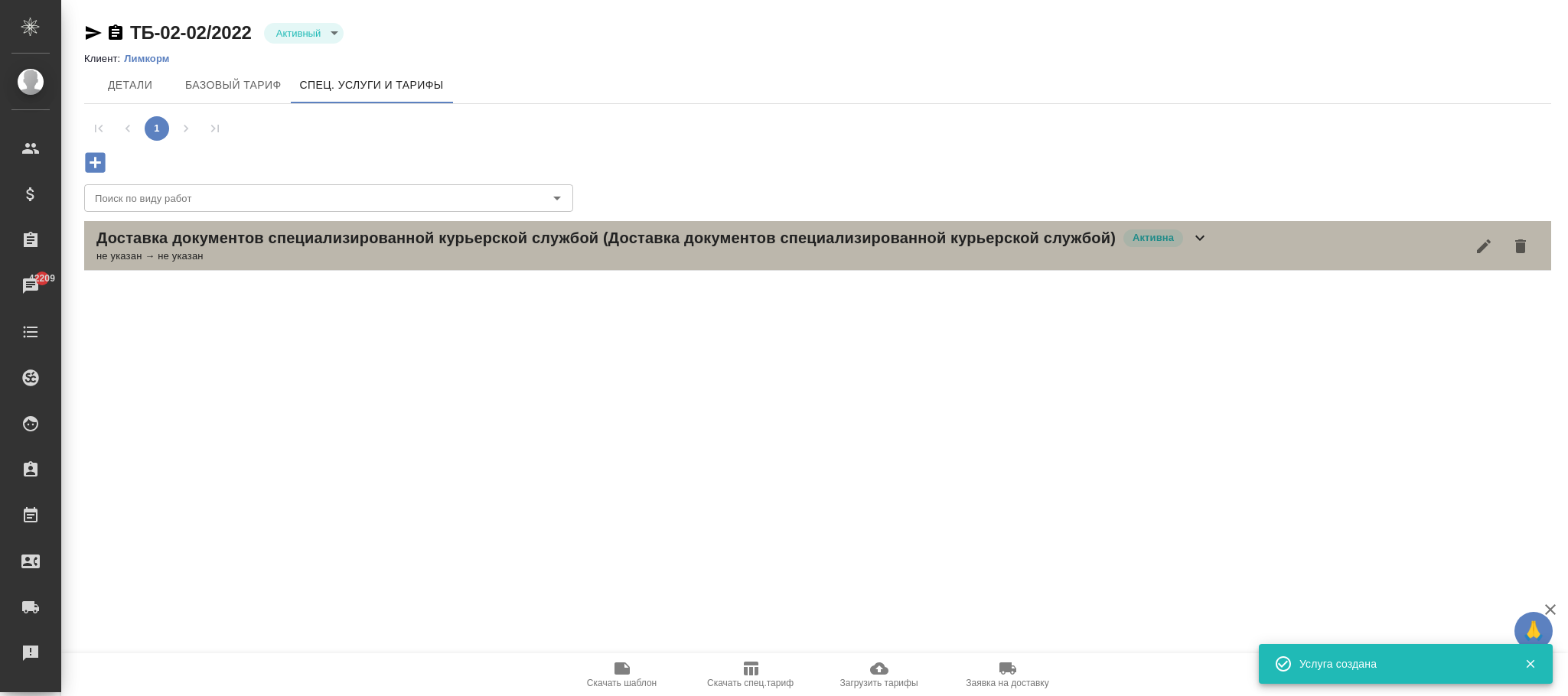
click at [1196, 236] on icon at bounding box center [1200, 238] width 9 height 5
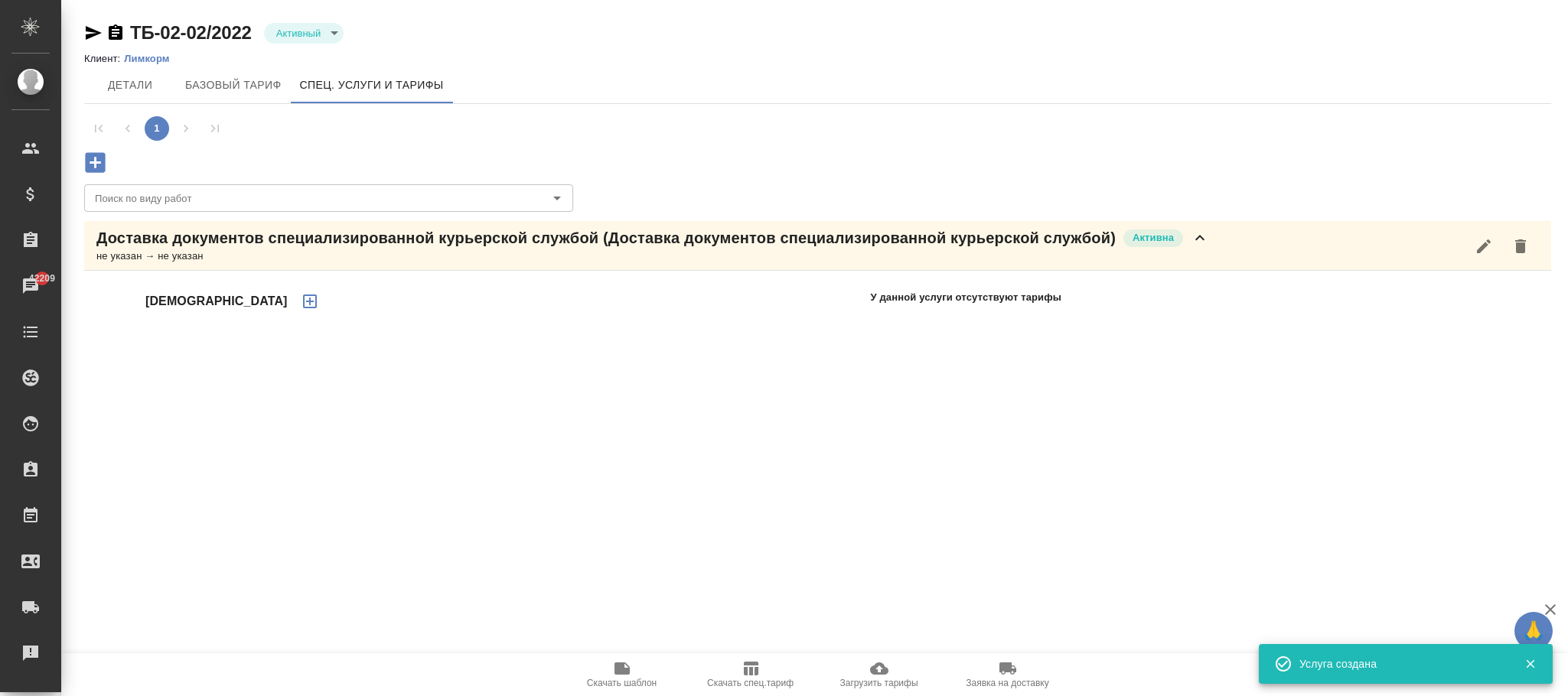
click at [301, 300] on icon "button" at bounding box center [310, 301] width 18 height 18
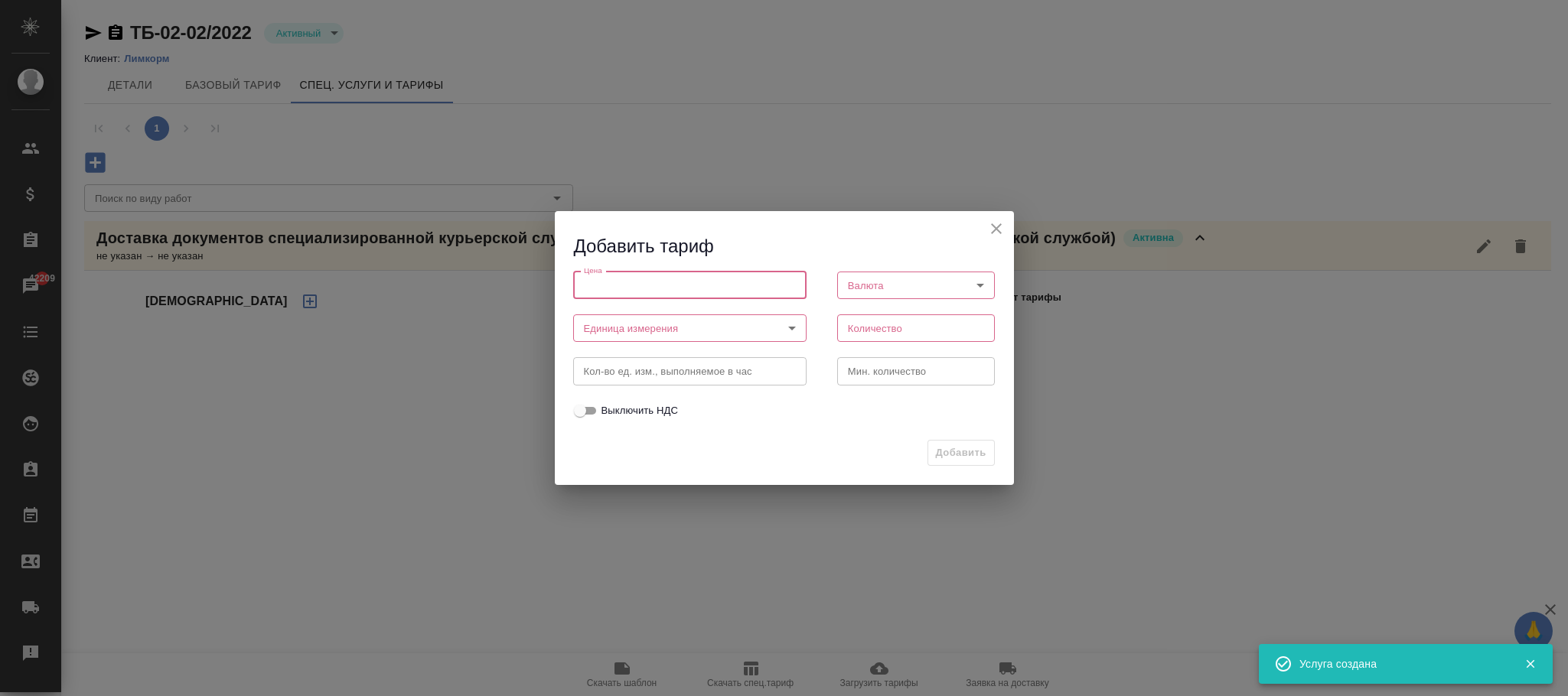
click at [630, 294] on input "number" at bounding box center [690, 285] width 233 height 27
click at [643, 336] on body "🙏 .cls-1 fill:#fff; AWATERA Фокина Наталья n.fokina Клиенты Спецификации Заказы…" at bounding box center [784, 348] width 1568 height 696
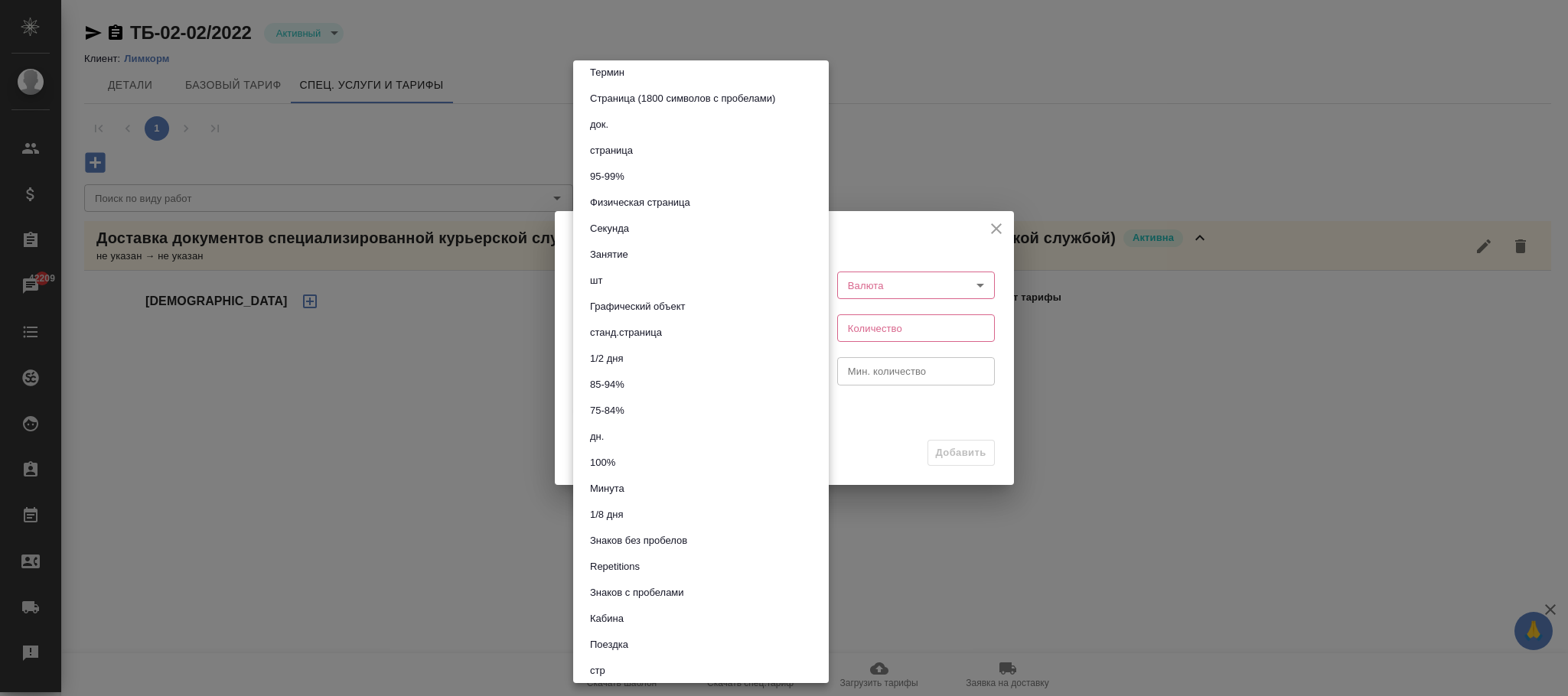
scroll to position [687, 0]
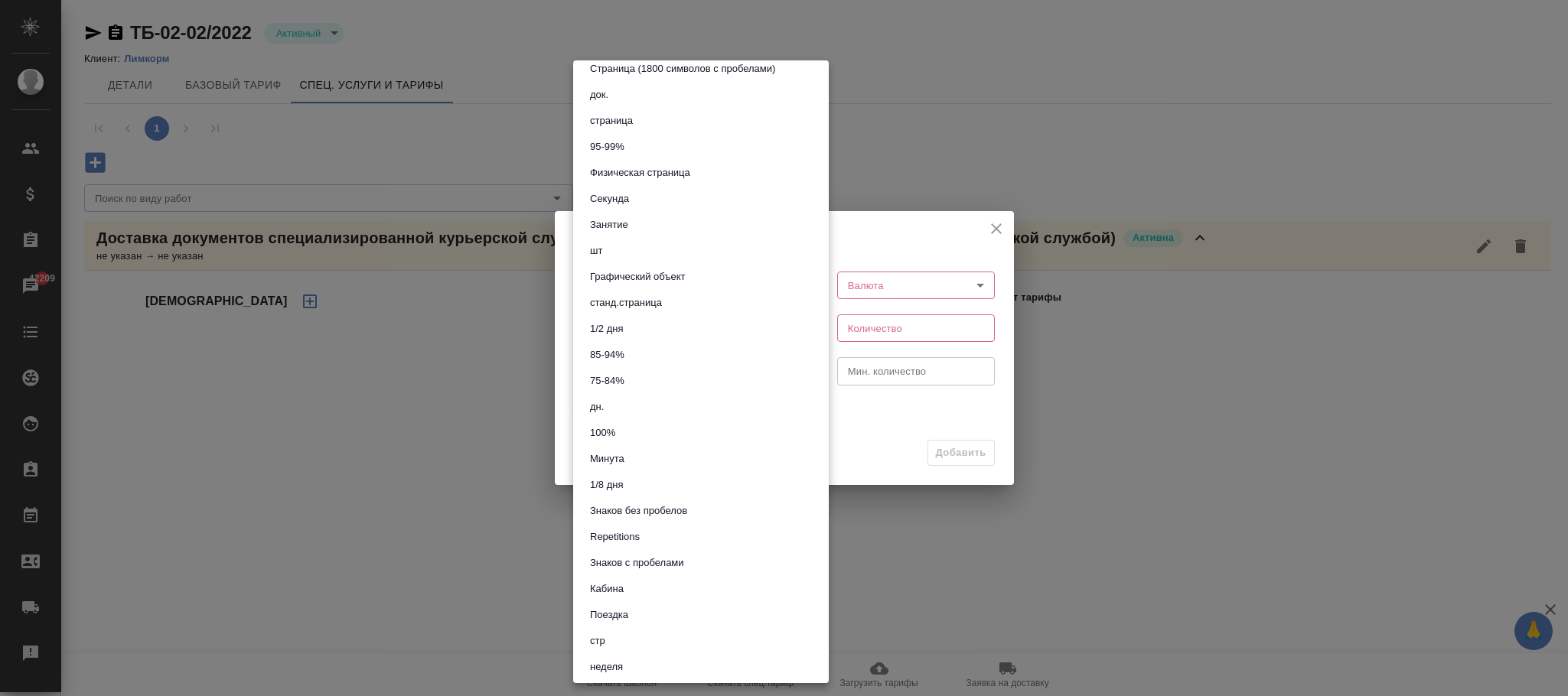
click at [605, 242] on button "шт" at bounding box center [595, 251] width 21 height 17
type input "5a8b1489cc6b4906c91bfdc1"
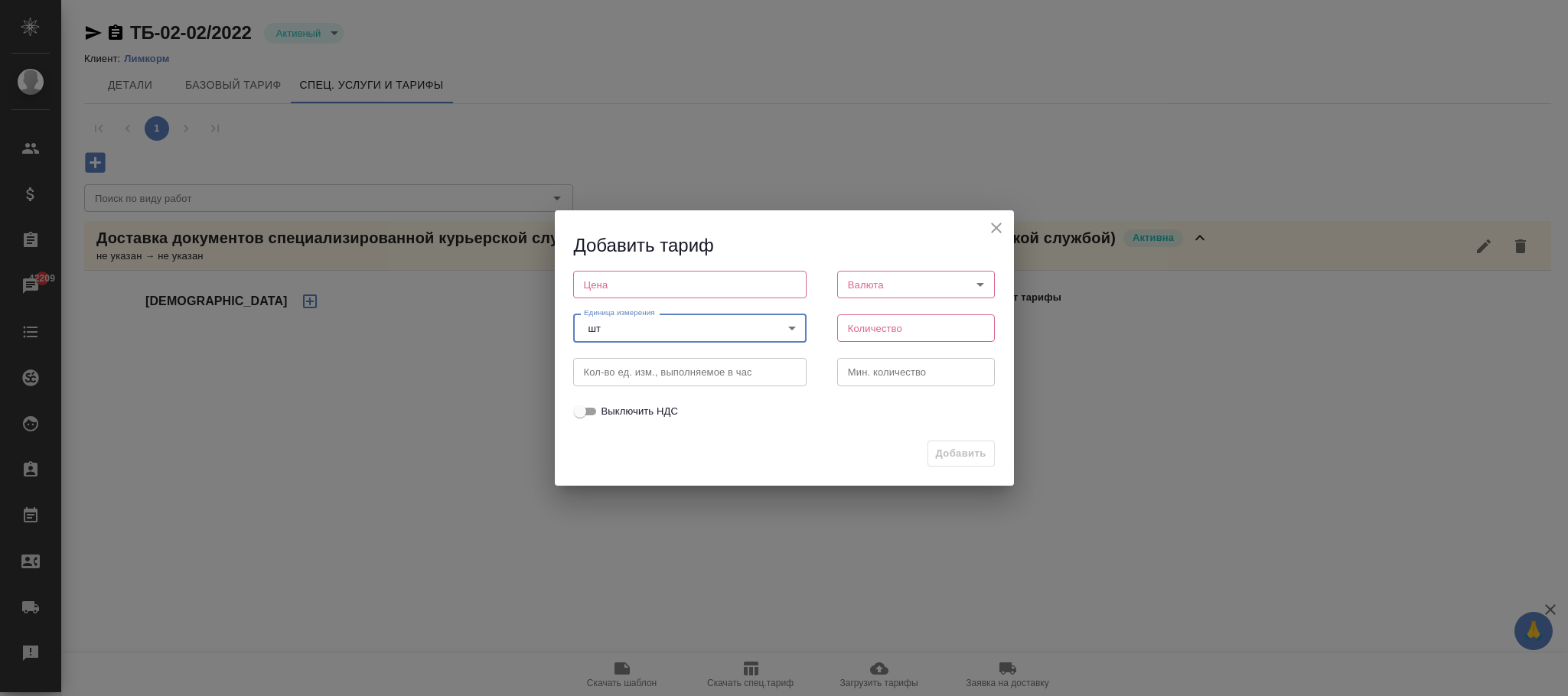
click at [616, 271] on input "number" at bounding box center [690, 284] width 233 height 27
type input "0"
click at [870, 292] on body "🙏 .cls-1 fill:#fff; AWATERA Фокина Наталья n.fokina Клиенты Спецификации Заказы…" at bounding box center [784, 348] width 1568 height 696
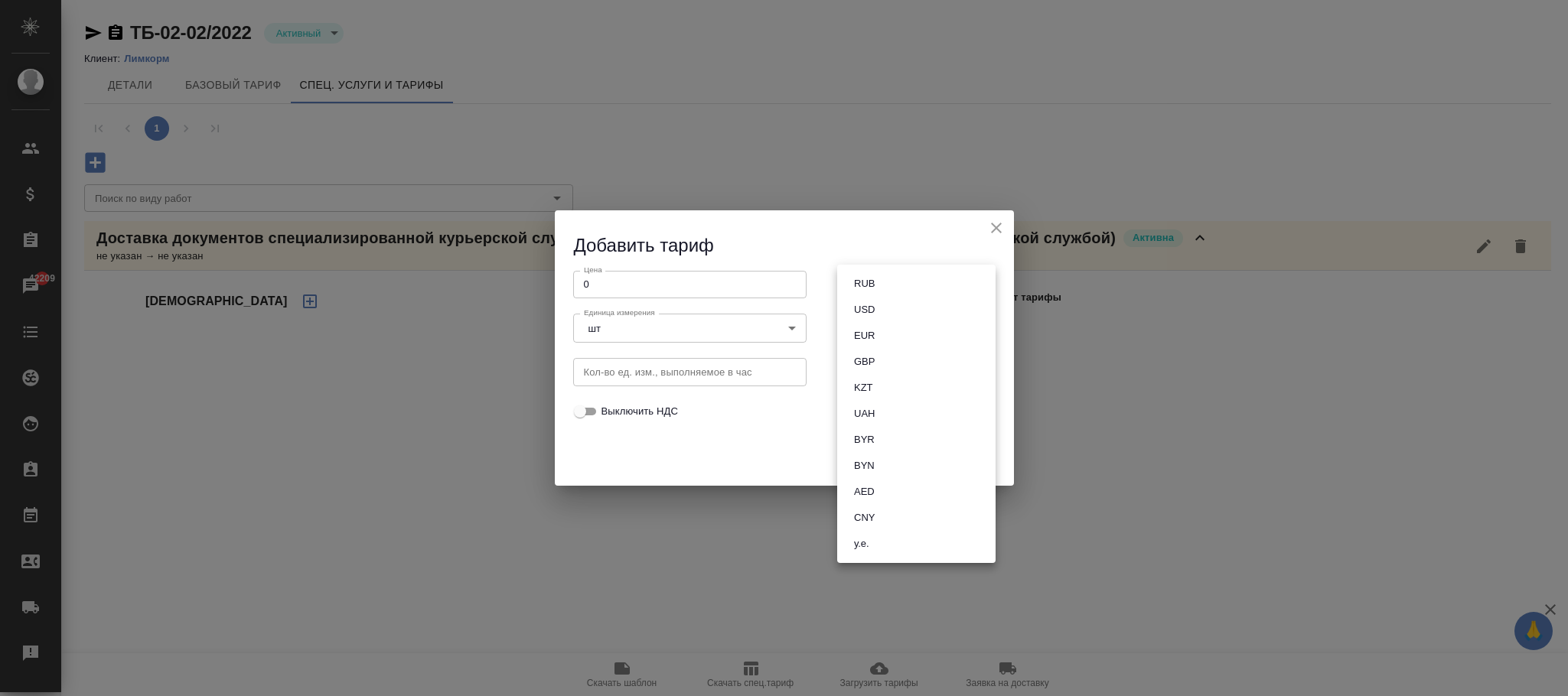
click at [892, 271] on li "RUB" at bounding box center [916, 283] width 159 height 26
type input "RUB"
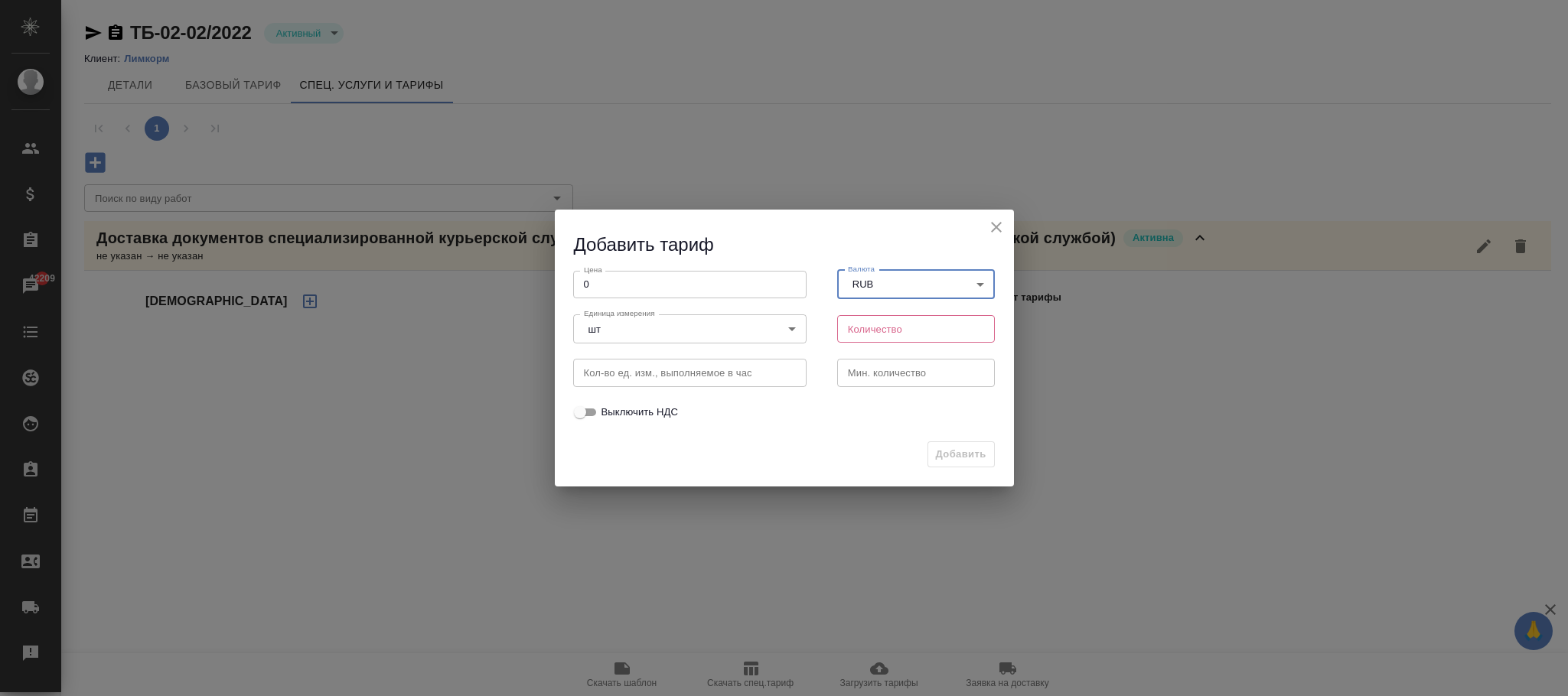
click at [884, 320] on input "number" at bounding box center [916, 328] width 159 height 27
type input "1"
click at [964, 448] on span "Добавить" at bounding box center [961, 454] width 51 height 18
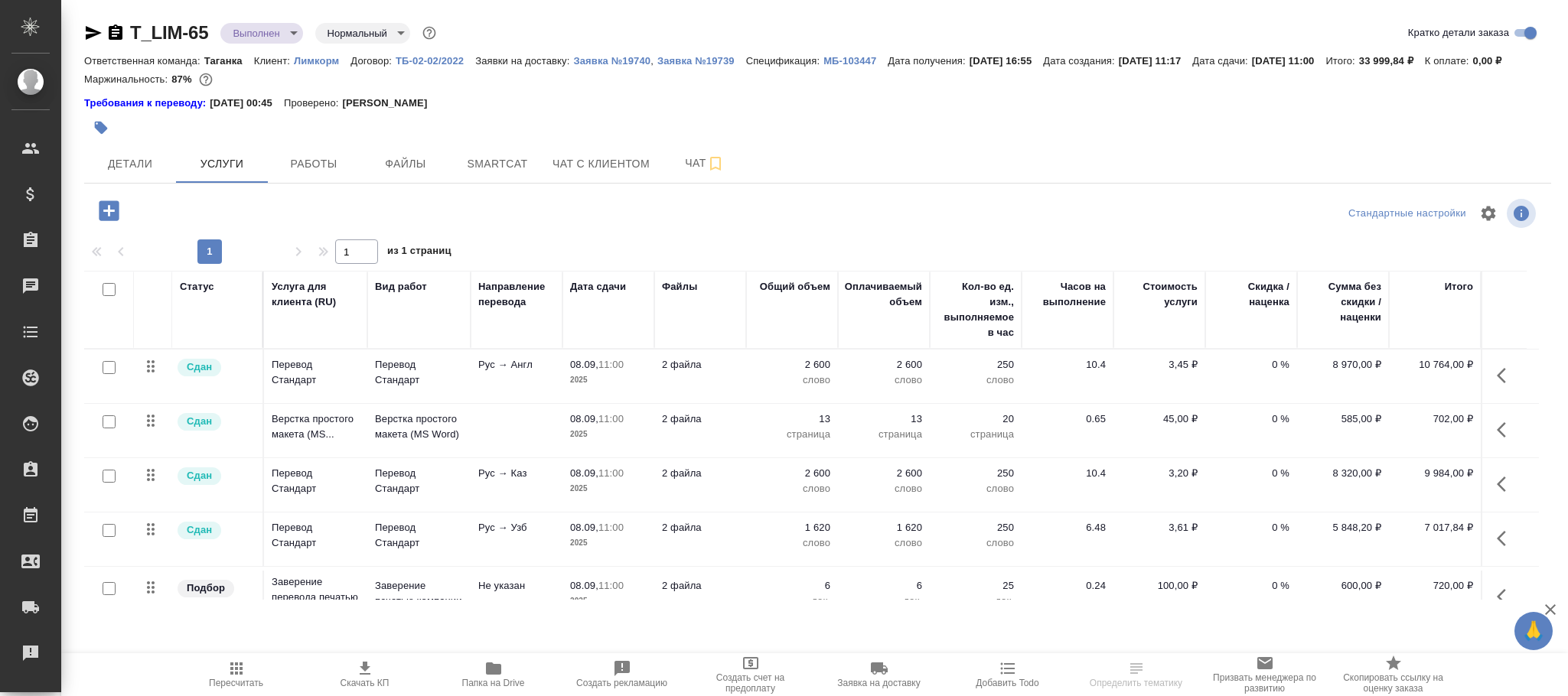
click at [109, 224] on icon "button" at bounding box center [109, 210] width 27 height 27
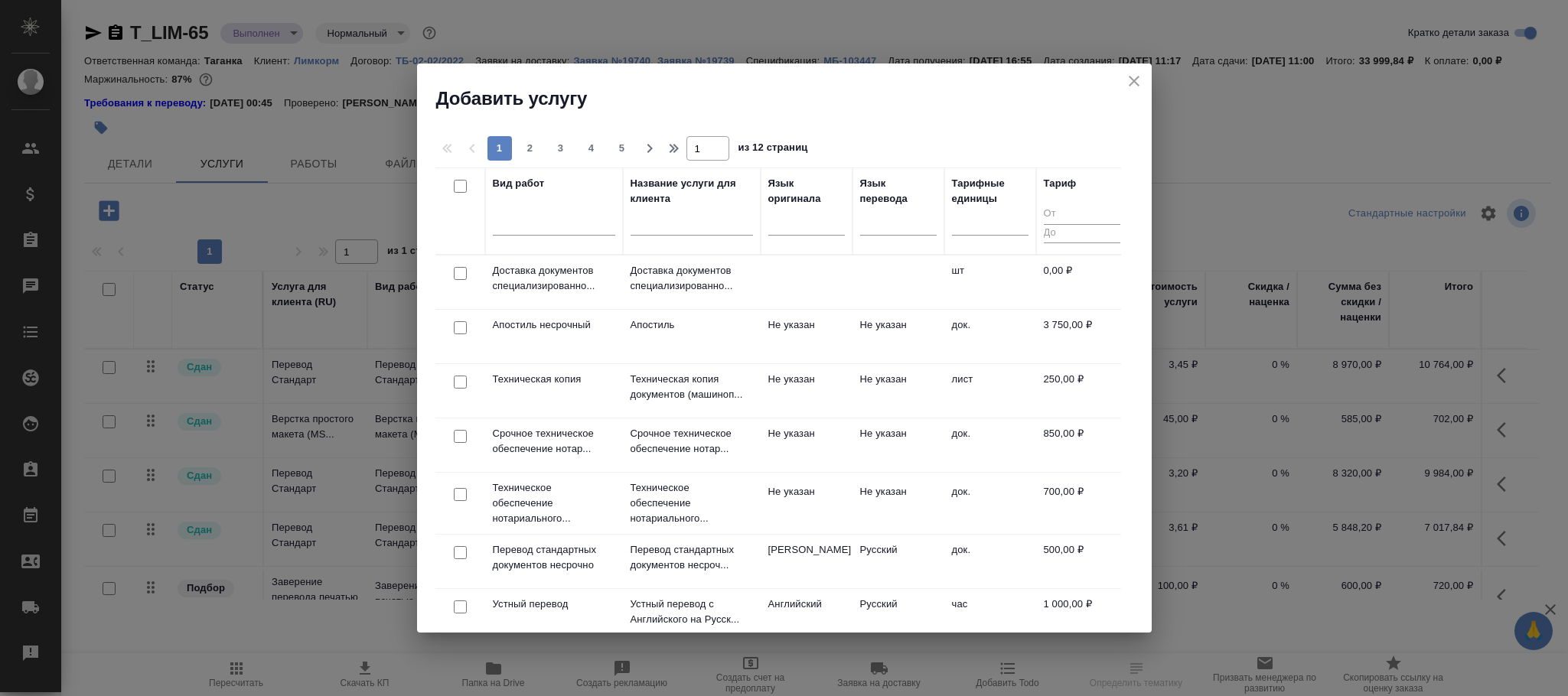
click at [795, 271] on td at bounding box center [806, 282] width 91 height 53
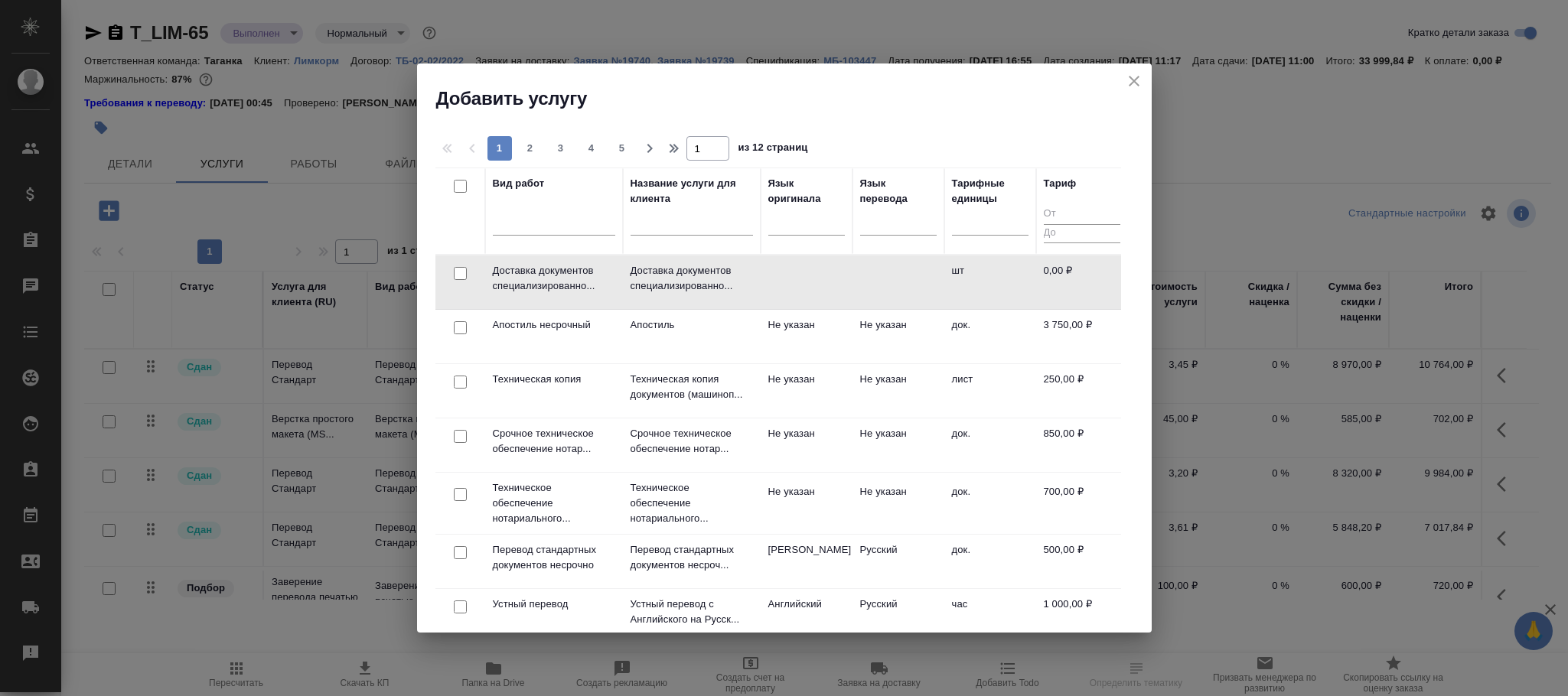
click at [795, 271] on td at bounding box center [806, 282] width 91 height 53
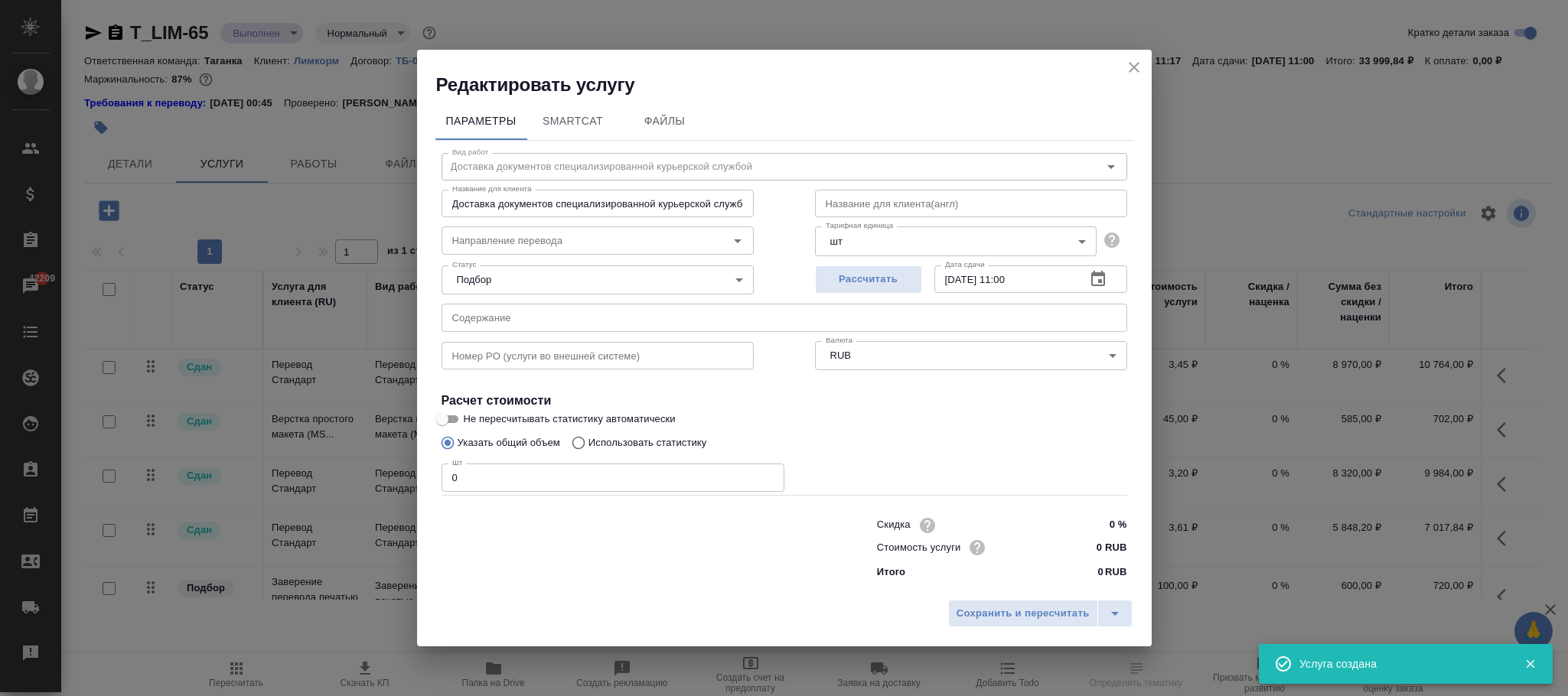
drag, startPoint x: 489, startPoint y: 482, endPoint x: 420, endPoint y: 478, distance: 69.1
click at [420, 476] on div "Параметры SmartCat Файлы Вид работ Доставка документов специализированной курье…" at bounding box center [784, 345] width 734 height 496
type input "1"
click at [1050, 613] on span "Сохранить и пересчитать" at bounding box center [1023, 614] width 133 height 18
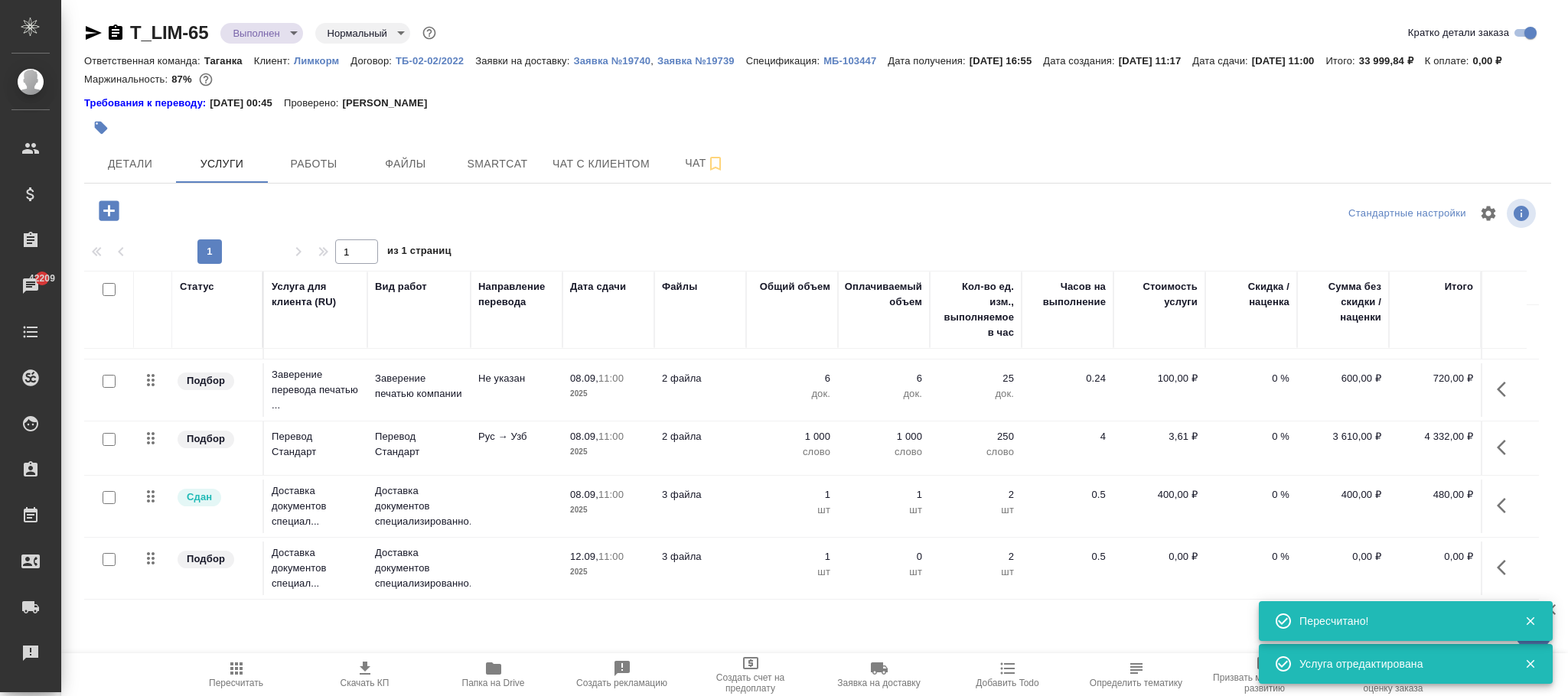
scroll to position [228, 0]
click at [1505, 574] on icon "button" at bounding box center [1505, 567] width 18 height 18
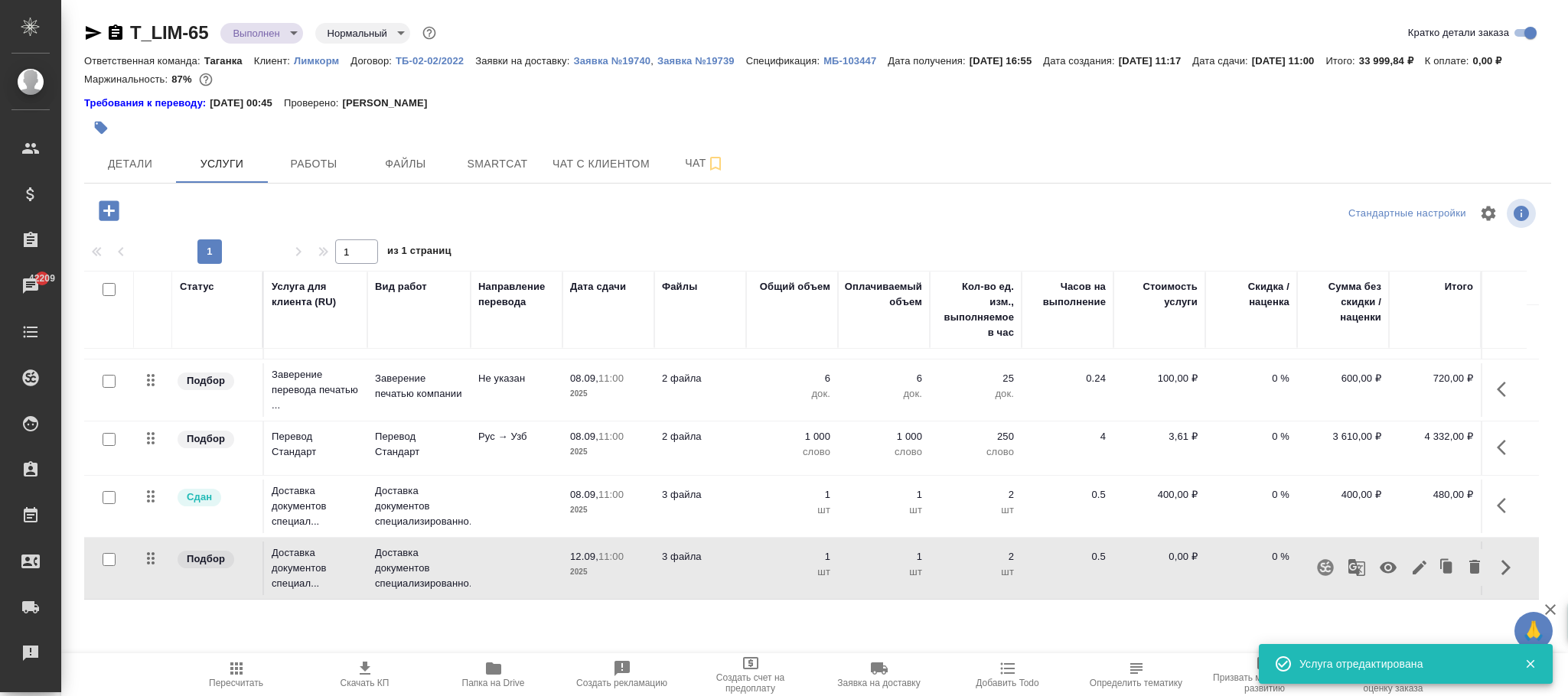
click at [1387, 570] on icon "button" at bounding box center [1388, 568] width 17 height 12
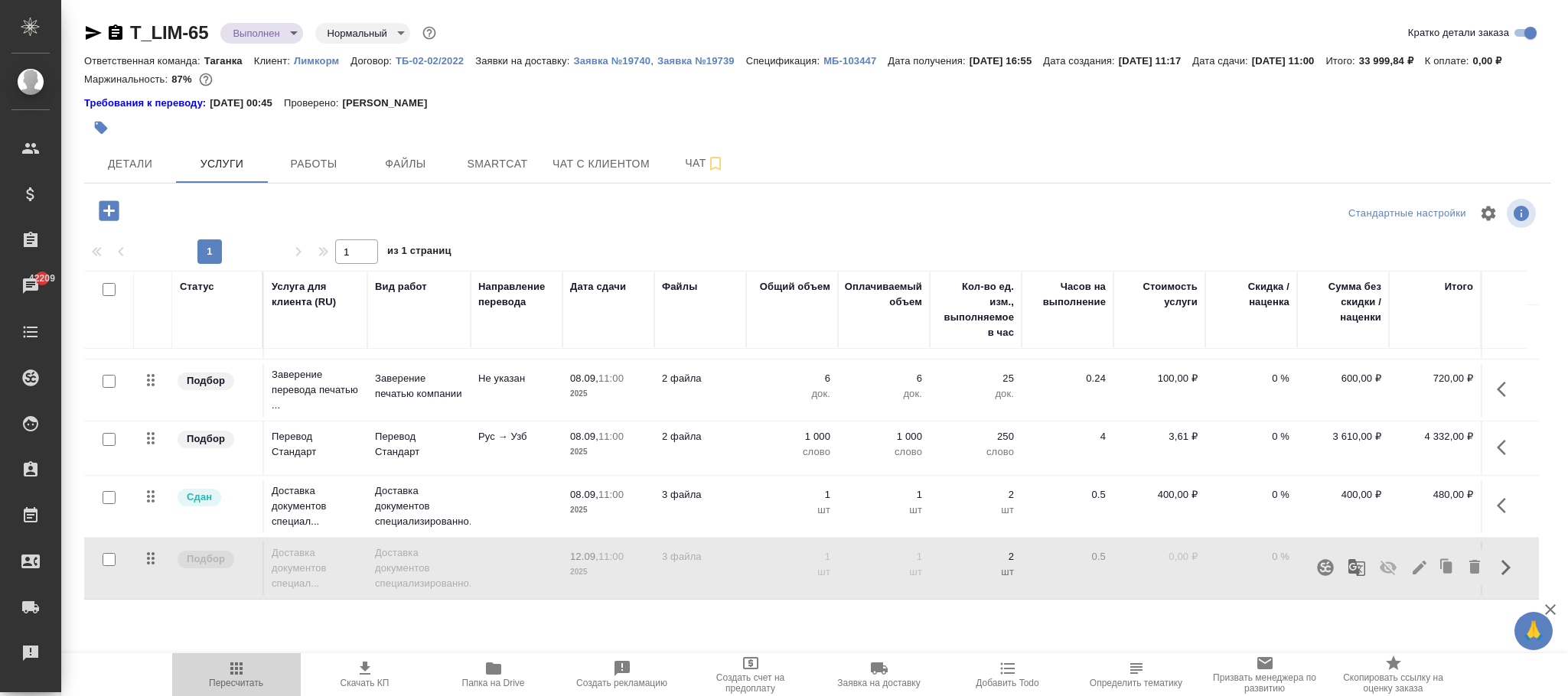
click at [235, 666] on icon "button" at bounding box center [236, 669] width 13 height 13
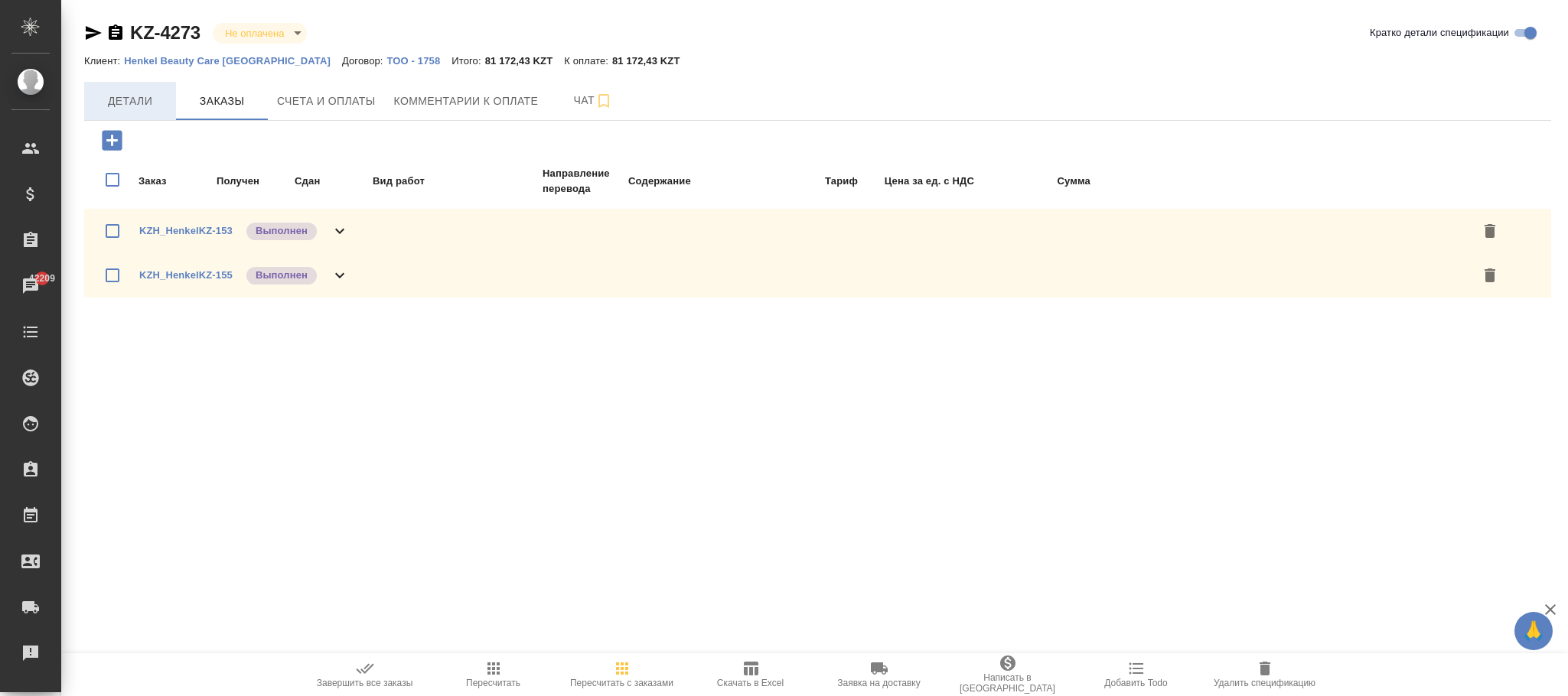
click at [147, 92] on button "Детали" at bounding box center [130, 101] width 91 height 38
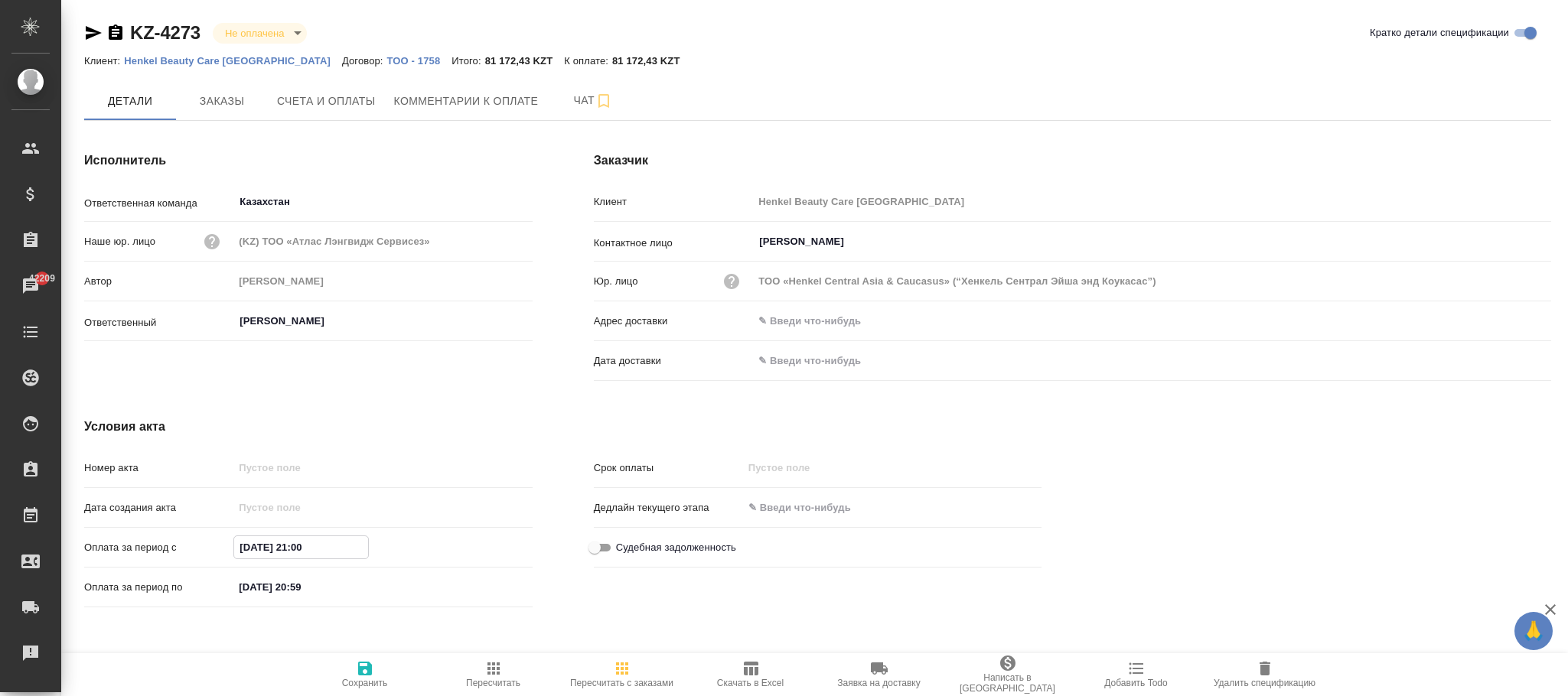
click at [249, 540] on input "[DATE] 21:00" at bounding box center [300, 547] width 134 height 22
type input "[DATE] 21:00"
drag, startPoint x: 368, startPoint y: 676, endPoint x: 224, endPoint y: 274, distance: 427.0
click at [368, 676] on icon "button" at bounding box center [365, 669] width 14 height 14
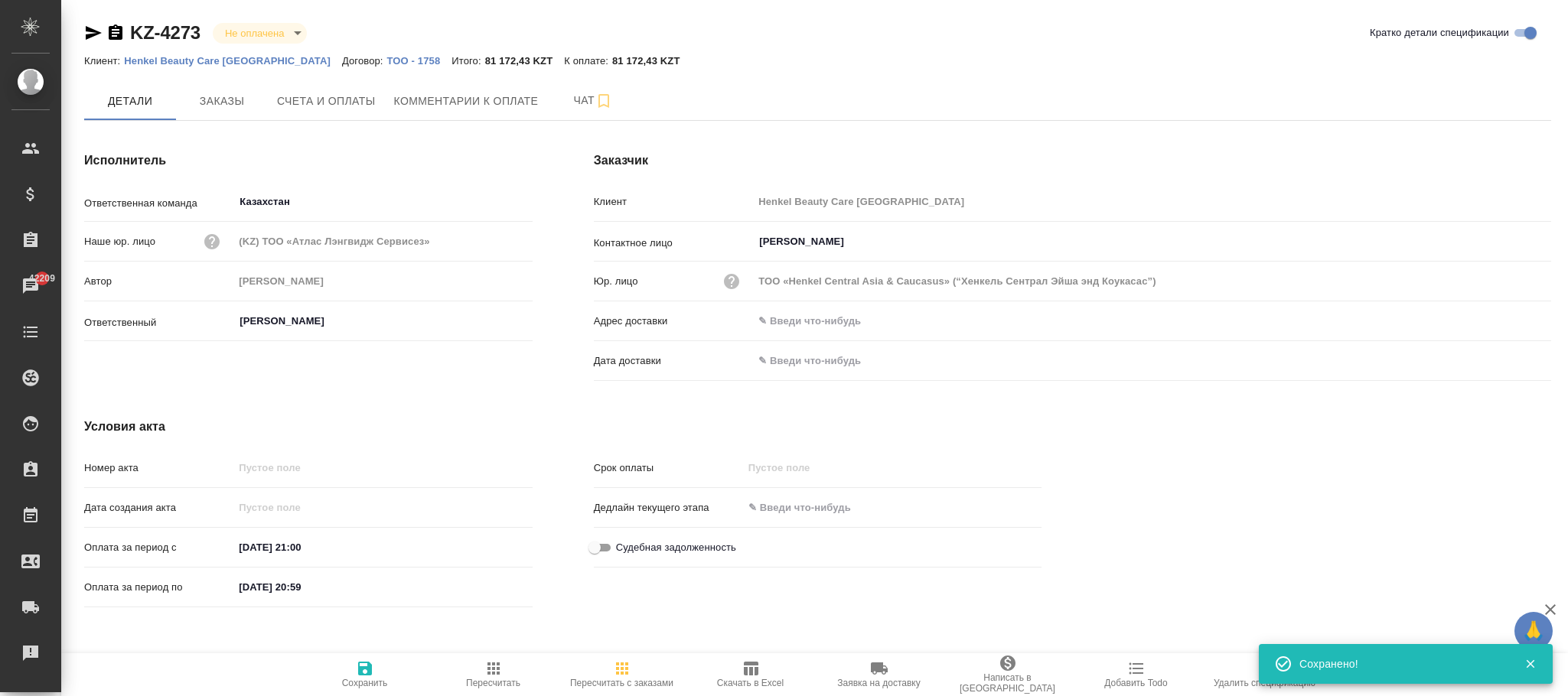
click at [249, 584] on input "[DATE] 20:59" at bounding box center [300, 587] width 134 height 22
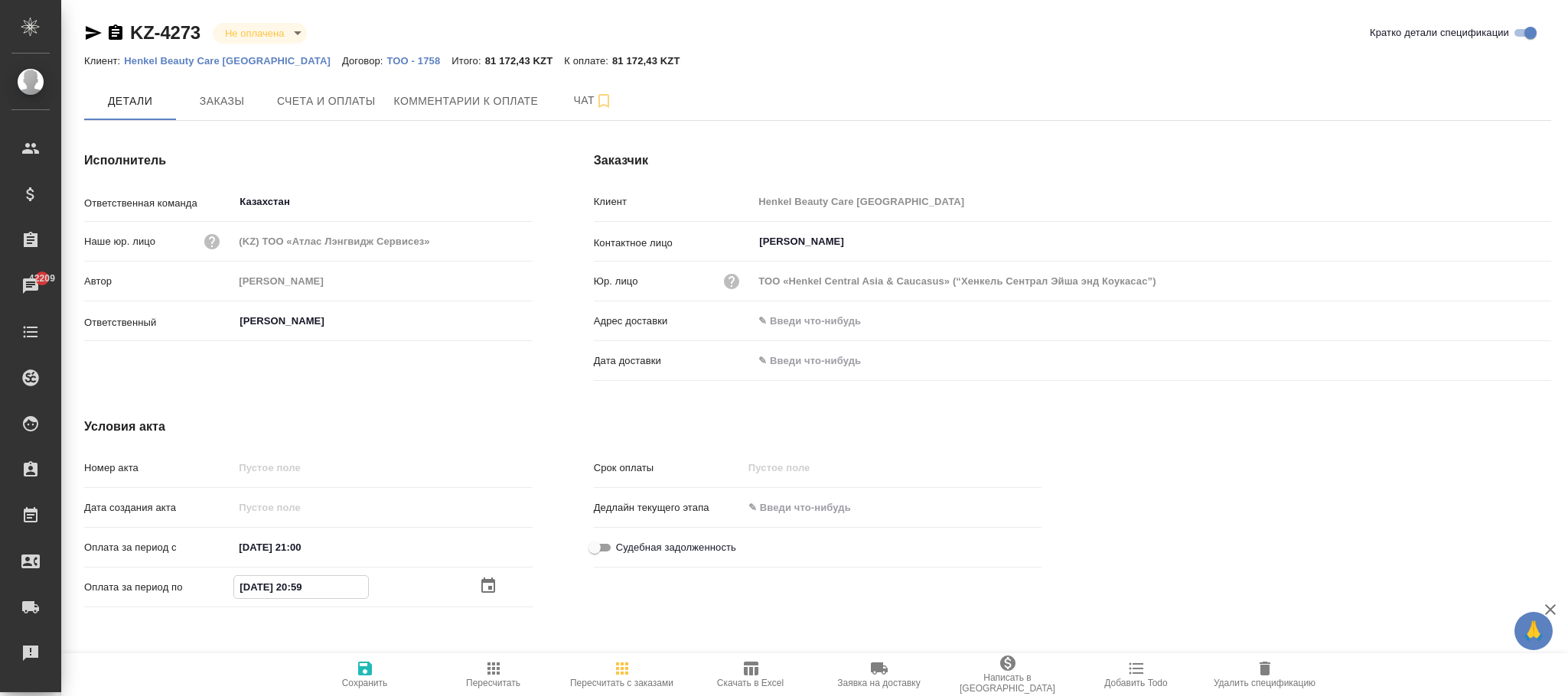
type input "[DATE] 20:59"
click at [358, 666] on icon "button" at bounding box center [365, 669] width 14 height 14
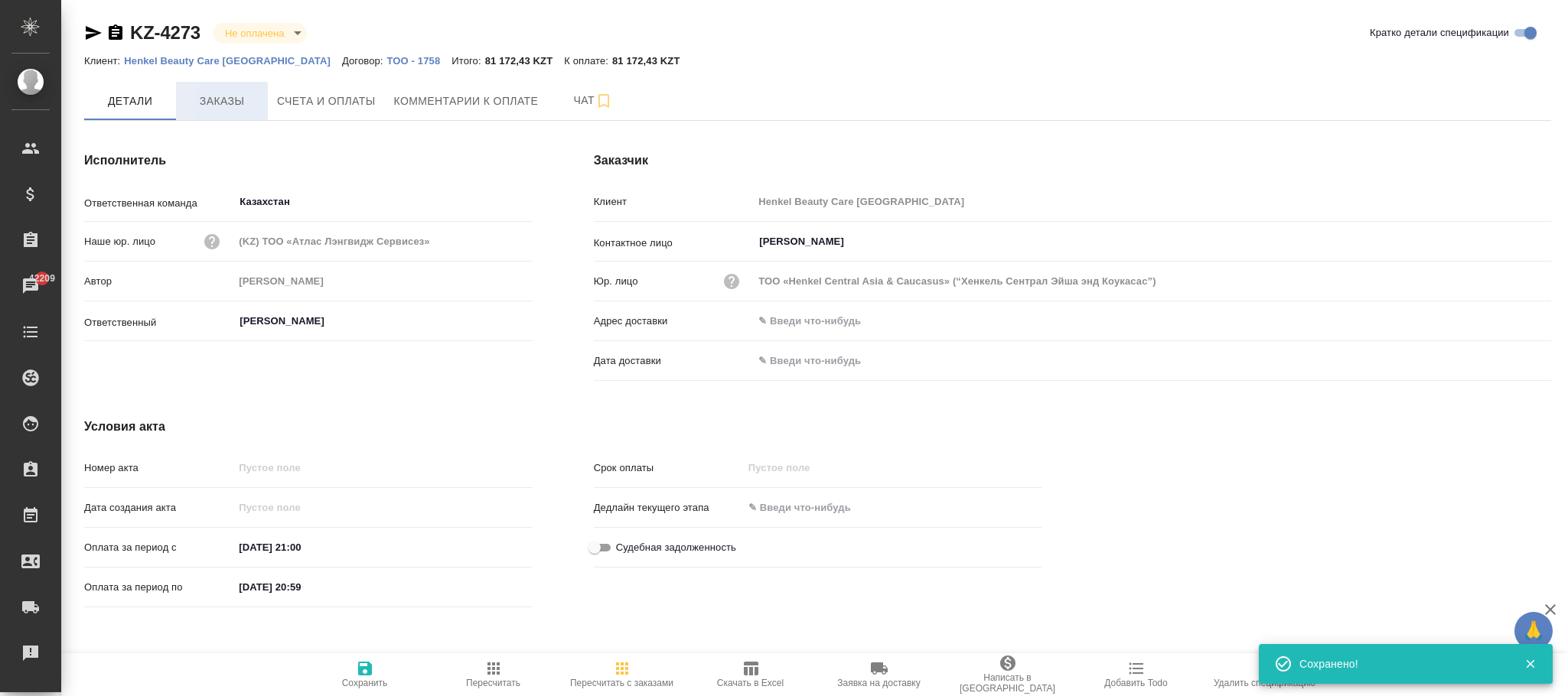
click at [209, 86] on button "Заказы" at bounding box center [221, 101] width 91 height 38
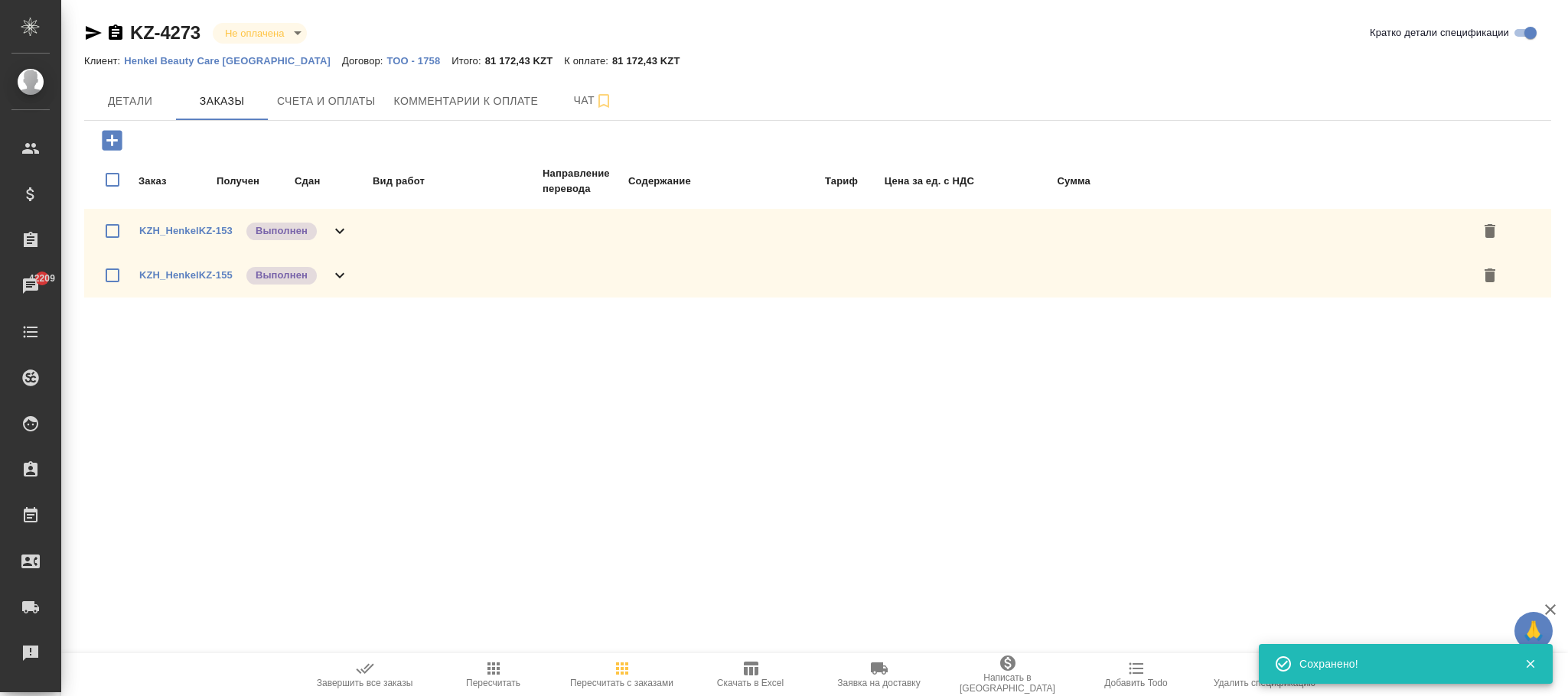
click at [118, 134] on icon "button" at bounding box center [111, 139] width 20 height 20
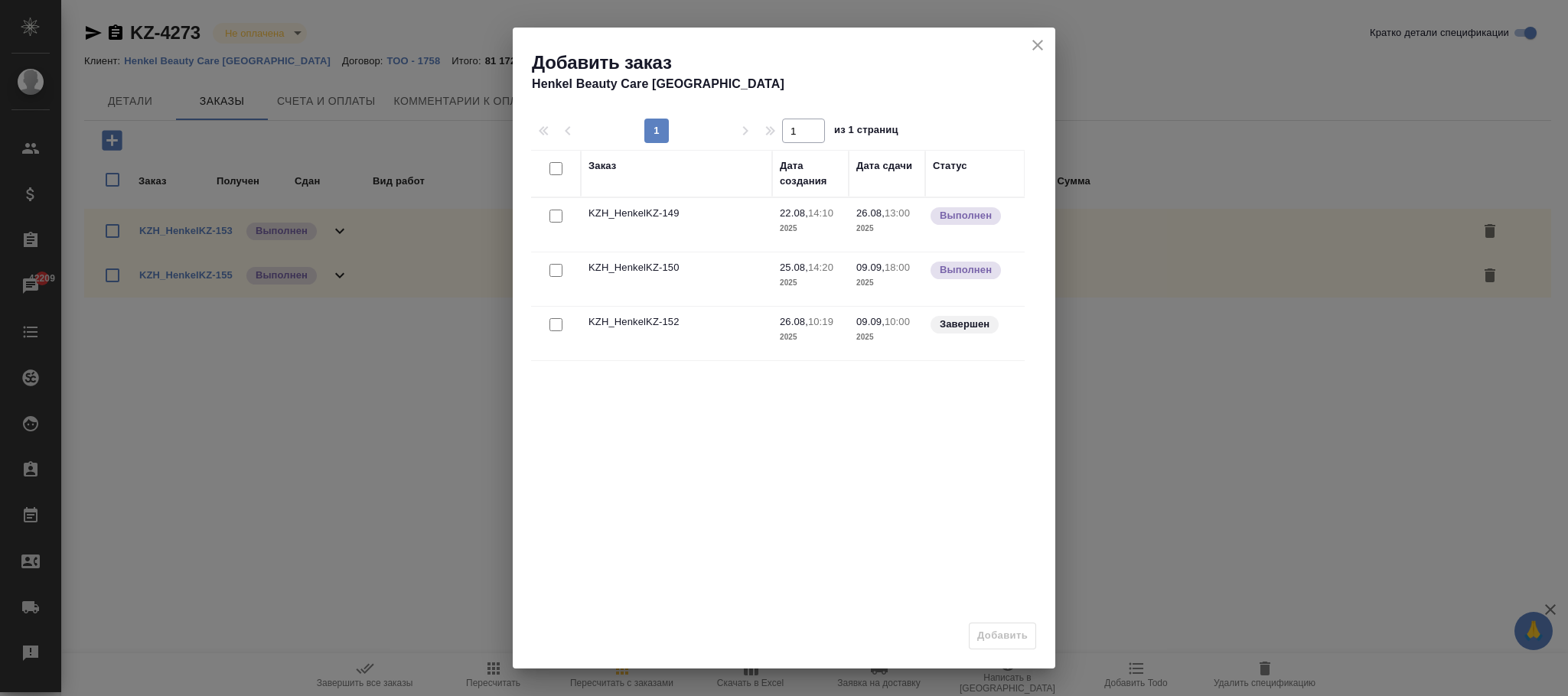
click at [561, 268] on input "checkbox" at bounding box center [555, 271] width 13 height 13
checkbox input "true"
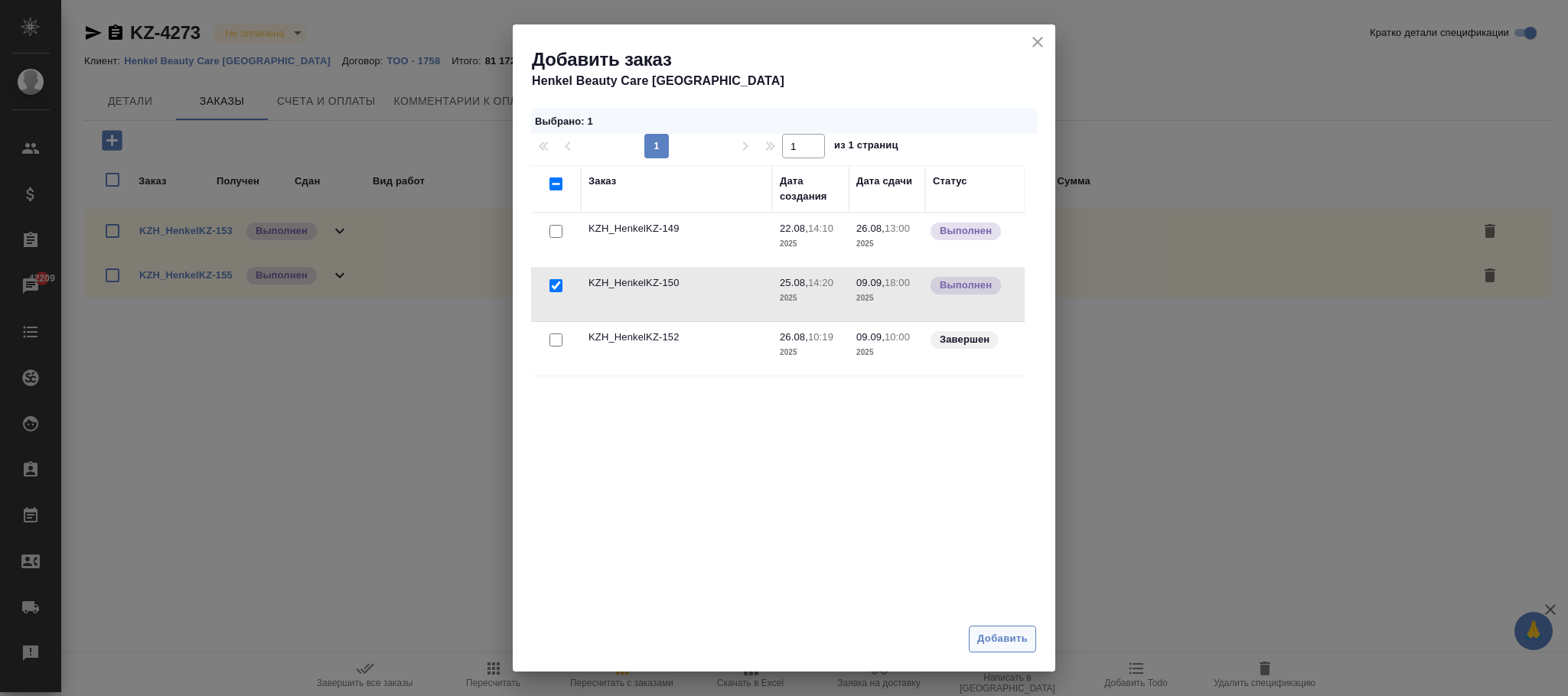
click at [1010, 626] on button "Добавить" at bounding box center [1003, 639] width 67 height 27
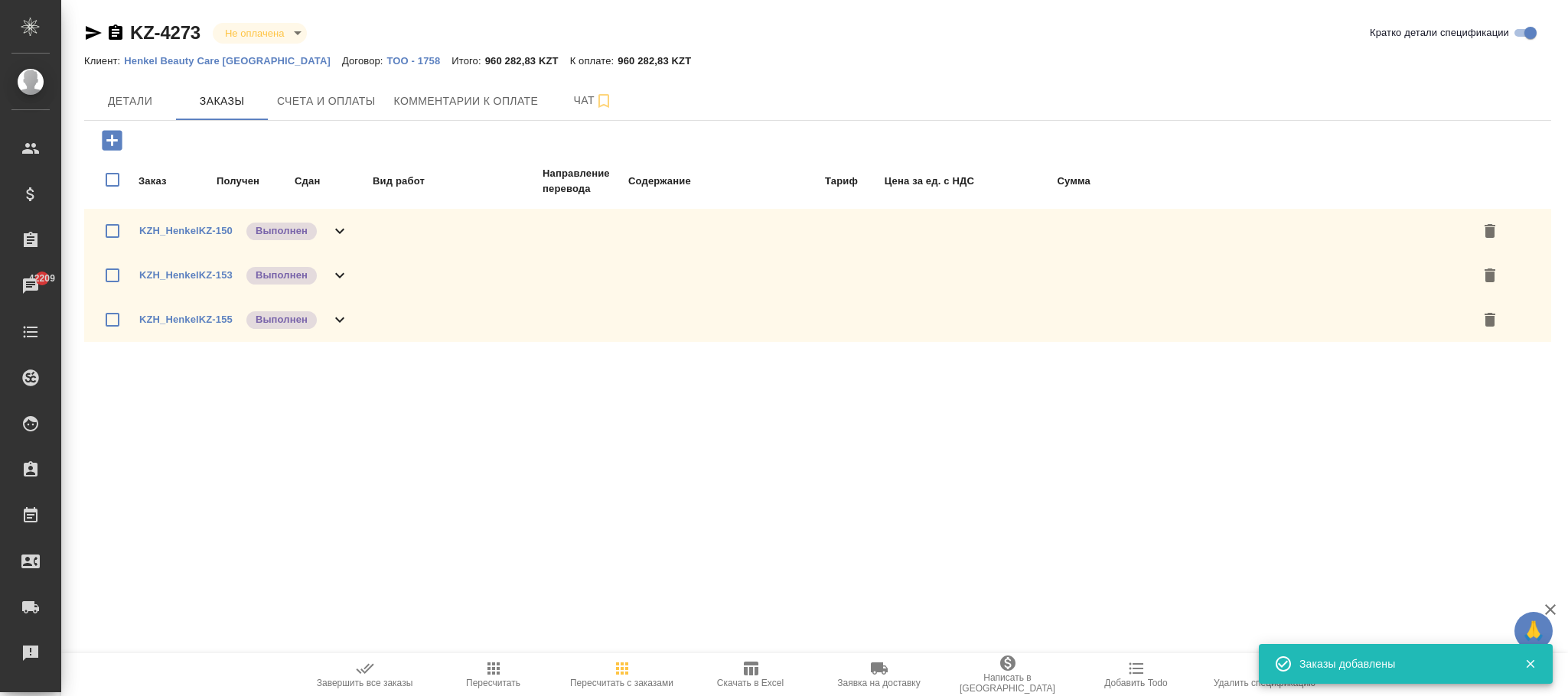
click at [609, 668] on span "Пересчитать с заказами" at bounding box center [622, 673] width 110 height 29
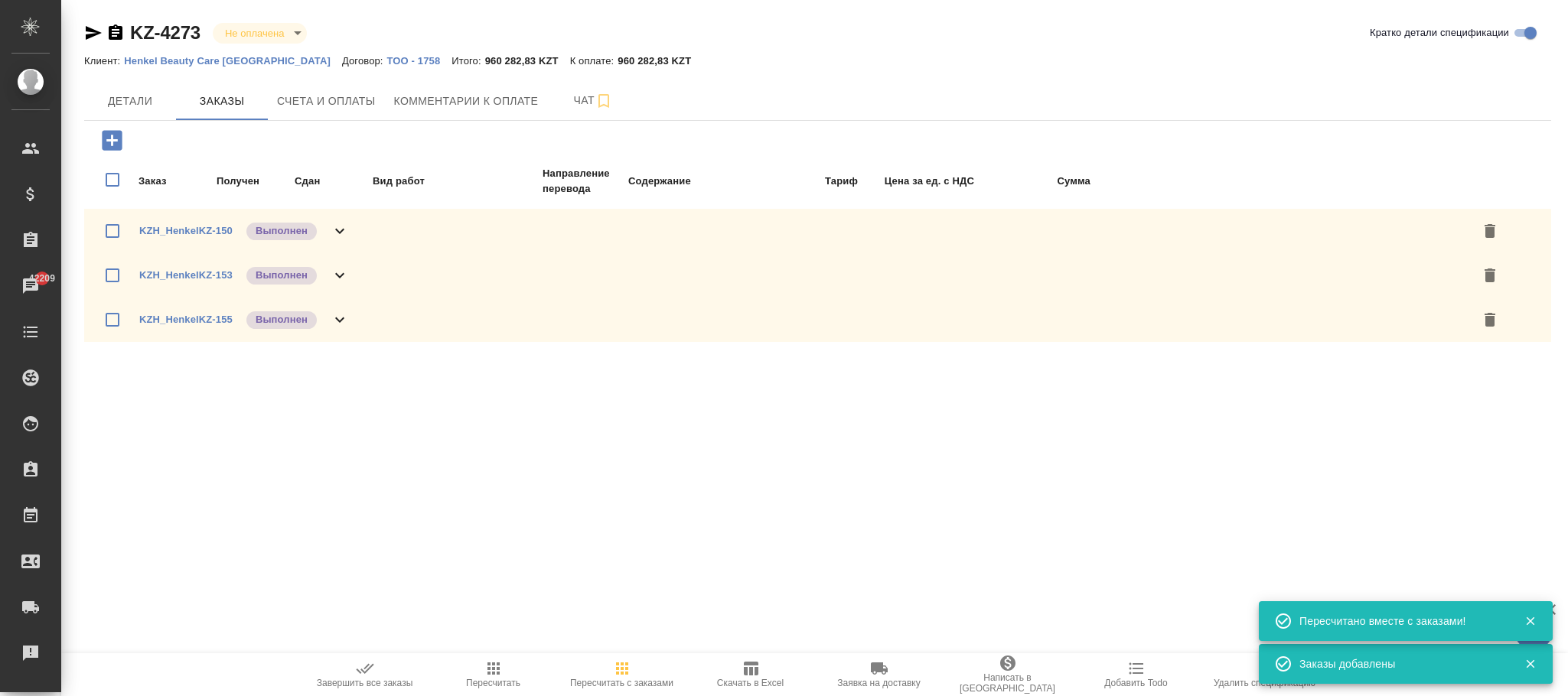
click at [501, 671] on icon "button" at bounding box center [493, 668] width 18 height 18
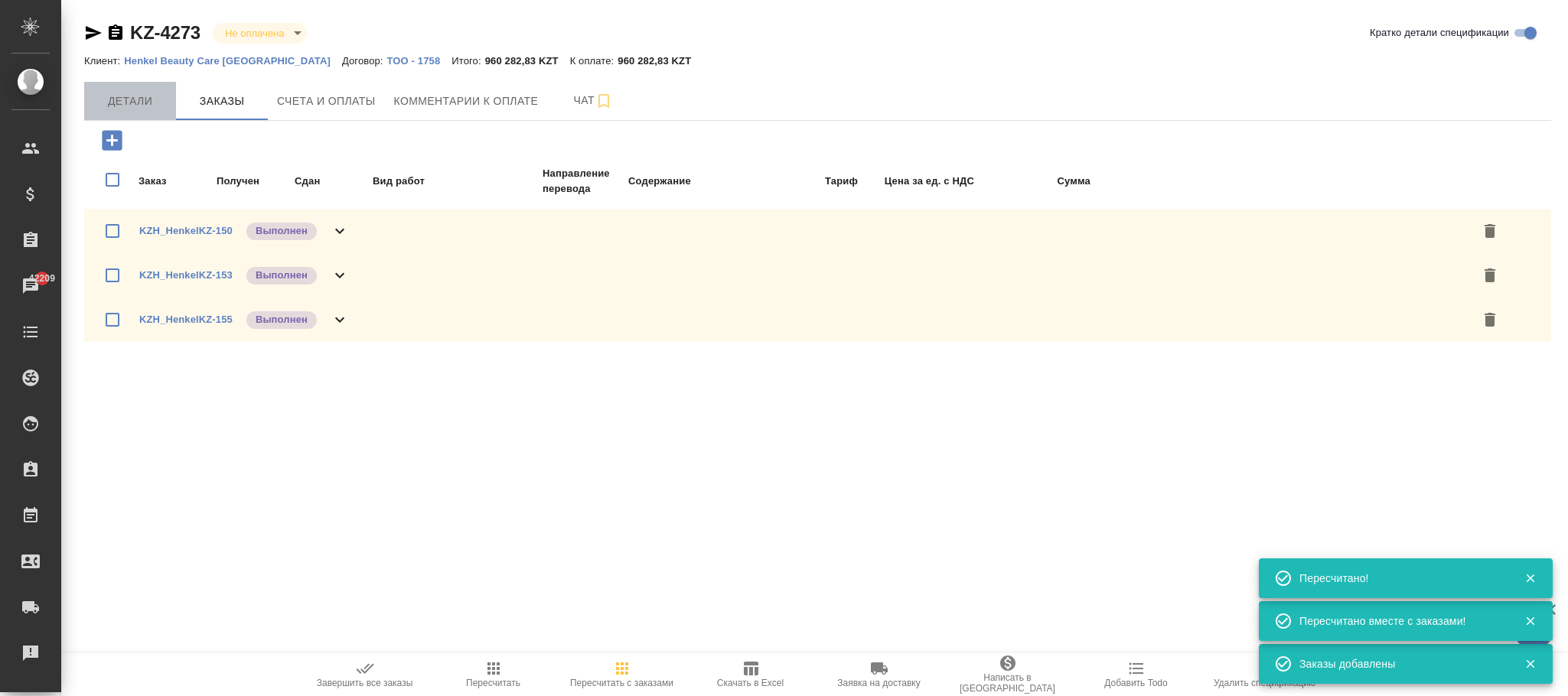
click at [152, 103] on span "Детали" at bounding box center [130, 101] width 74 height 19
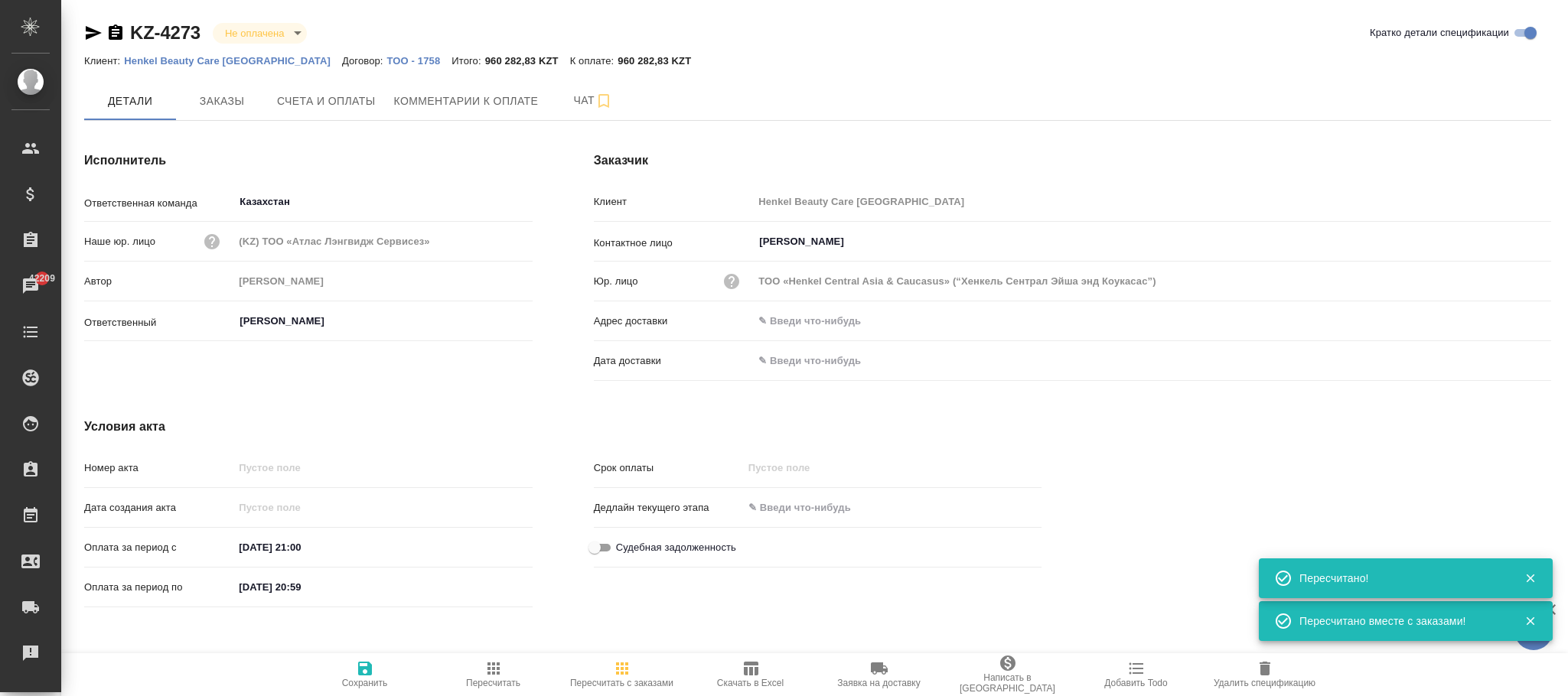
click at [359, 658] on button "Сохранить" at bounding box center [365, 675] width 128 height 43
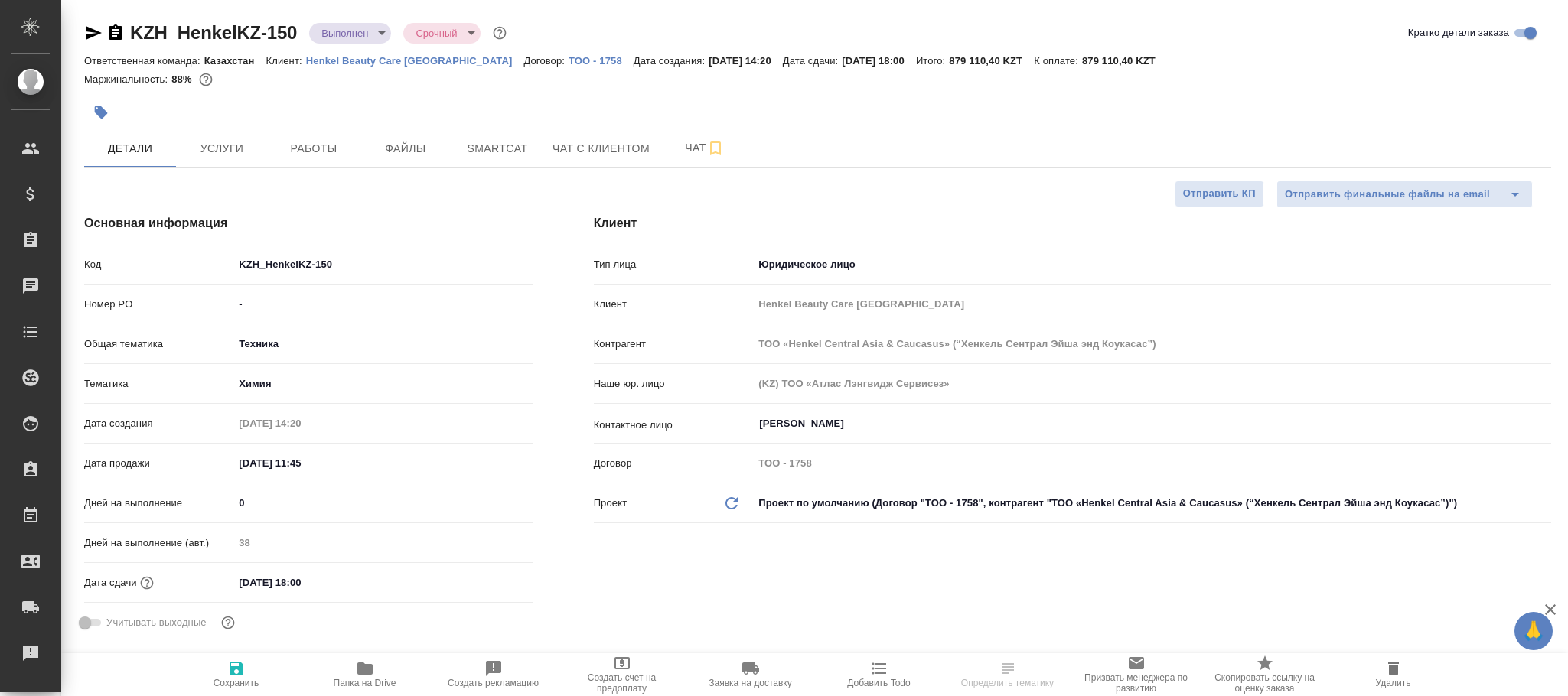
select select "RU"
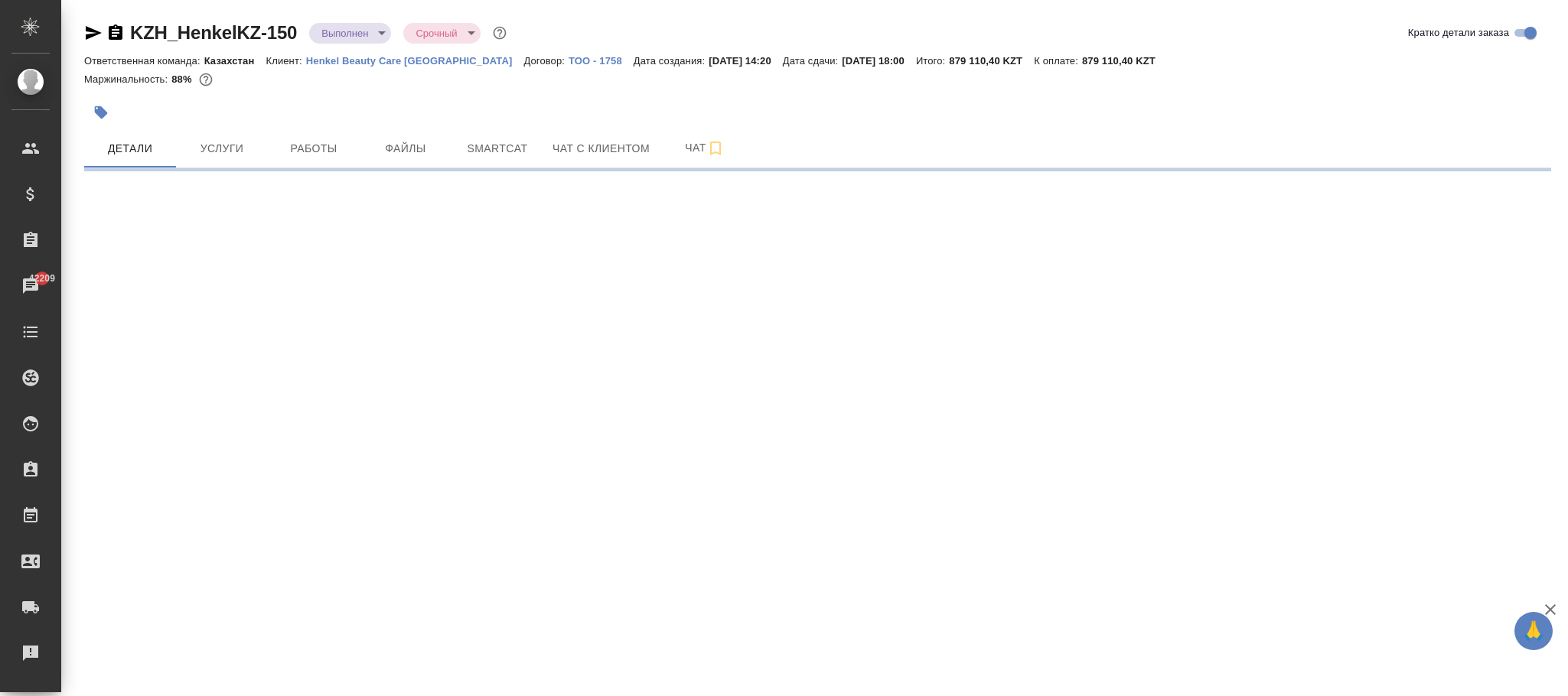
select select "RU"
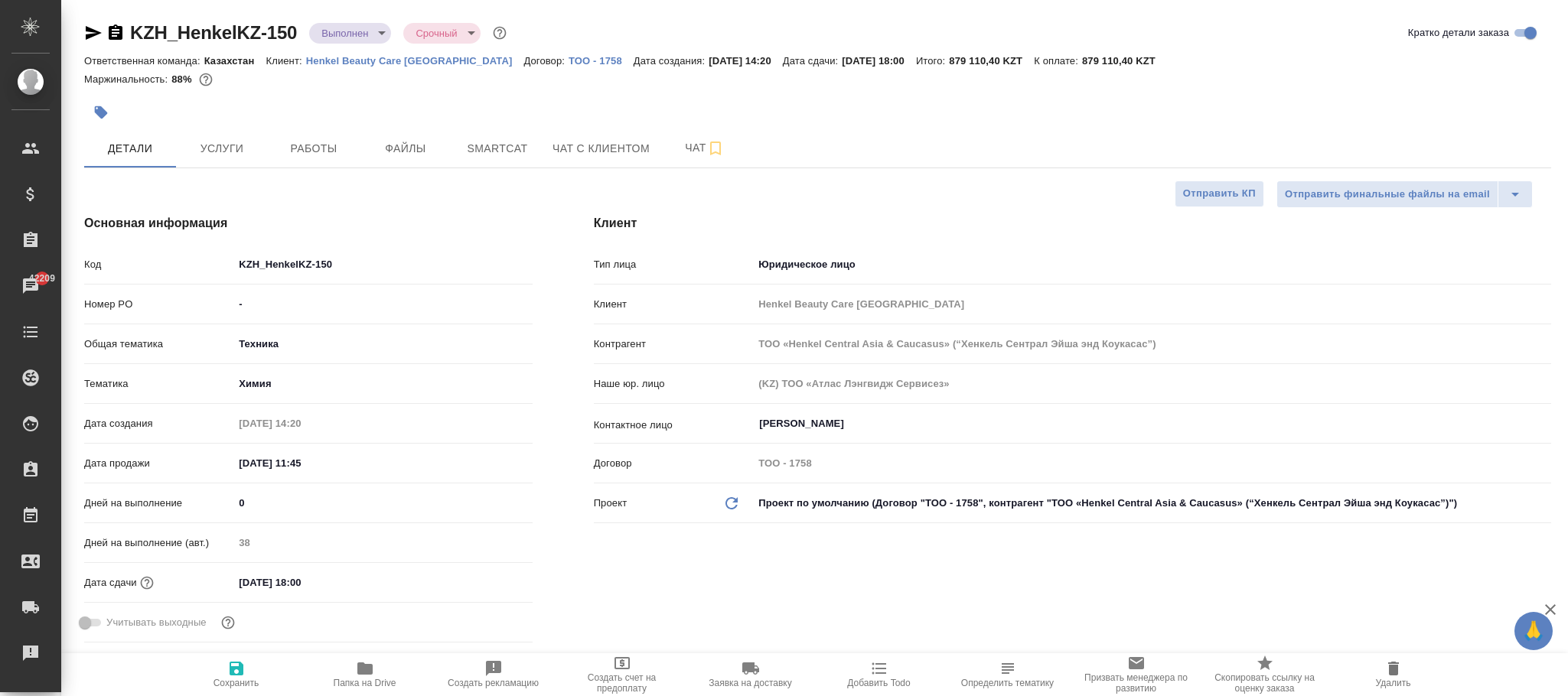
type textarea "x"
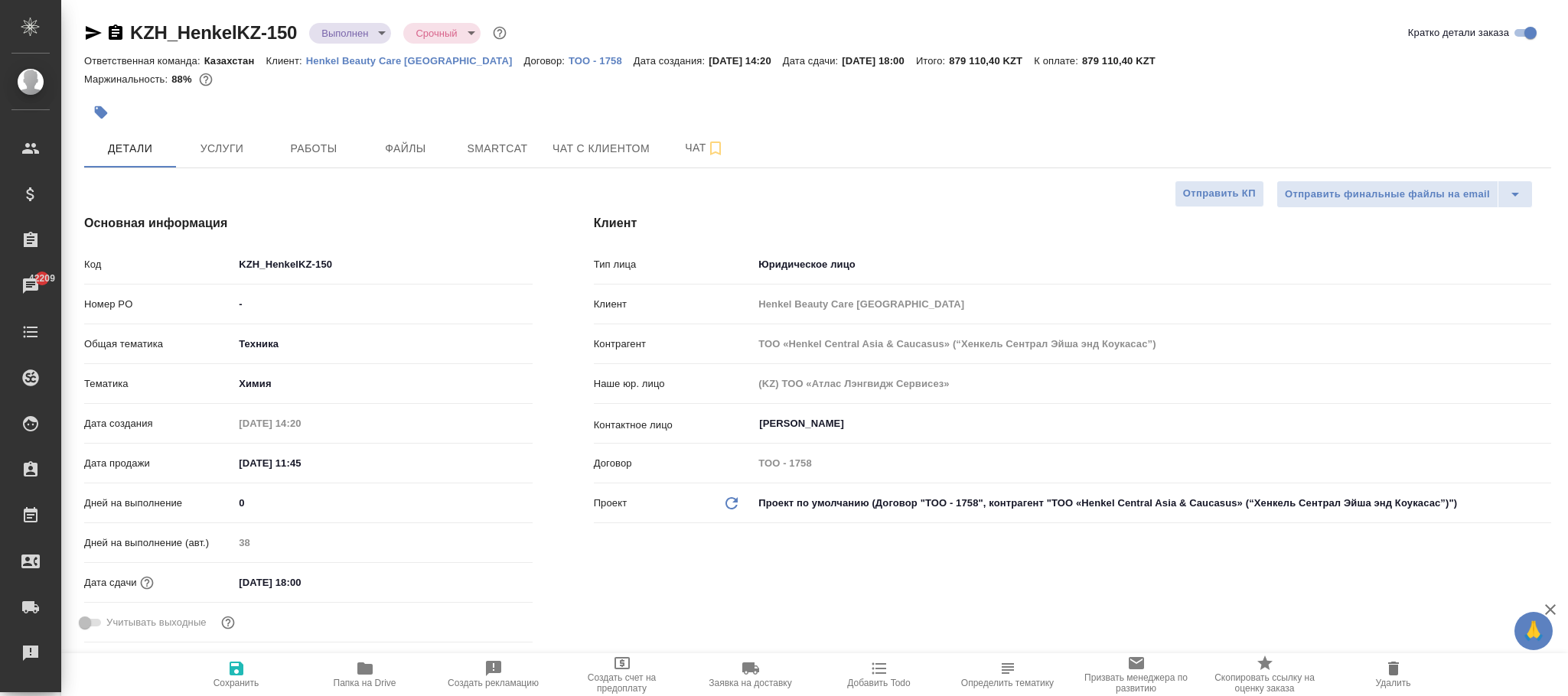
type textarea "x"
